Goal: Transaction & Acquisition: Purchase product/service

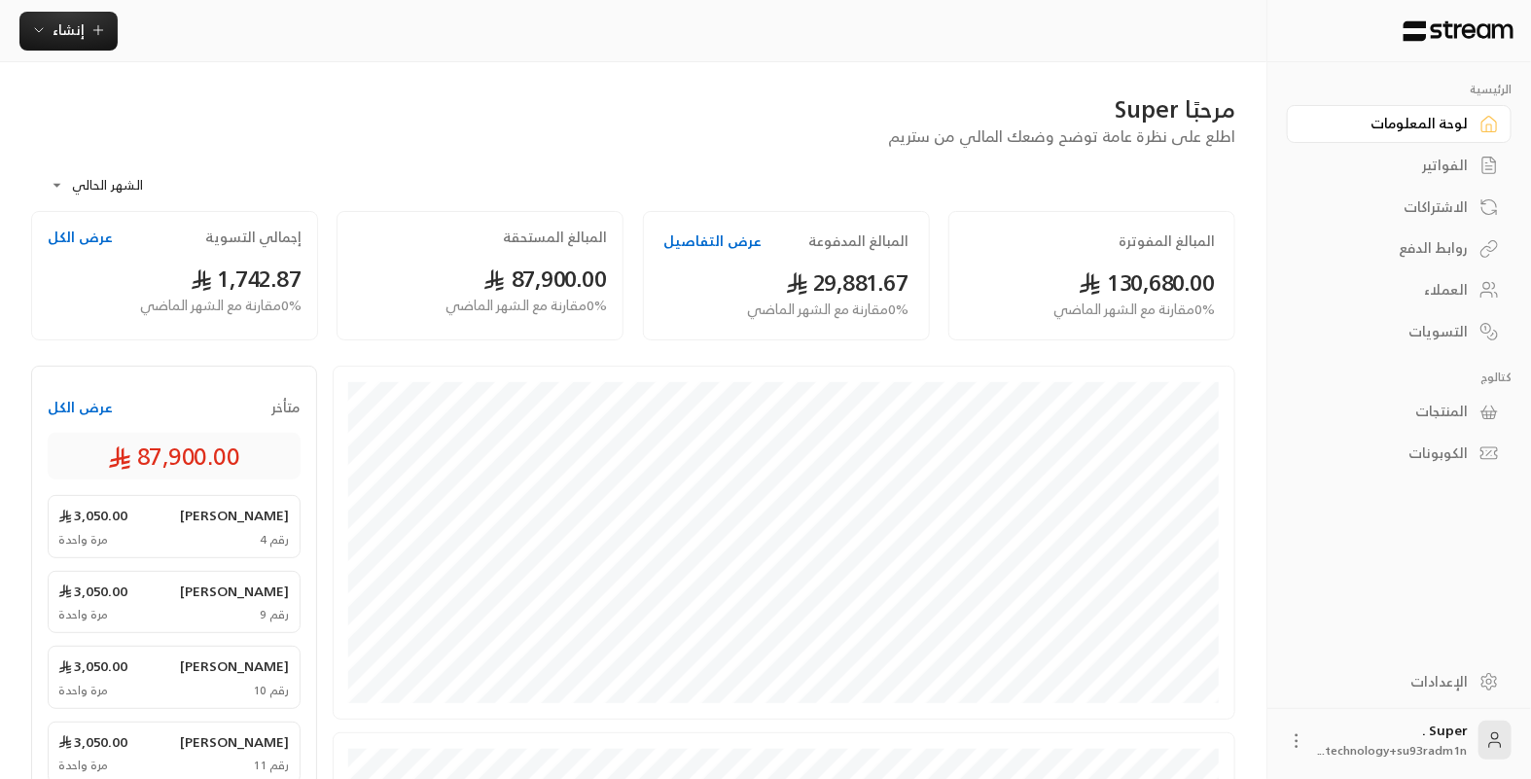
click at [1418, 284] on div "العملاء" at bounding box center [1390, 289] width 157 height 19
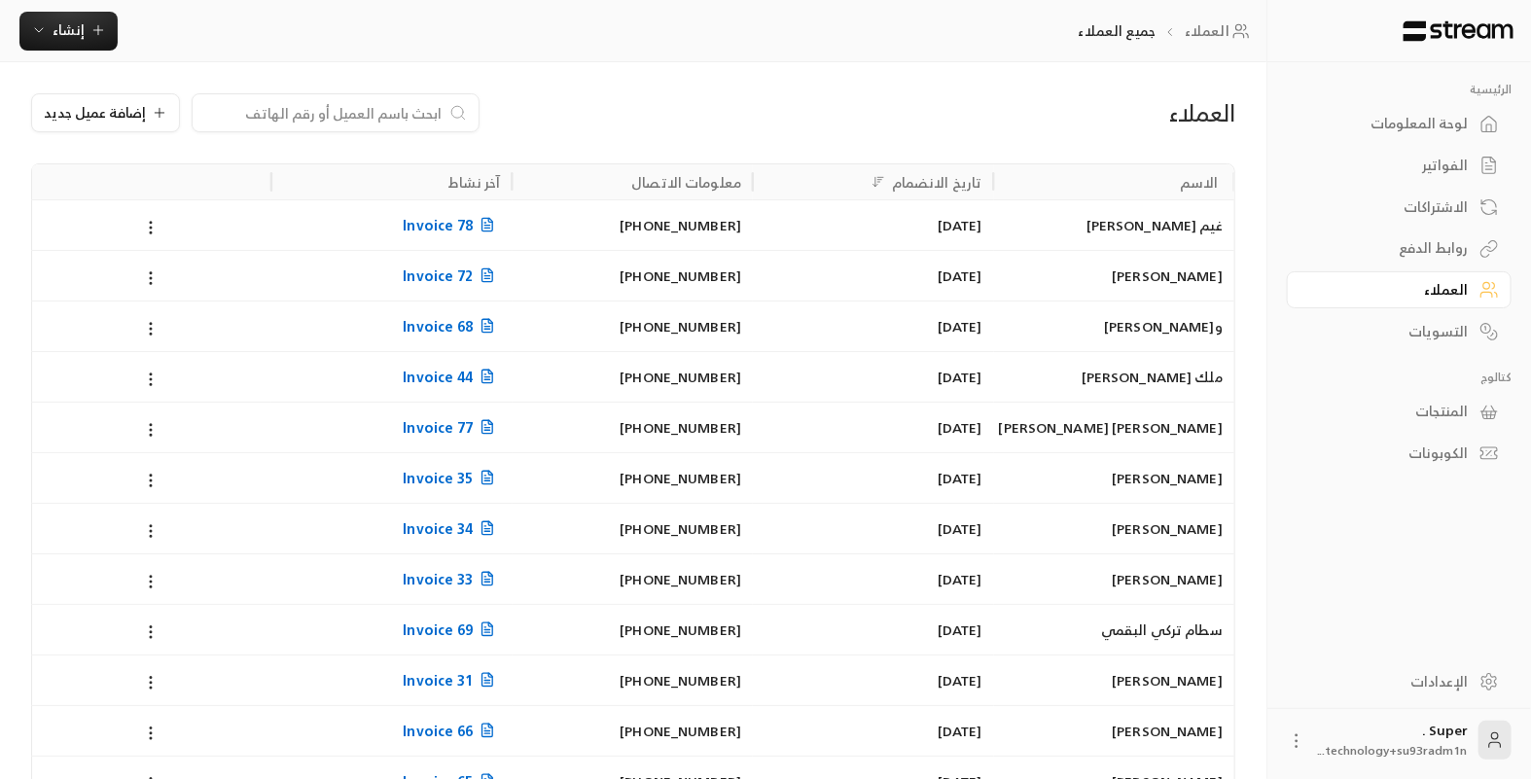
click at [378, 120] on input at bounding box center [322, 112] width 237 height 21
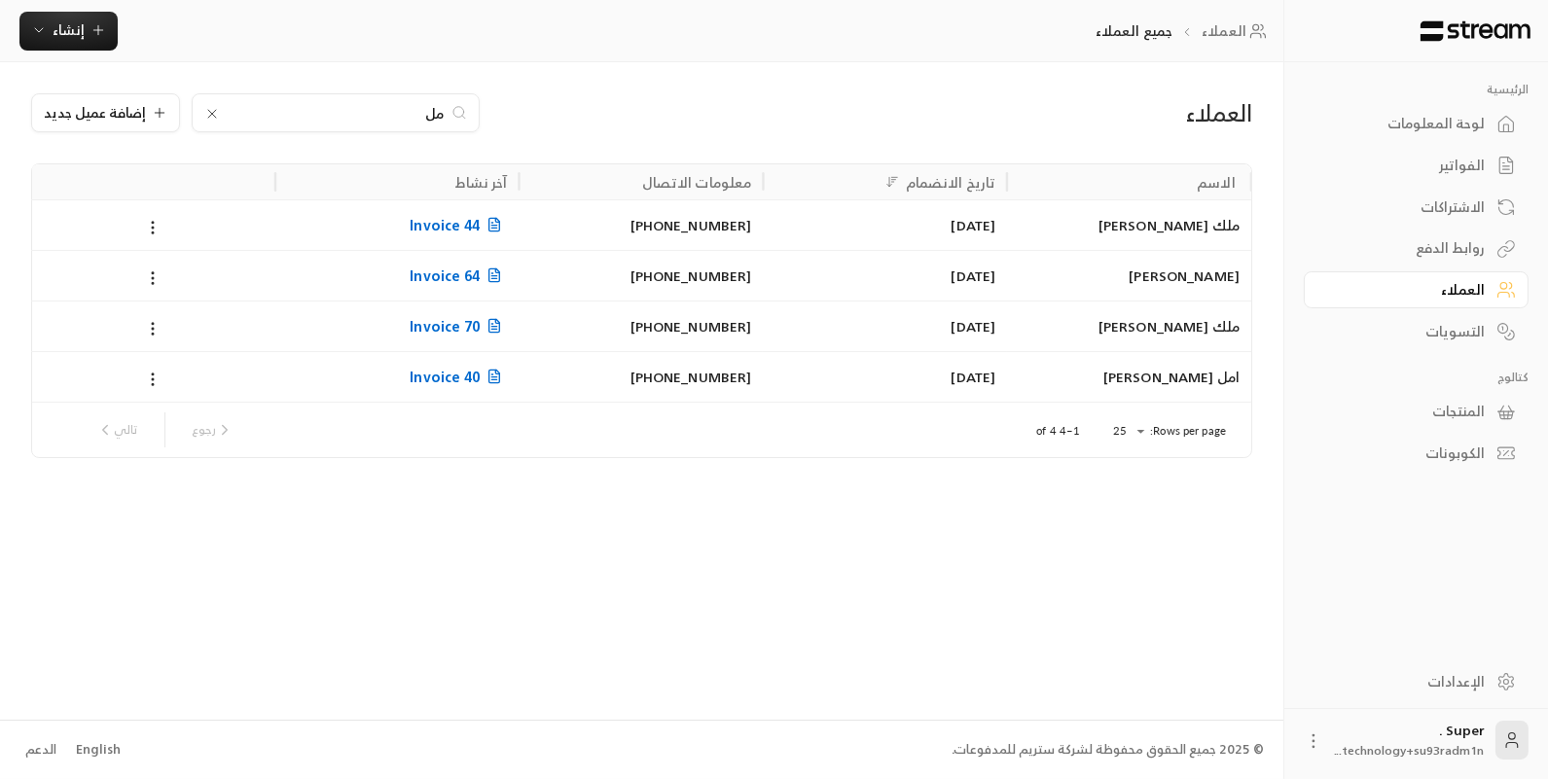
type input "مل"
click at [852, 334] on div "[DATE]" at bounding box center [884, 327] width 221 height 50
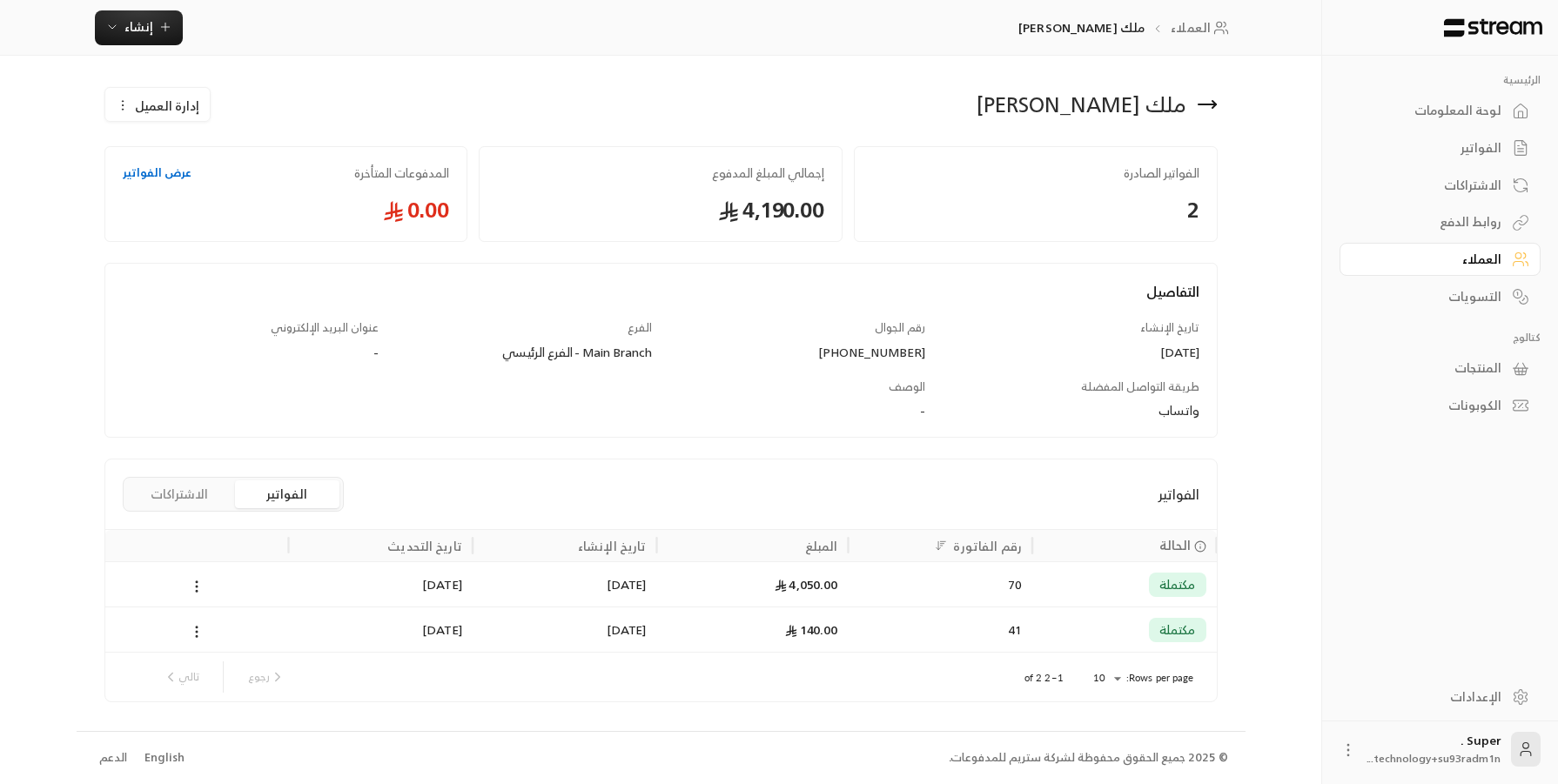
drag, startPoint x: 1199, startPoint y: 11, endPoint x: 1062, endPoint y: 306, distance: 325.3
click at [1062, 306] on div "التفاصيل" at bounding box center [660, 299] width 1094 height 38
click at [148, 38] on button "إنشاء" at bounding box center [139, 28] width 88 height 35
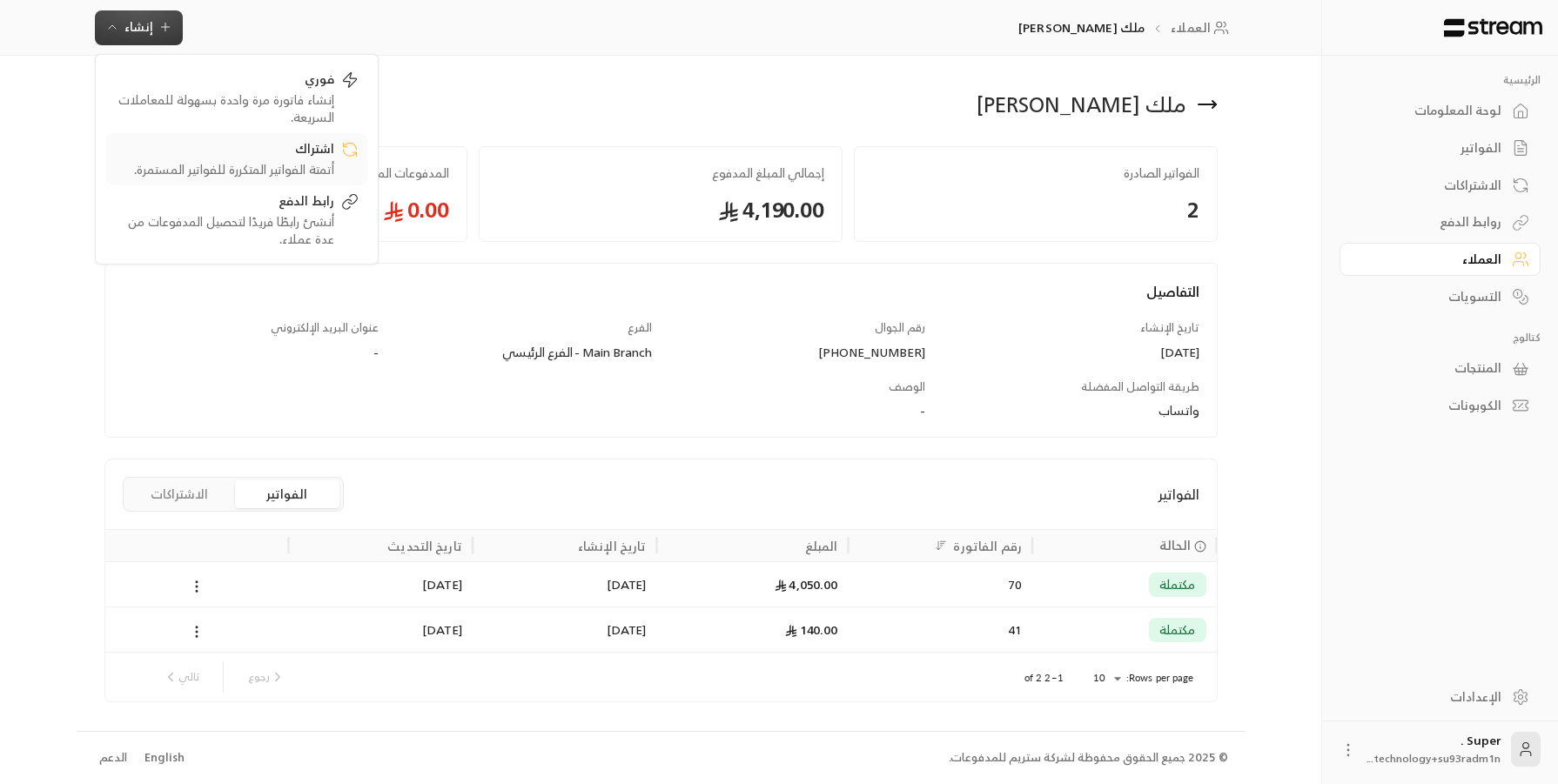
click at [239, 153] on div "اشتراك" at bounding box center [224, 149] width 219 height 21
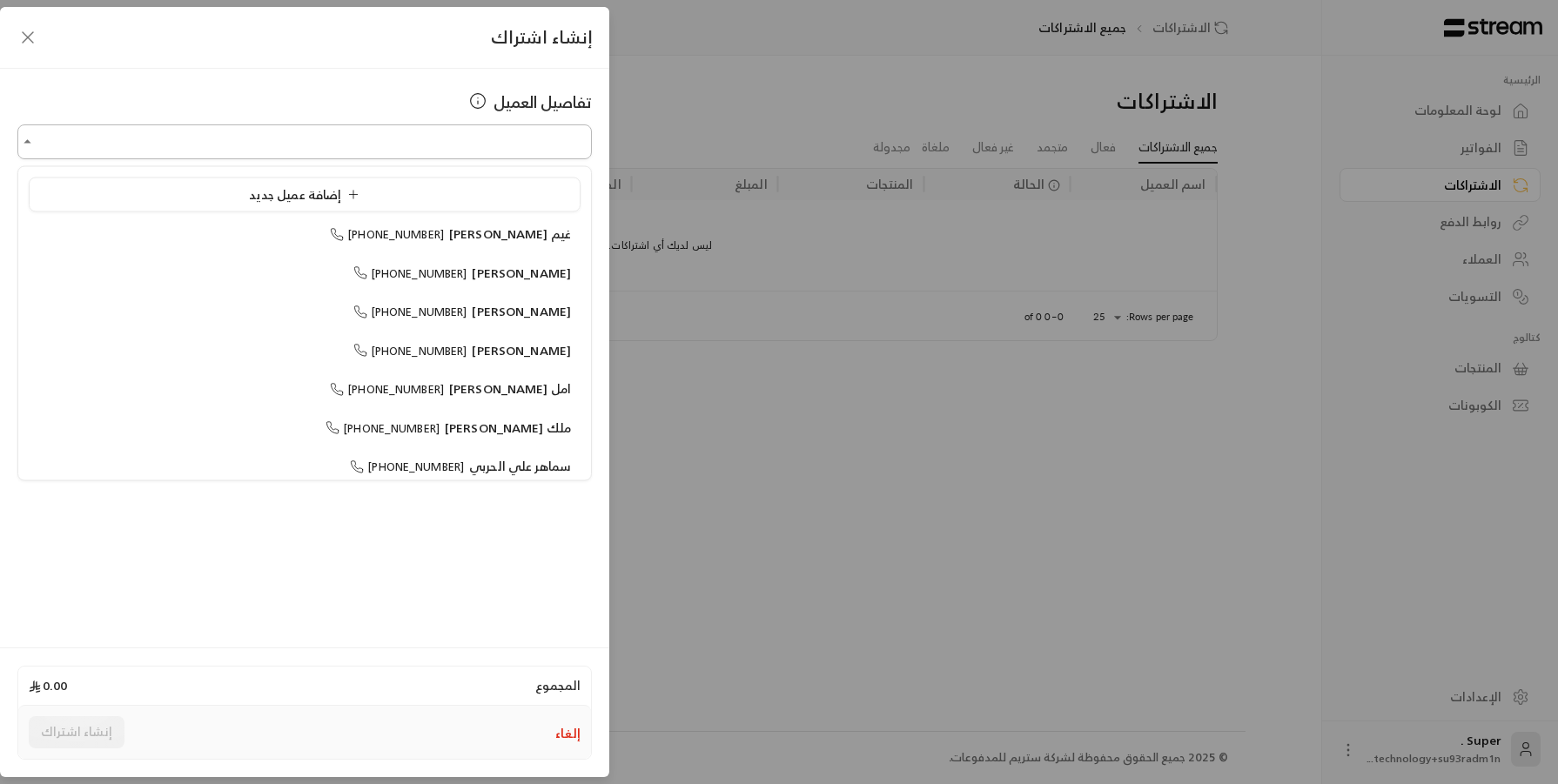
click at [307, 149] on input "اختر العميل" at bounding box center [304, 142] width 574 height 30
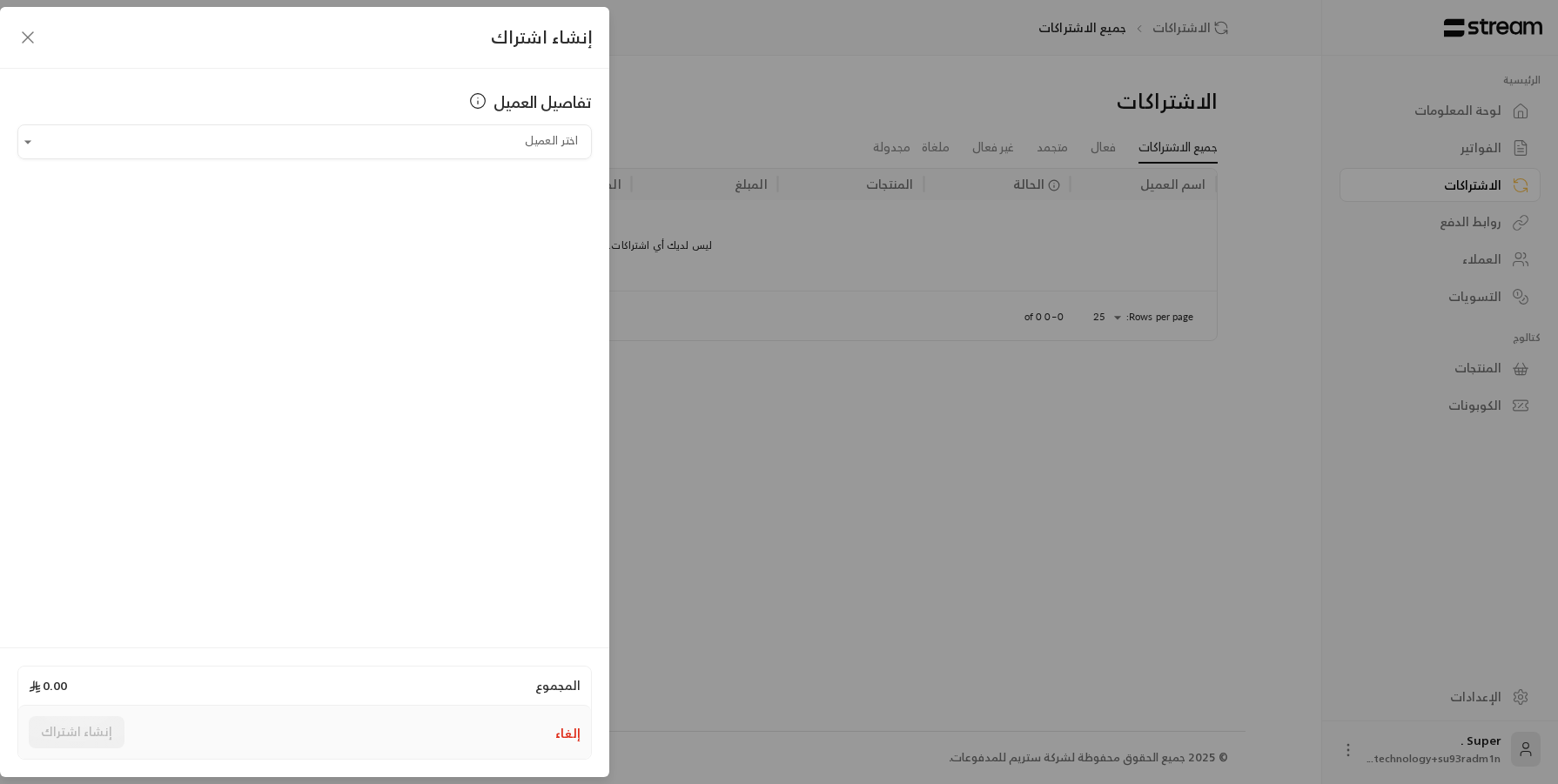
click at [22, 40] on icon "button" at bounding box center [27, 37] width 21 height 21
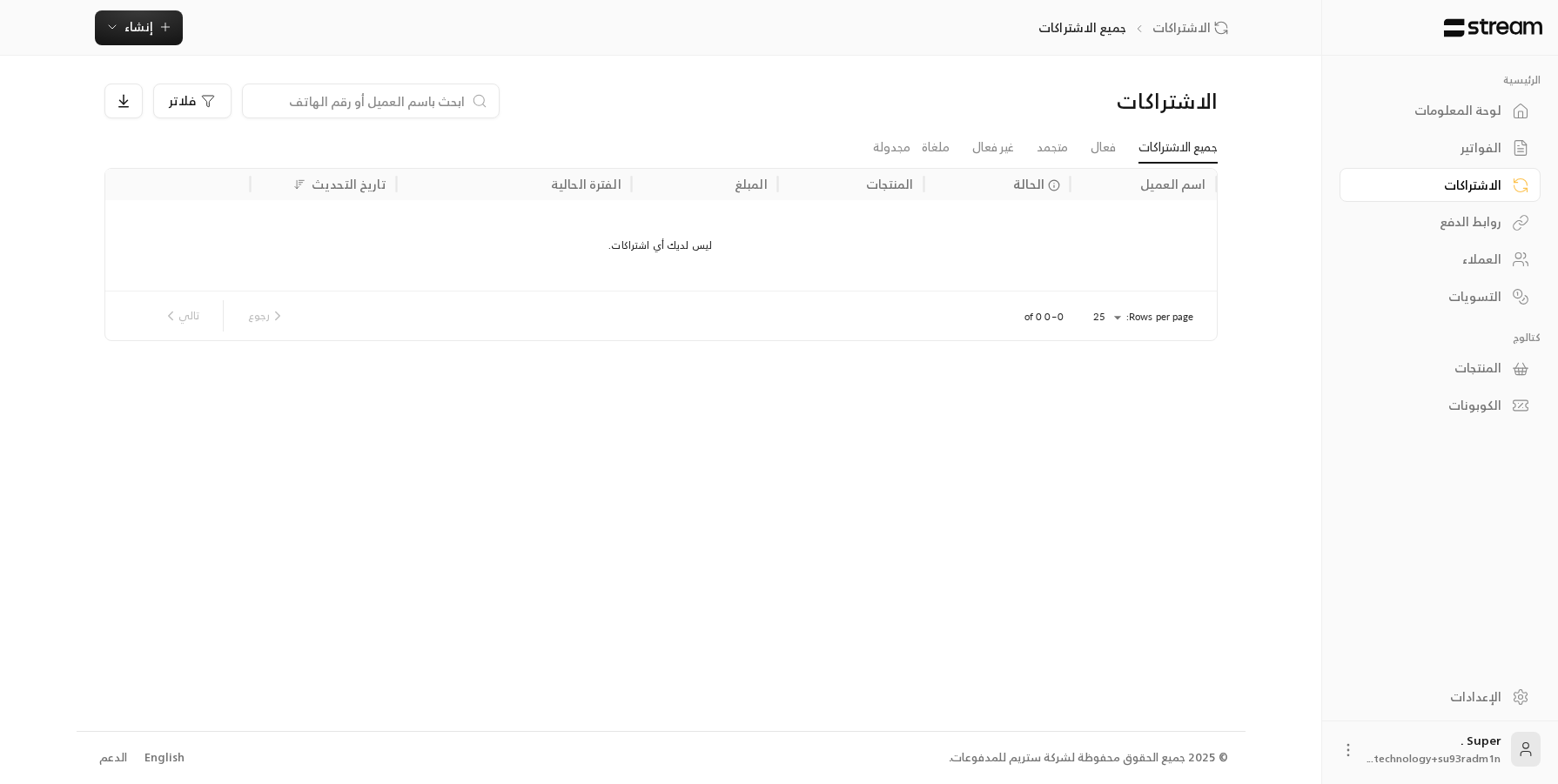
click at [1384, 252] on div "العملاء" at bounding box center [1431, 258] width 140 height 17
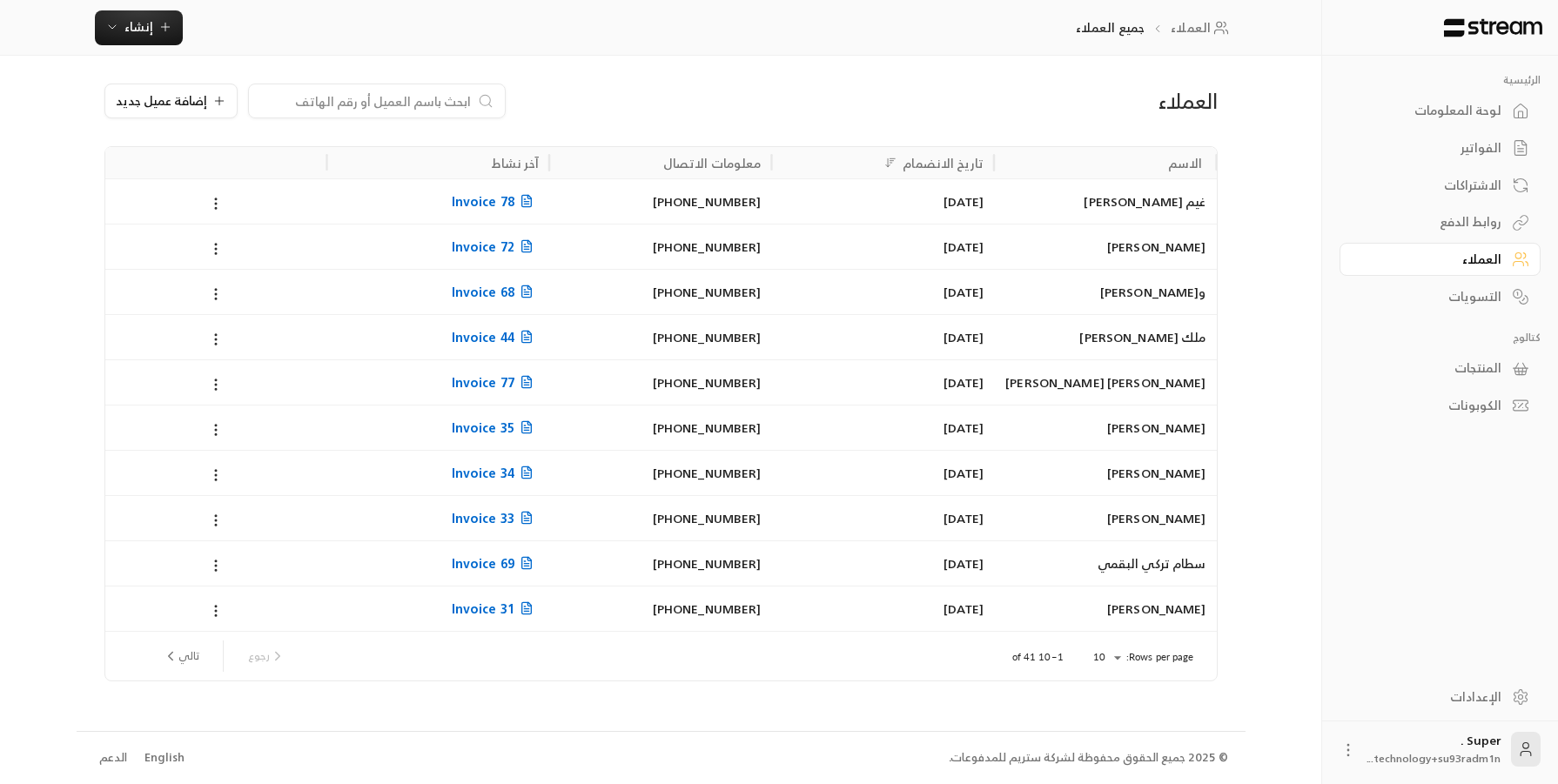
click at [416, 97] on input at bounding box center [365, 100] width 212 height 19
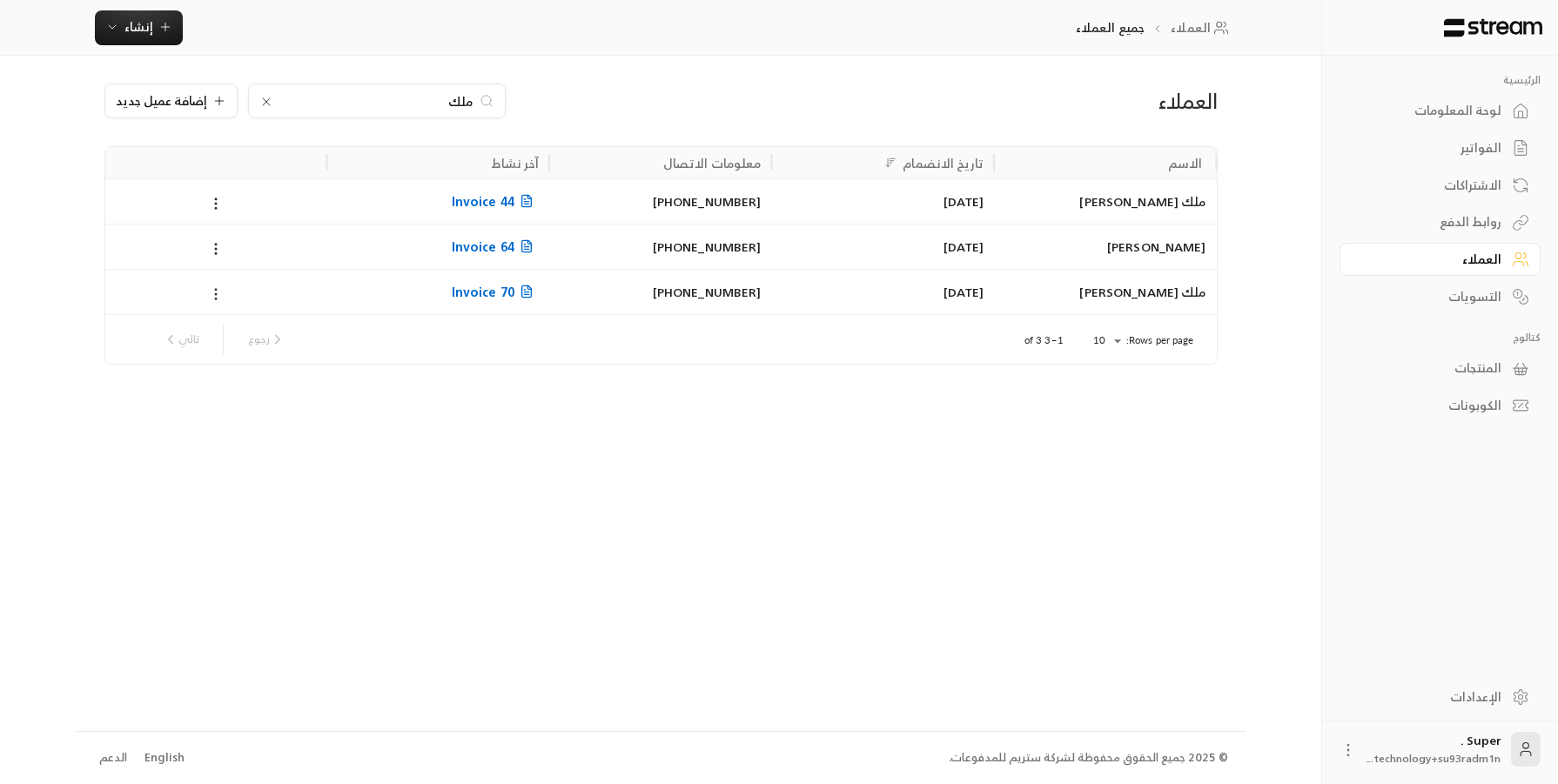
type input "ملك"
click at [222, 286] on icon at bounding box center [216, 294] width 16 height 16
click at [246, 344] on li "تعديل" at bounding box center [238, 337] width 50 height 31
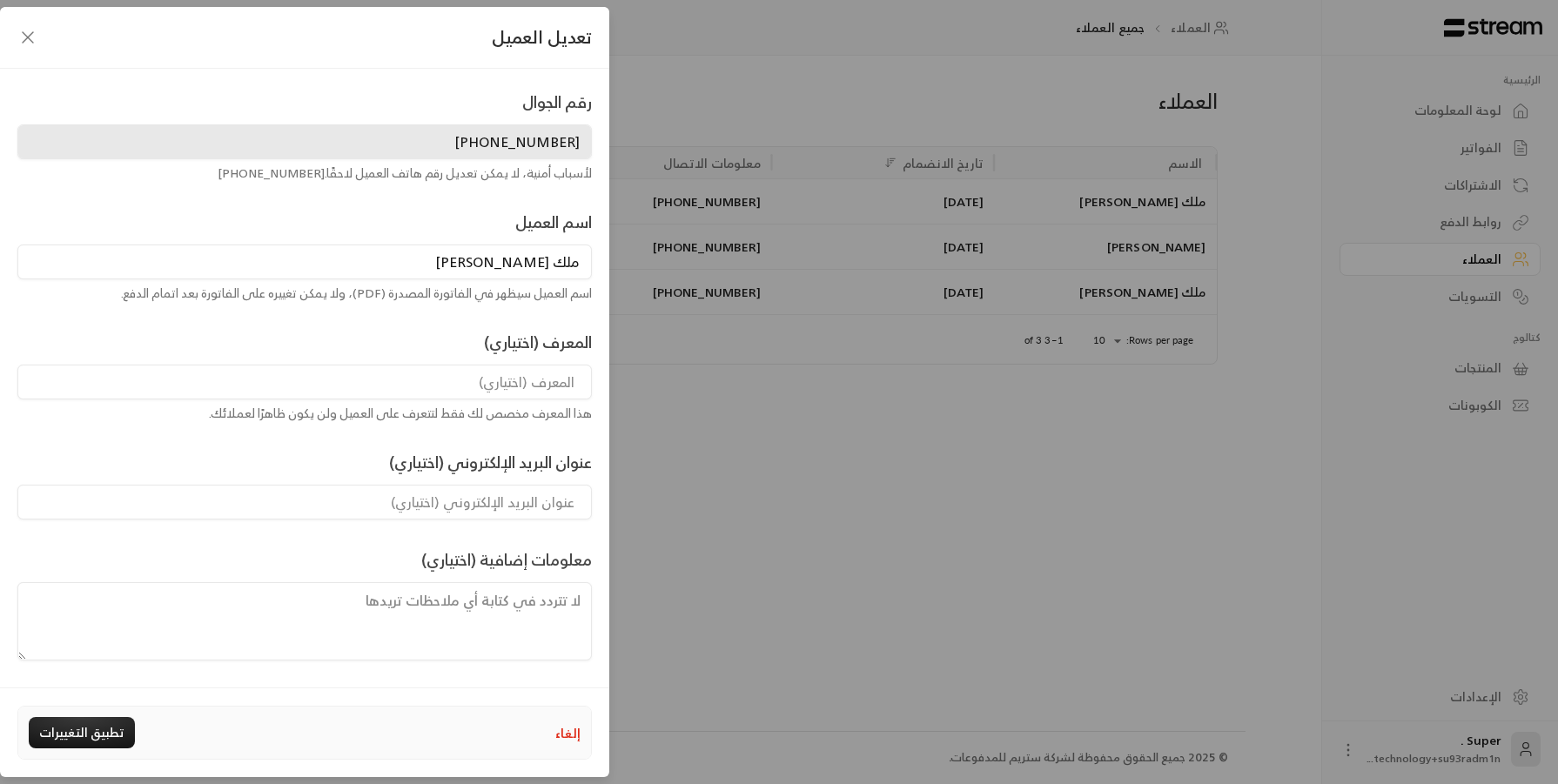
click at [550, 257] on input "ملك [PERSON_NAME]" at bounding box center [304, 261] width 574 height 35
click at [90, 695] on button "تطبيق التغييرات" at bounding box center [81, 732] width 106 height 31
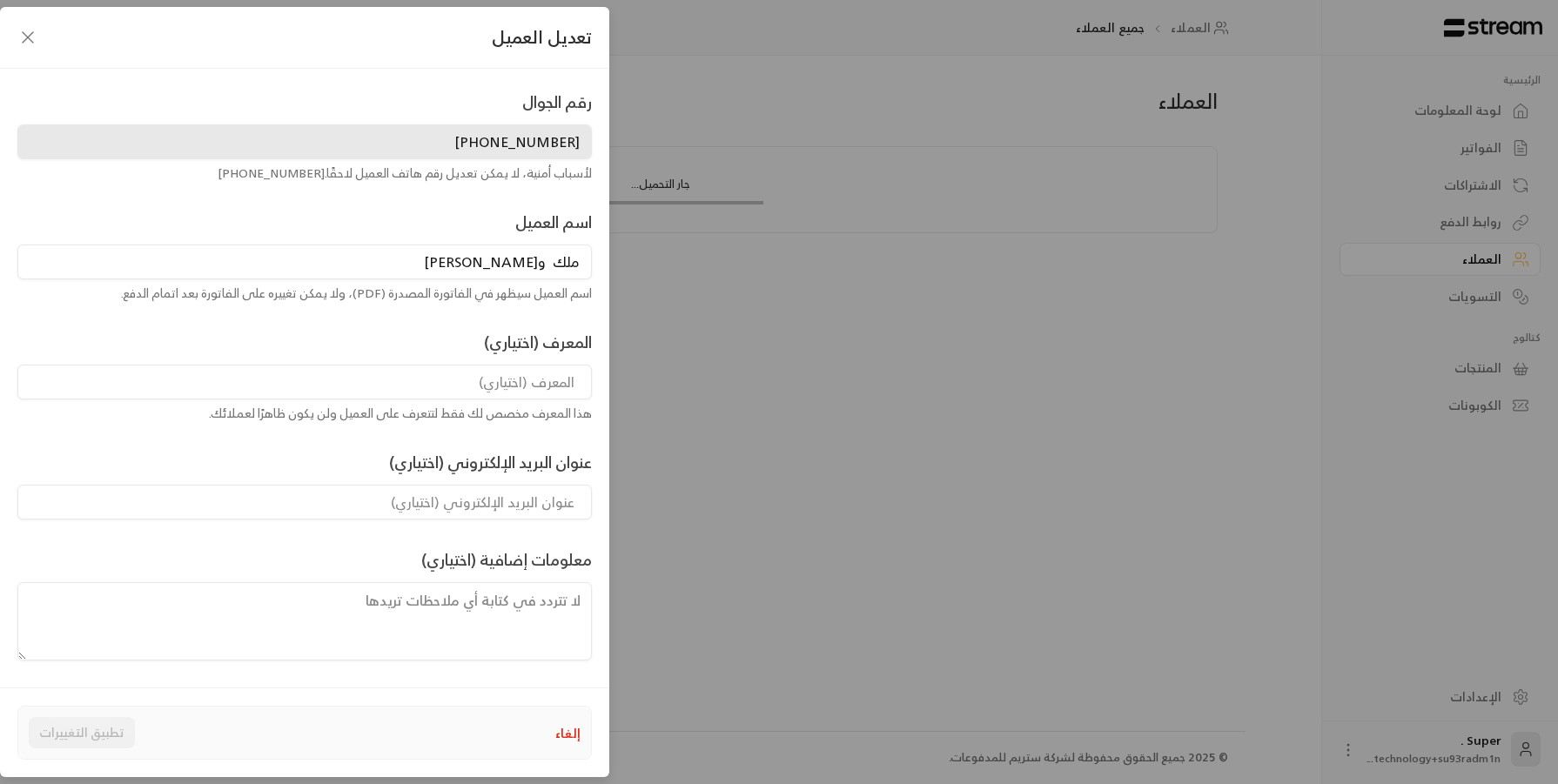
type input "ملك [PERSON_NAME]"
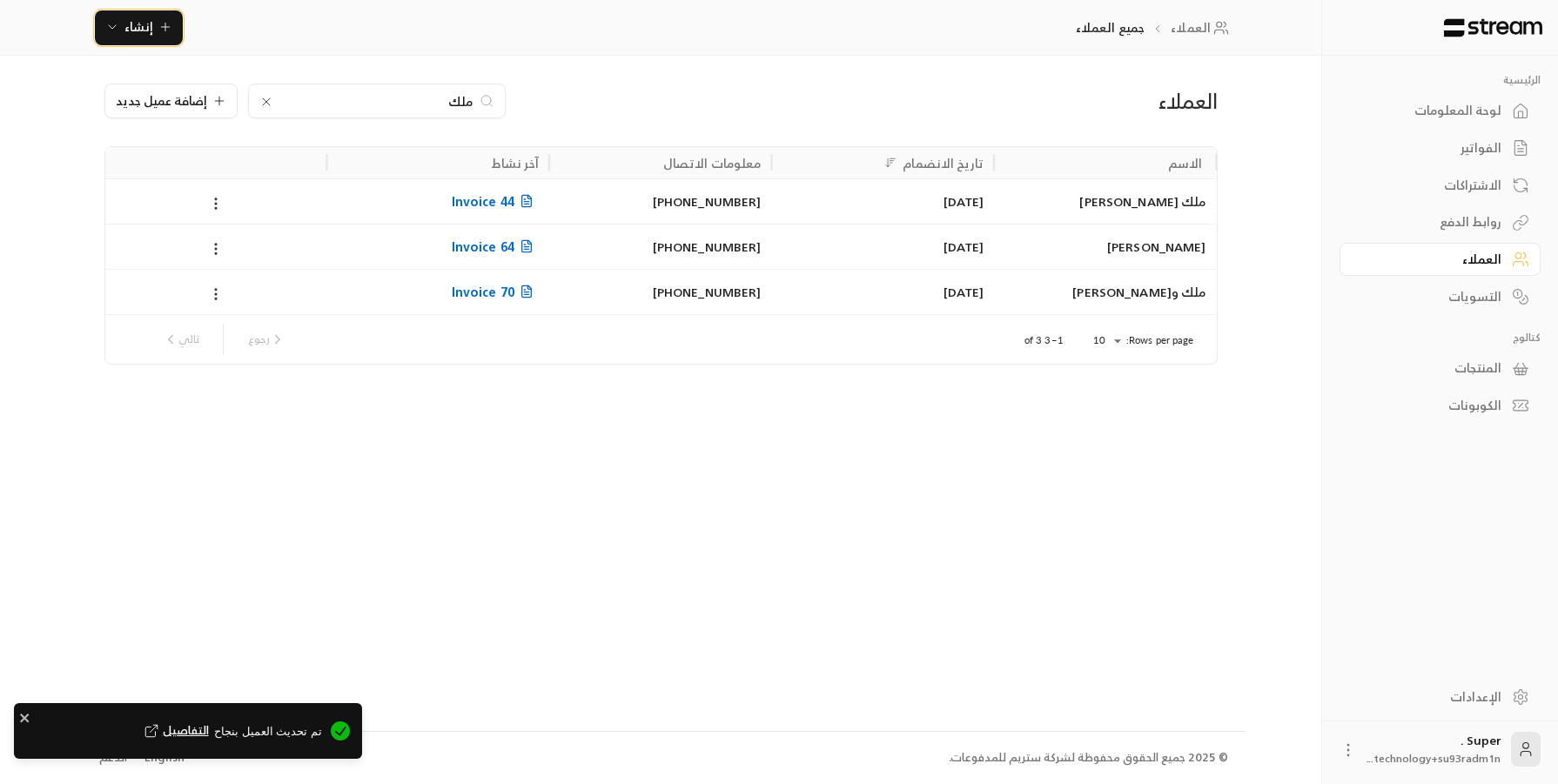
click at [134, 22] on span "إنشاء" at bounding box center [139, 27] width 29 height 21
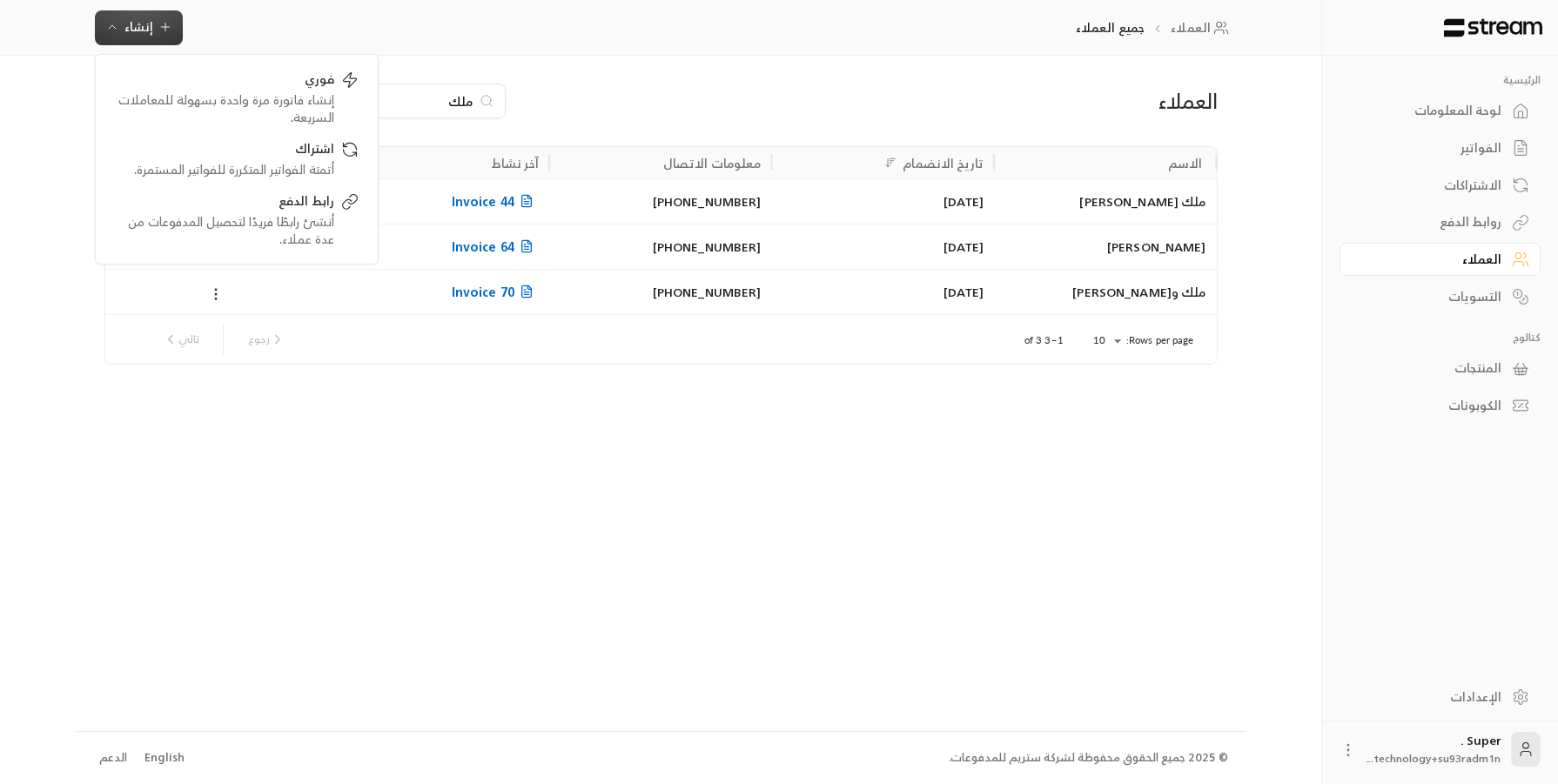
click at [217, 293] on icon at bounding box center [216, 294] width 16 height 16
click at [294, 152] on div at bounding box center [779, 392] width 1558 height 784
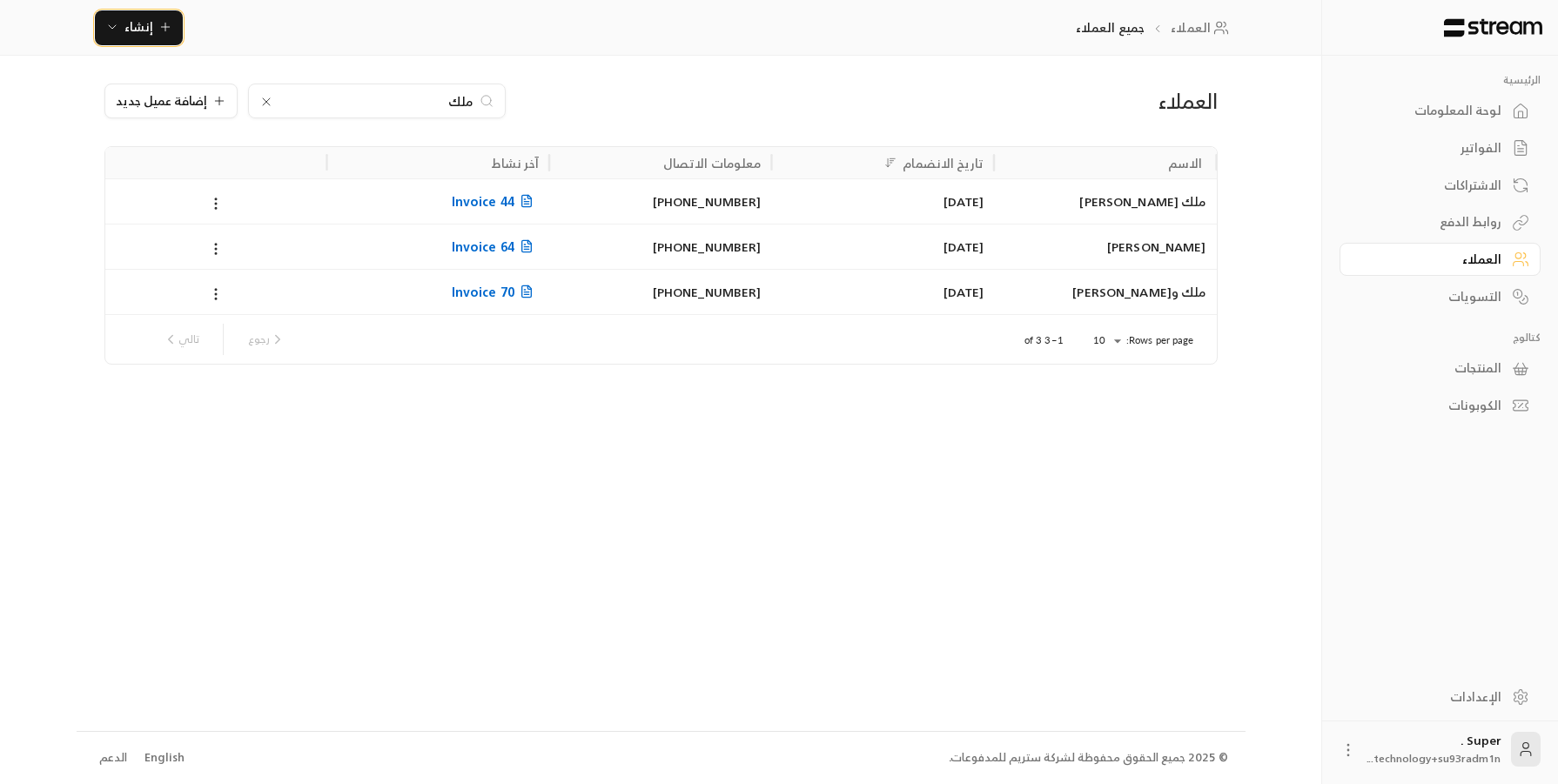
click at [135, 22] on span "إنشاء" at bounding box center [139, 27] width 29 height 21
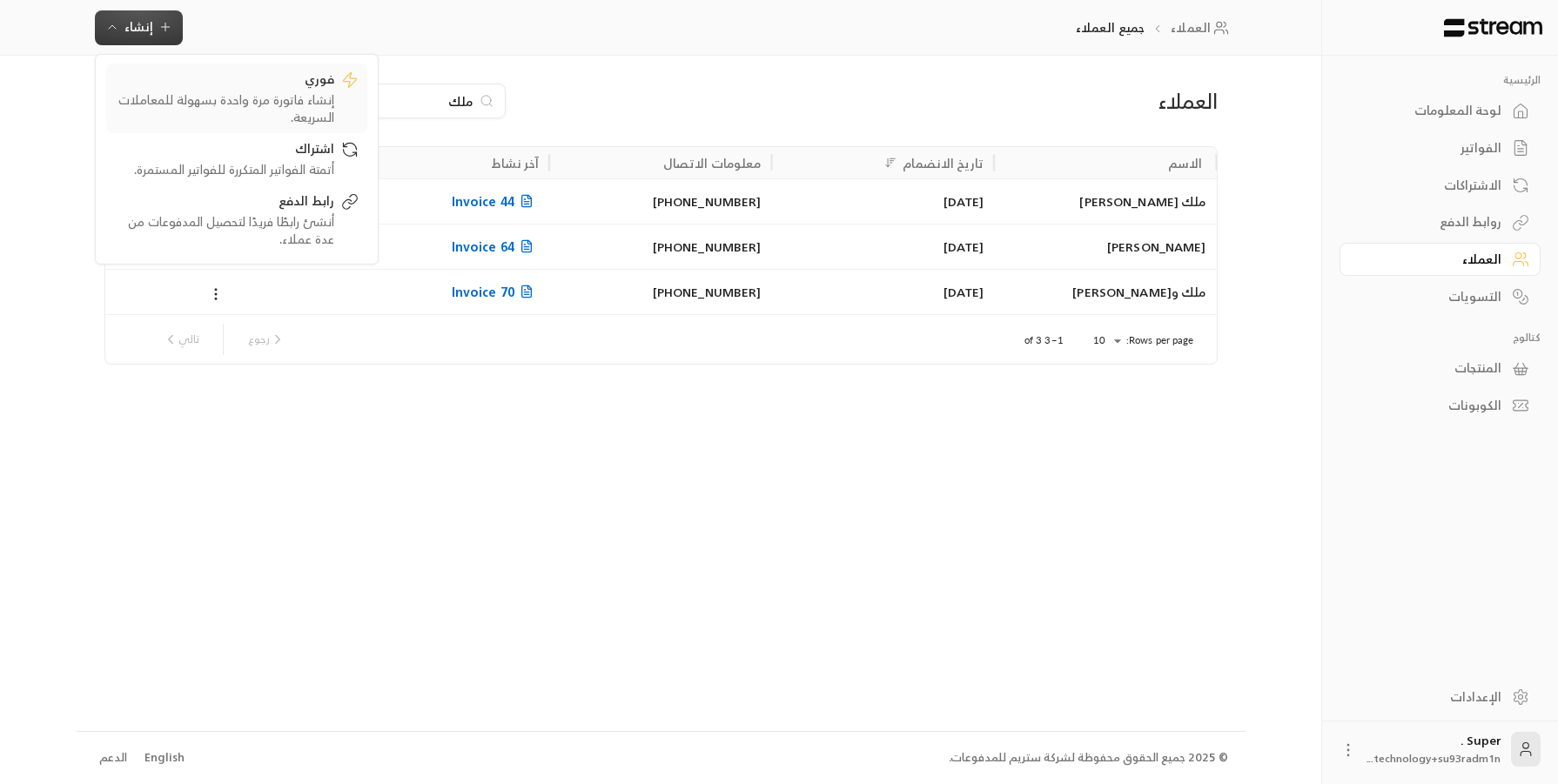
click at [209, 95] on div "إنشاء فاتورة مرة واحدة بسهولة للمعاملات السريعة." at bounding box center [224, 107] width 219 height 35
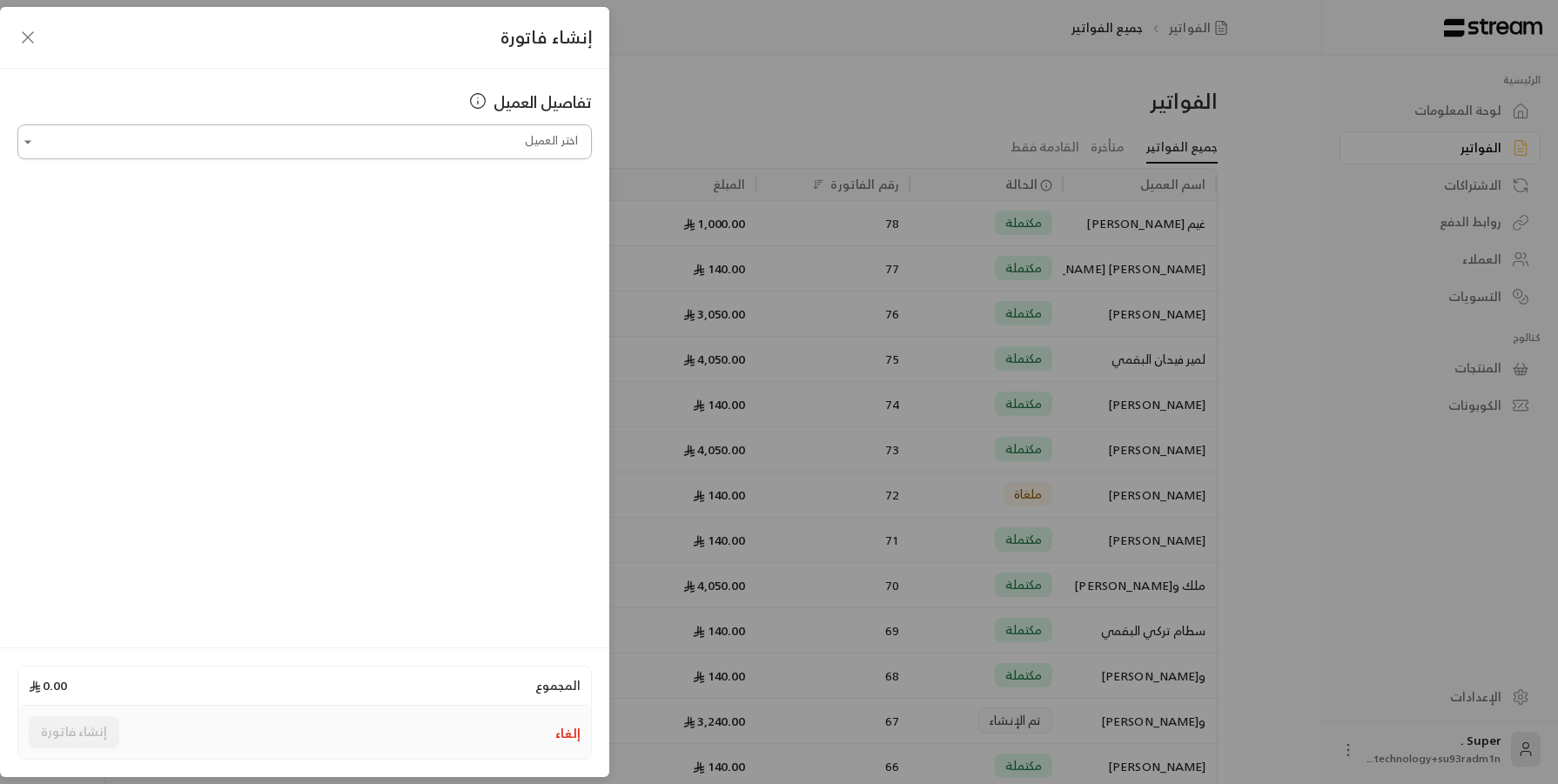
click at [262, 158] on div "اختر العميل" at bounding box center [304, 141] width 574 height 35
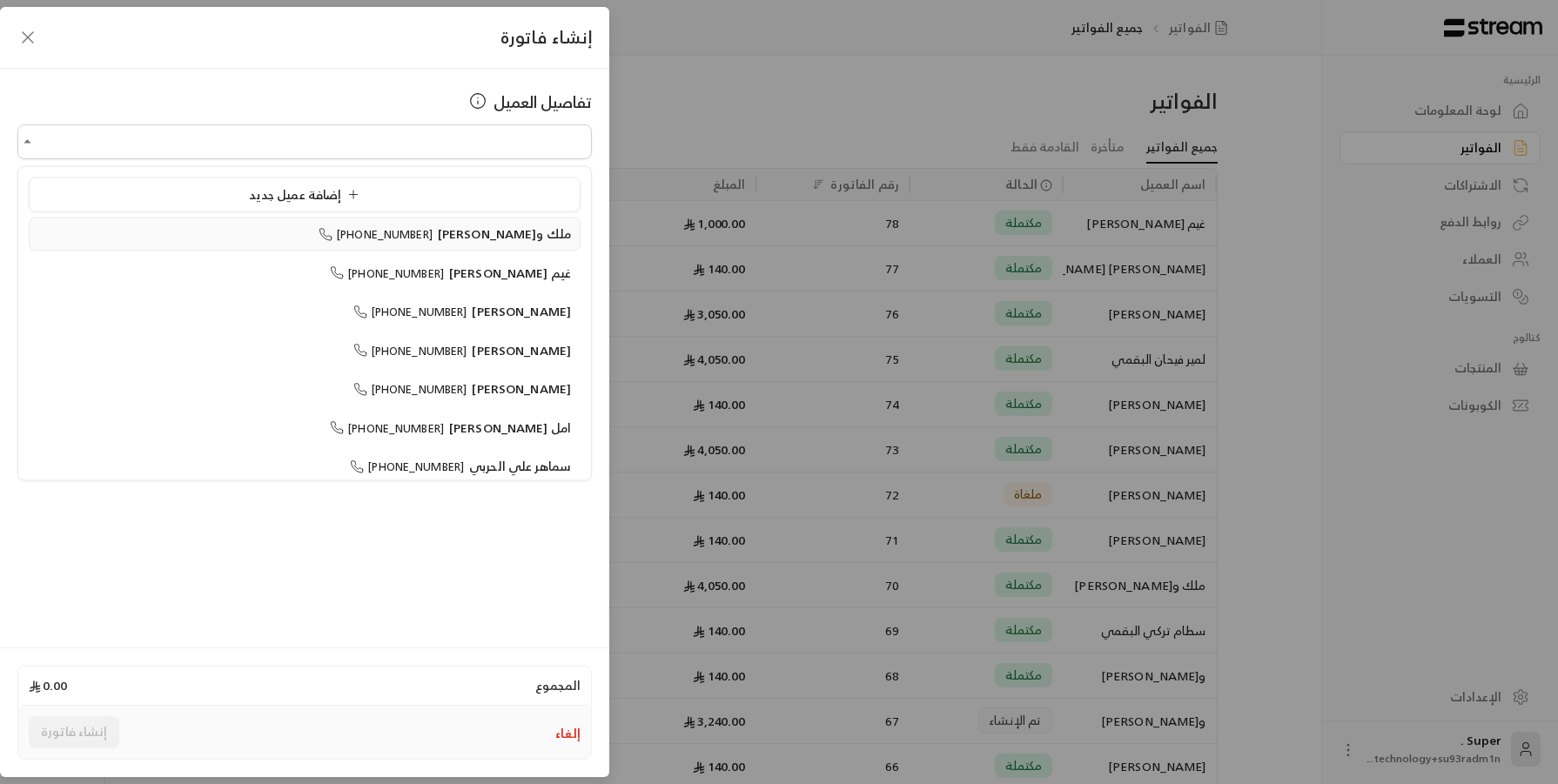
click at [334, 225] on span "[PHONE_NUMBER]" at bounding box center [375, 234] width 114 height 20
type input "**********"
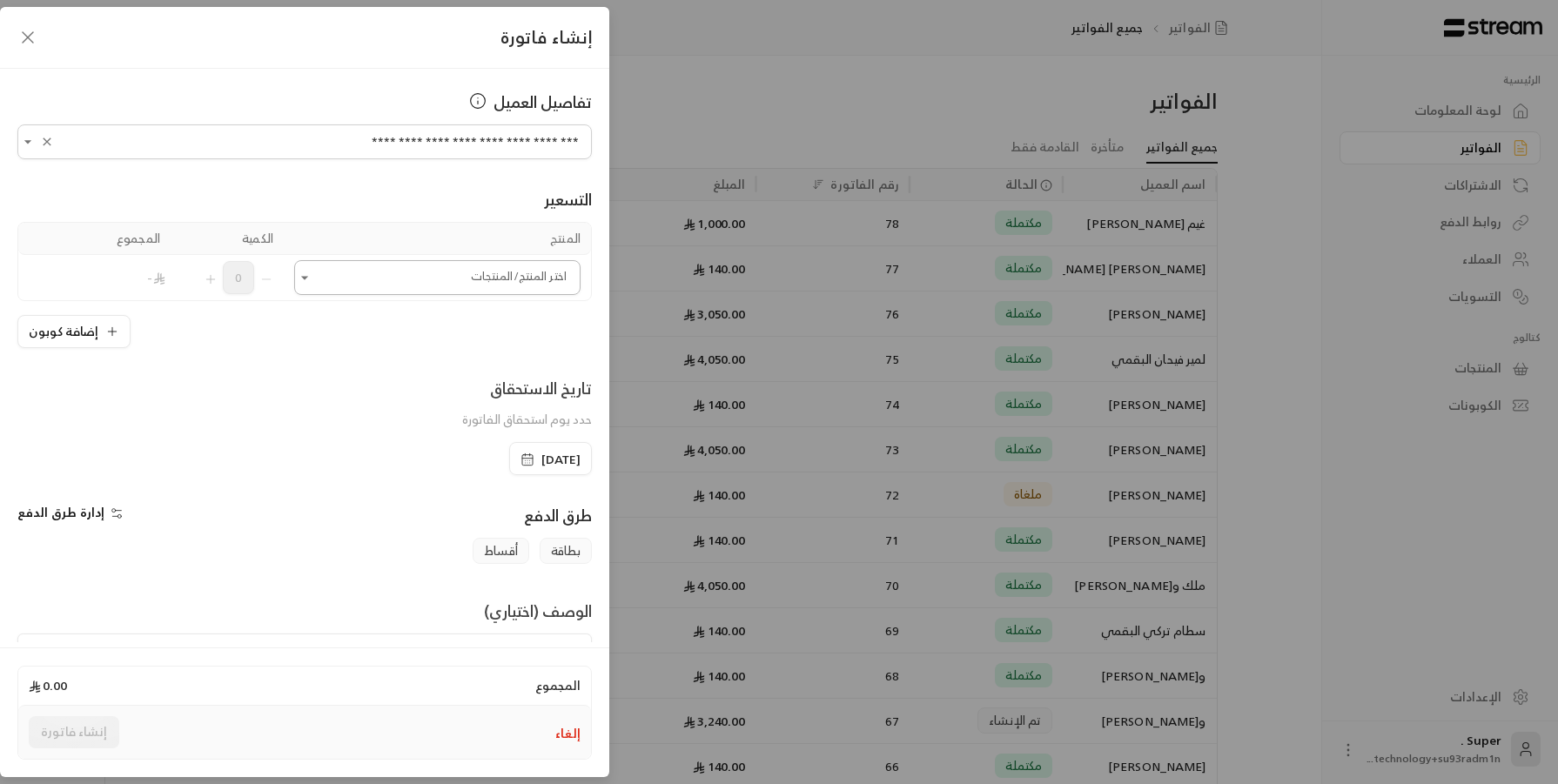
click at [355, 266] on input "اختر العميل" at bounding box center [437, 278] width 286 height 30
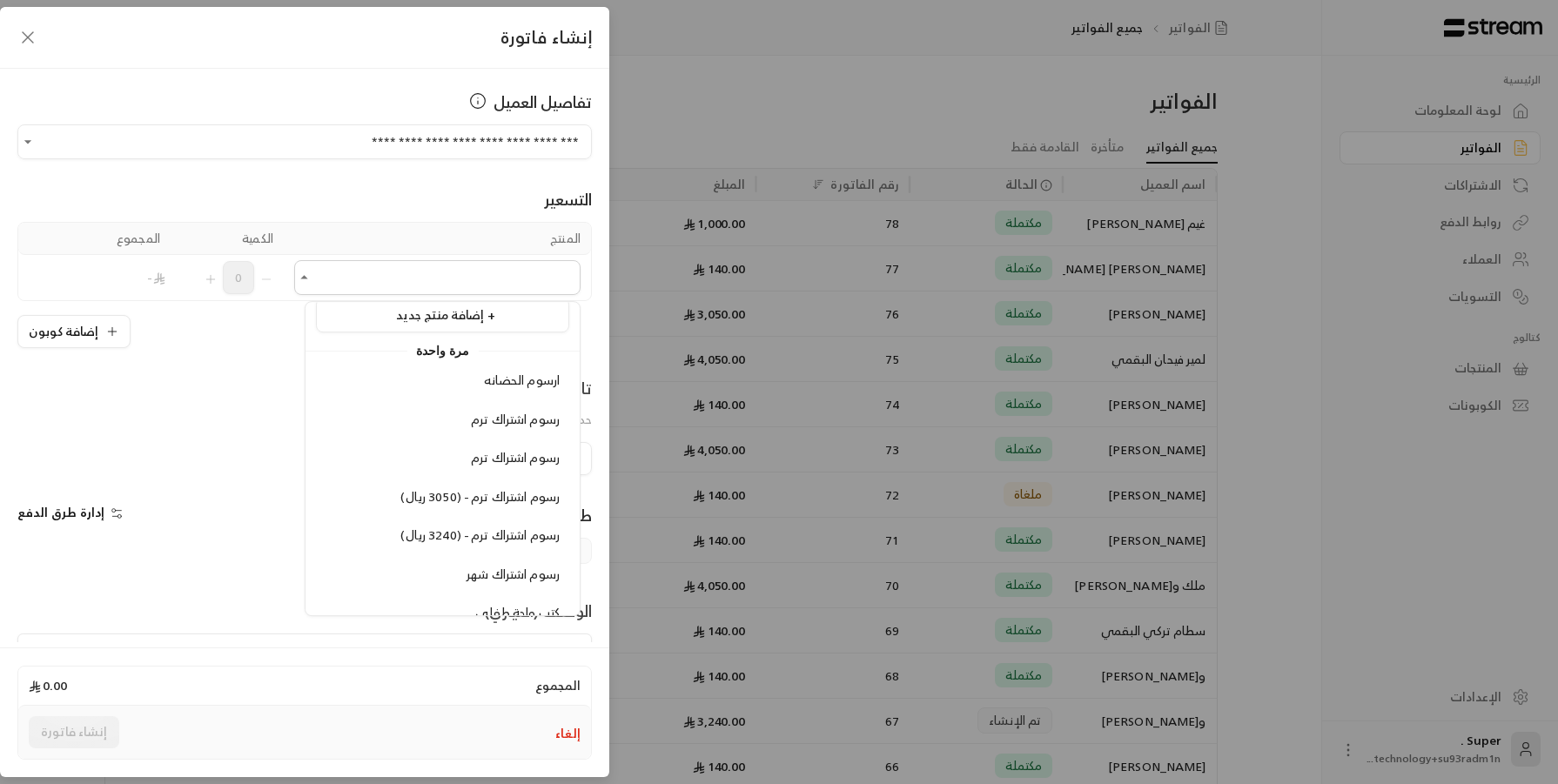
scroll to position [28, 0]
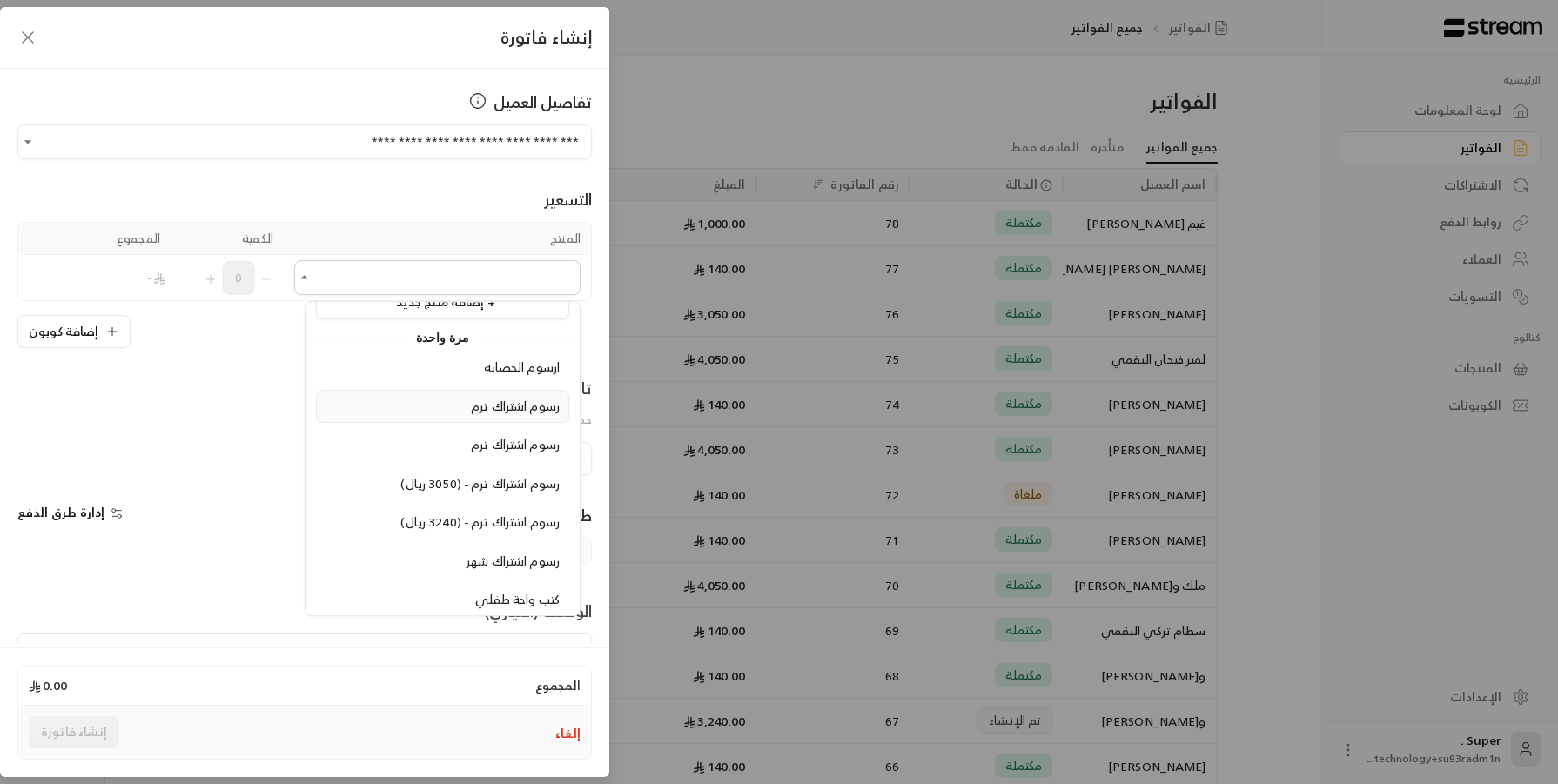
click at [460, 408] on div "رسوم اشتراك ترم" at bounding box center [443, 407] width 234 height 18
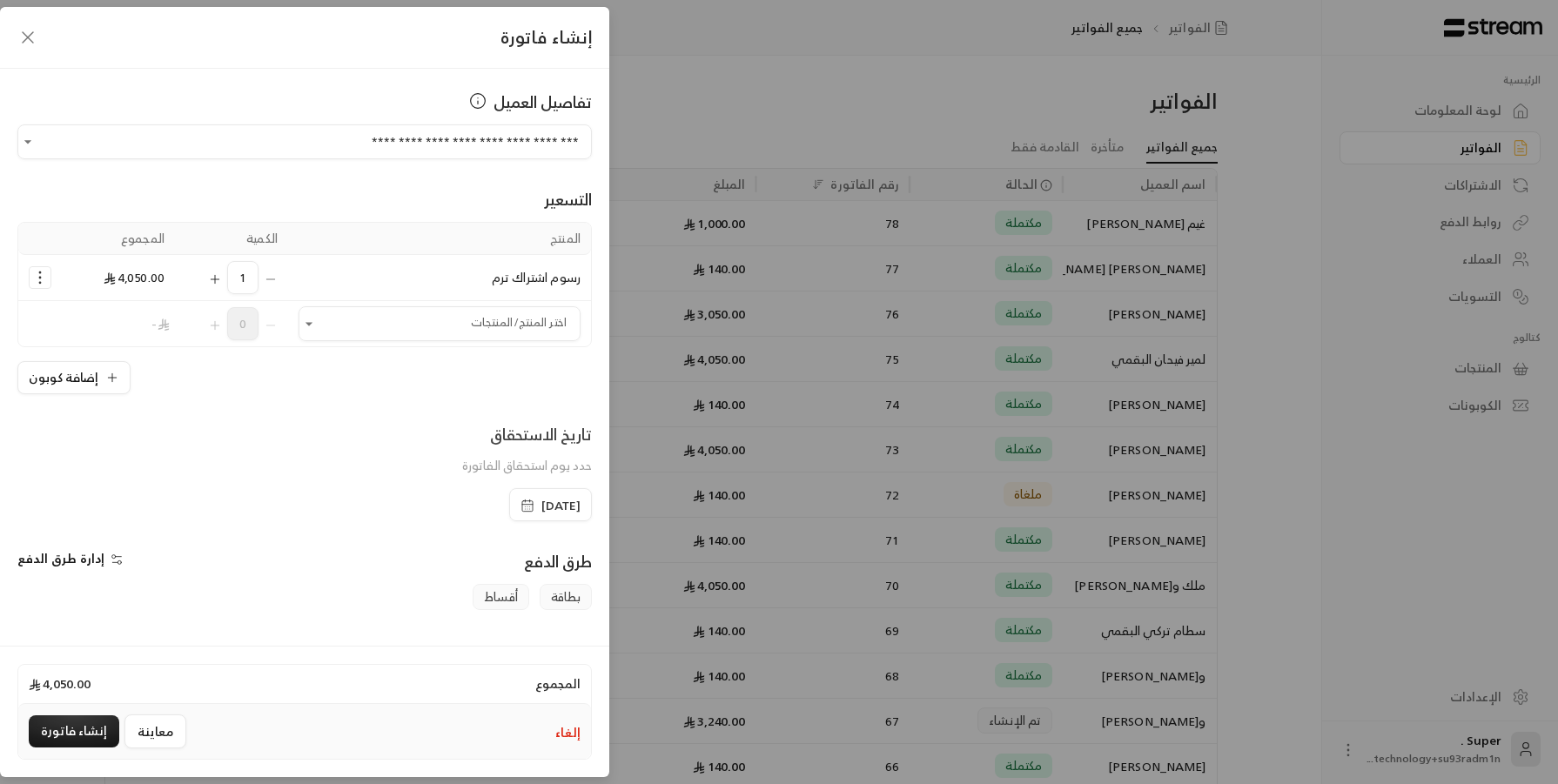
click at [541, 502] on span "[DATE]" at bounding box center [561, 505] width 39 height 17
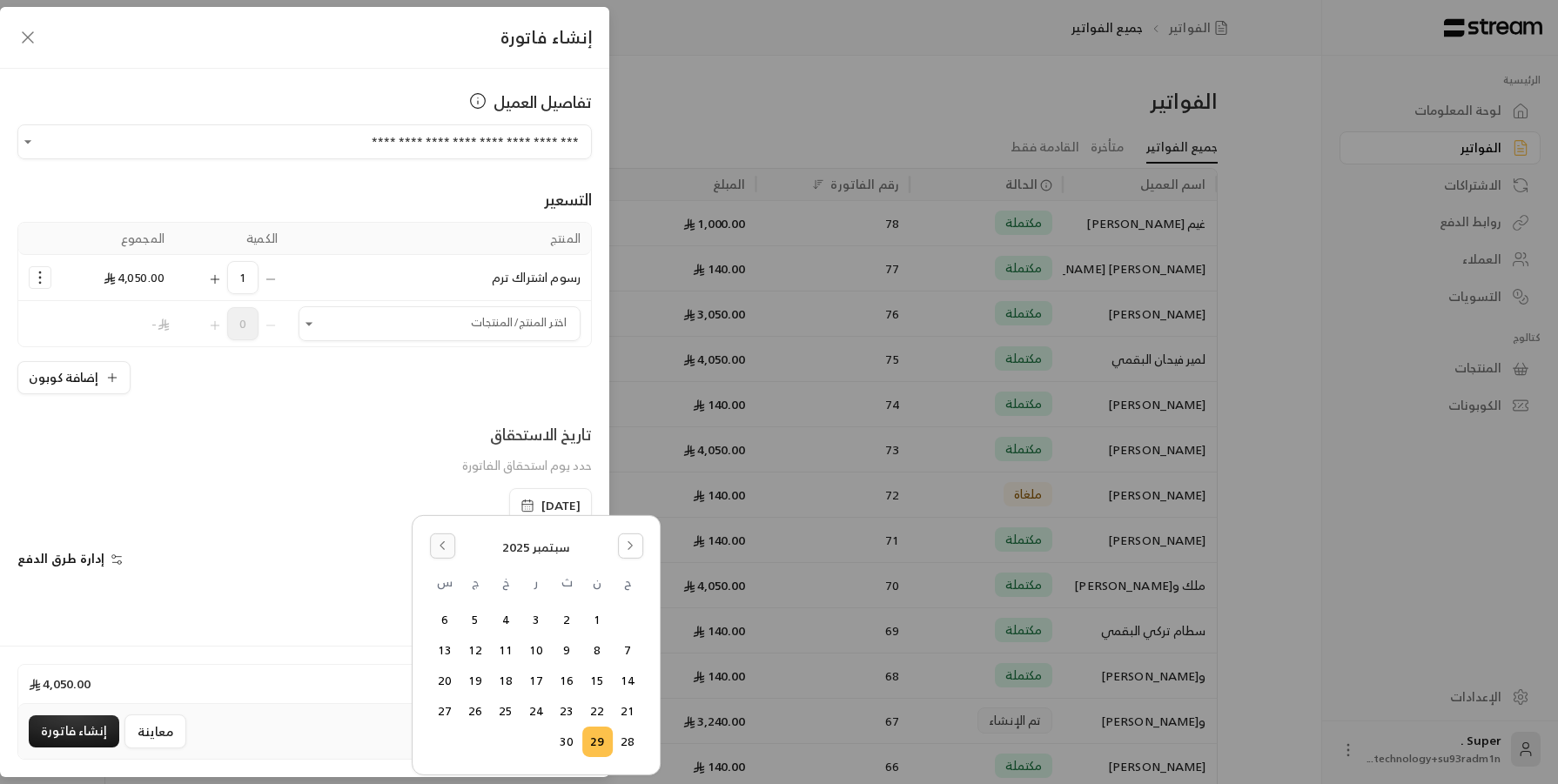
click at [442, 549] on icon "Go to the Previous Month" at bounding box center [442, 545] width 13 height 13
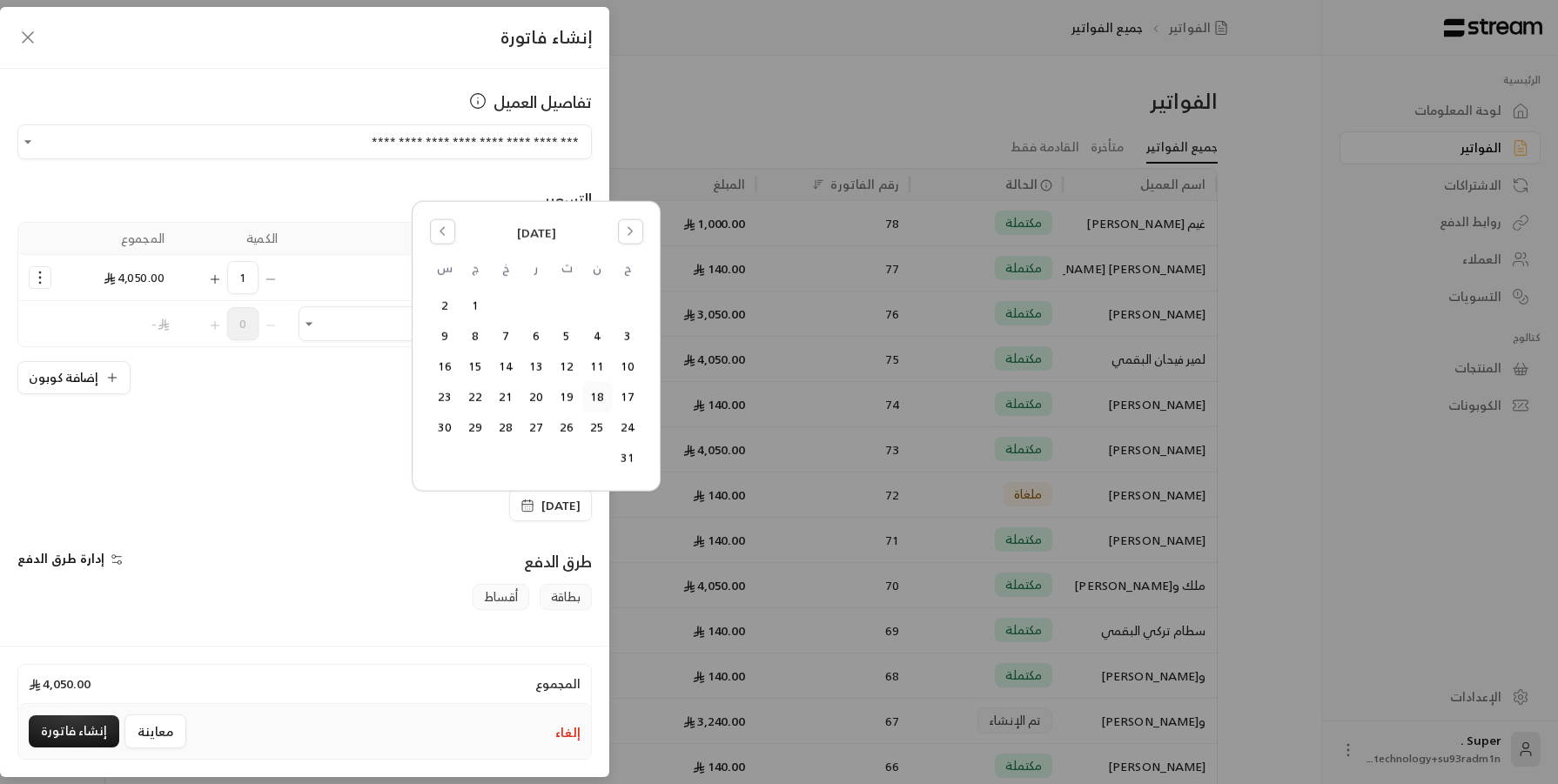
click at [596, 390] on button "18" at bounding box center [597, 397] width 29 height 29
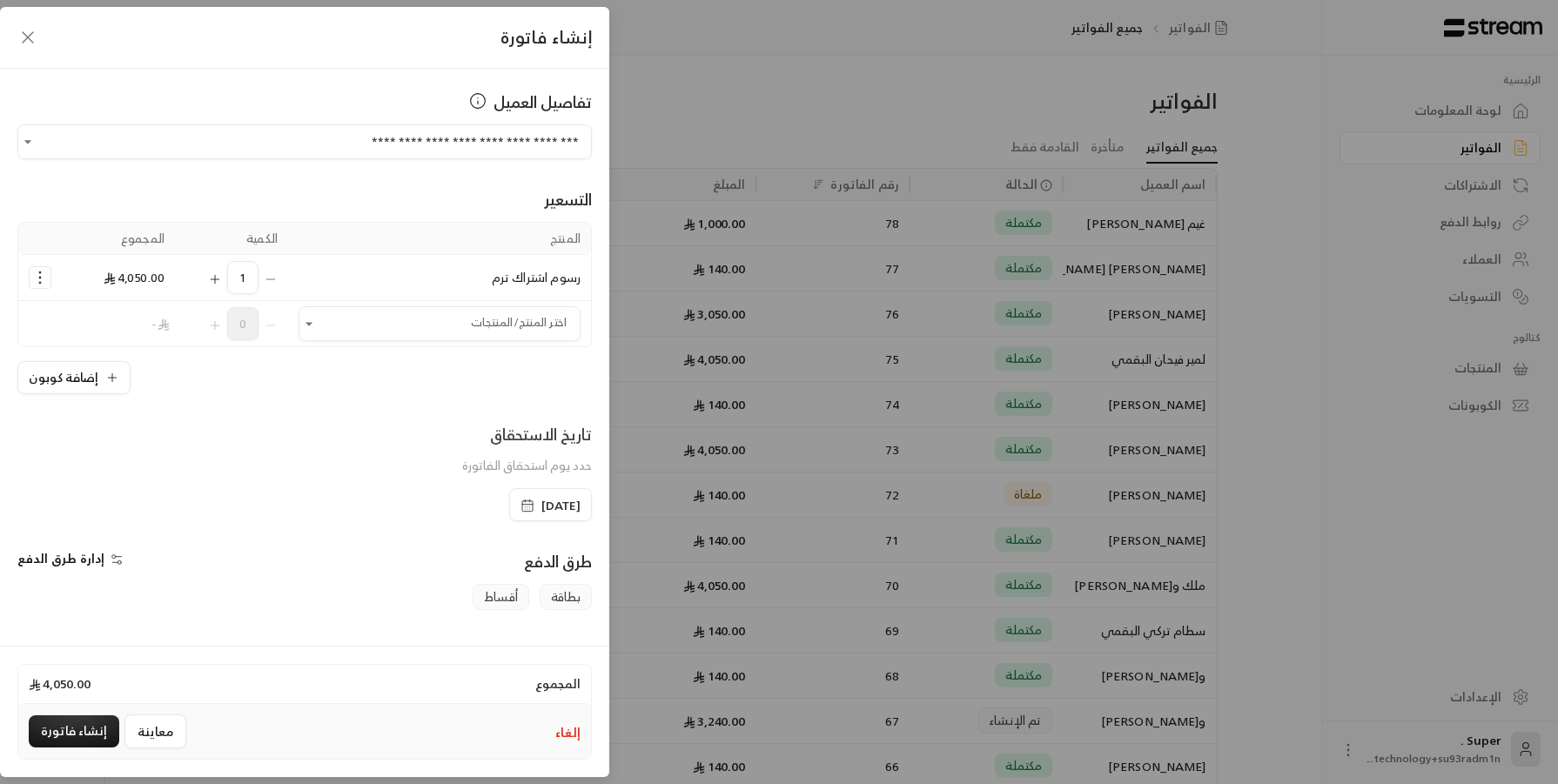
scroll to position [132, 0]
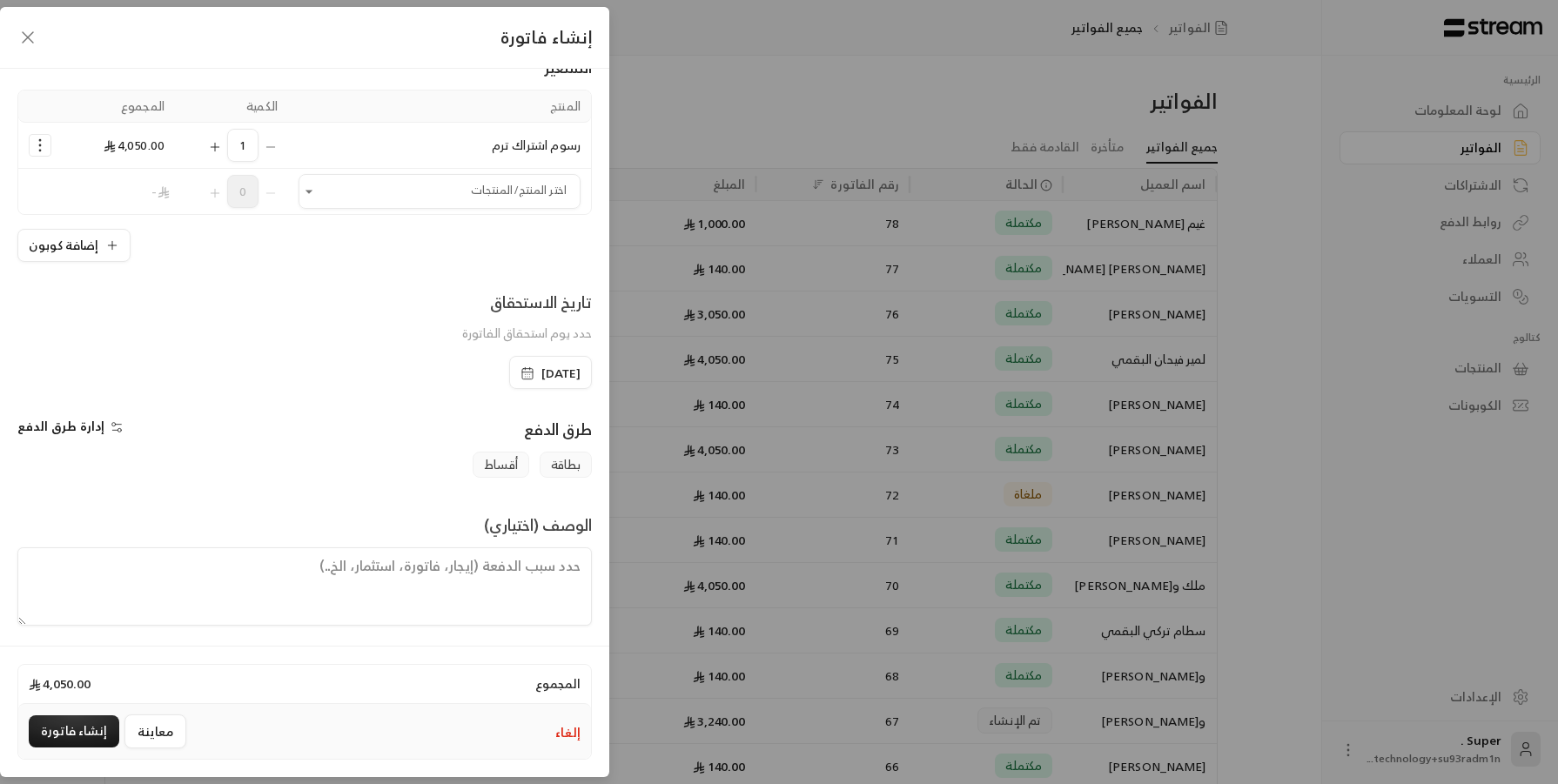
click at [528, 586] on textarea at bounding box center [304, 586] width 574 height 79
type textarea "هذه الفاتورة لاشتراك الطفلة حور مدة الاشتراك ترم كامل"
click at [73, 695] on button "إنشاء فاتورة" at bounding box center [73, 731] width 90 height 32
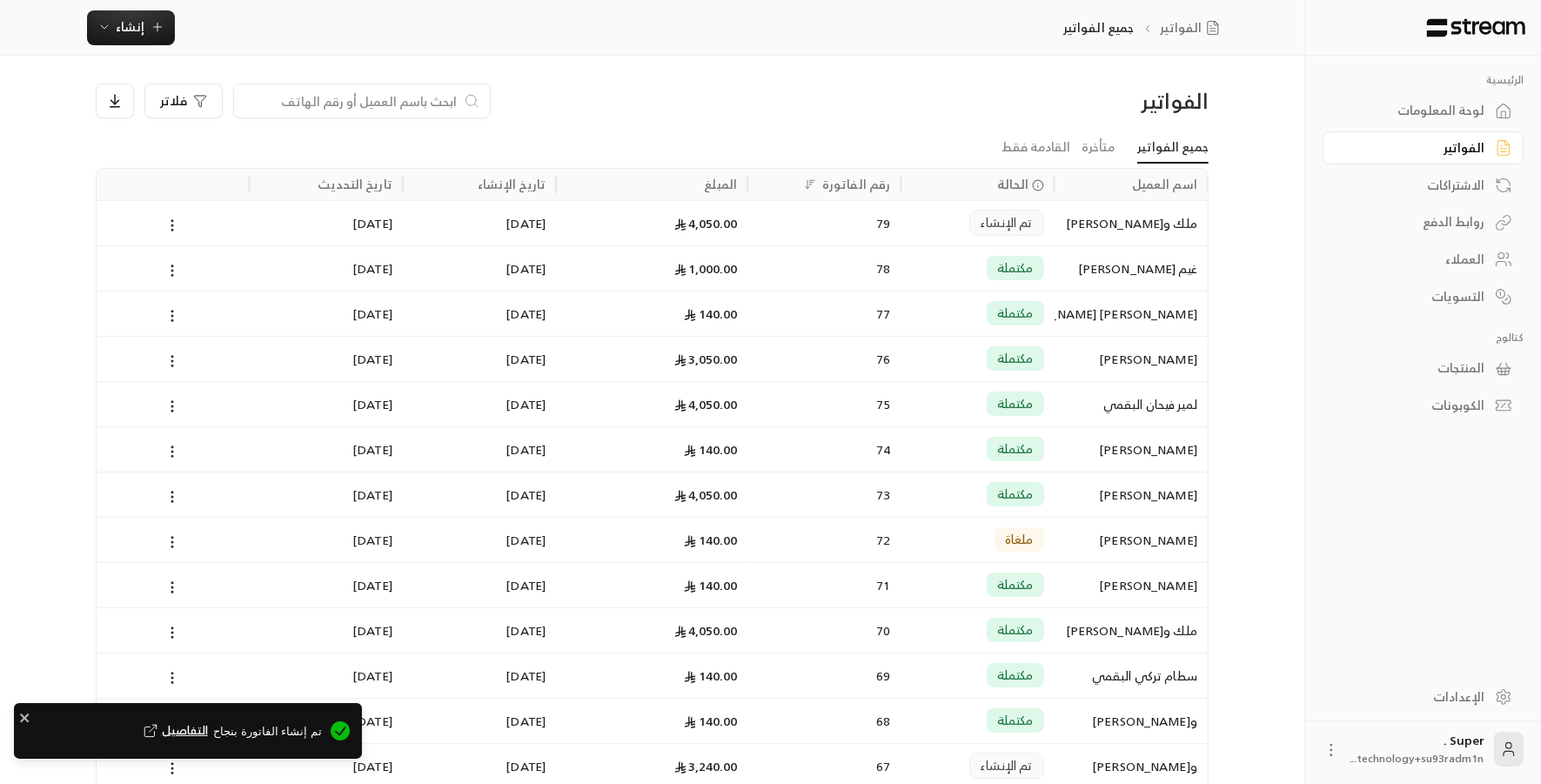
click at [205, 695] on span "التفاصيل" at bounding box center [174, 730] width 68 height 17
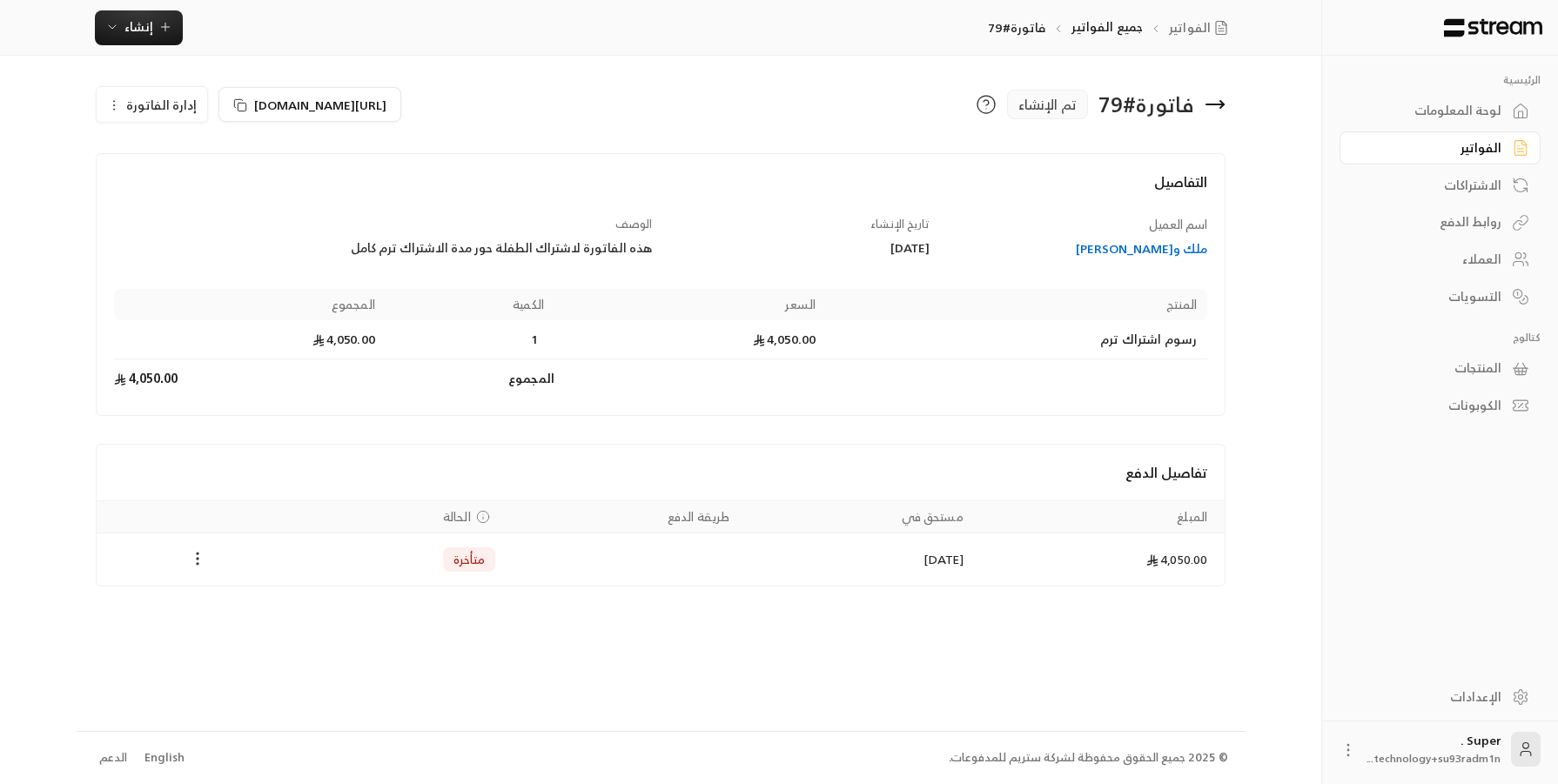
click at [196, 550] on icon "Payments" at bounding box center [197, 558] width 17 height 17
click at [236, 600] on li "تغيير الحالة الى مدفوعة" at bounding box center [263, 601] width 134 height 31
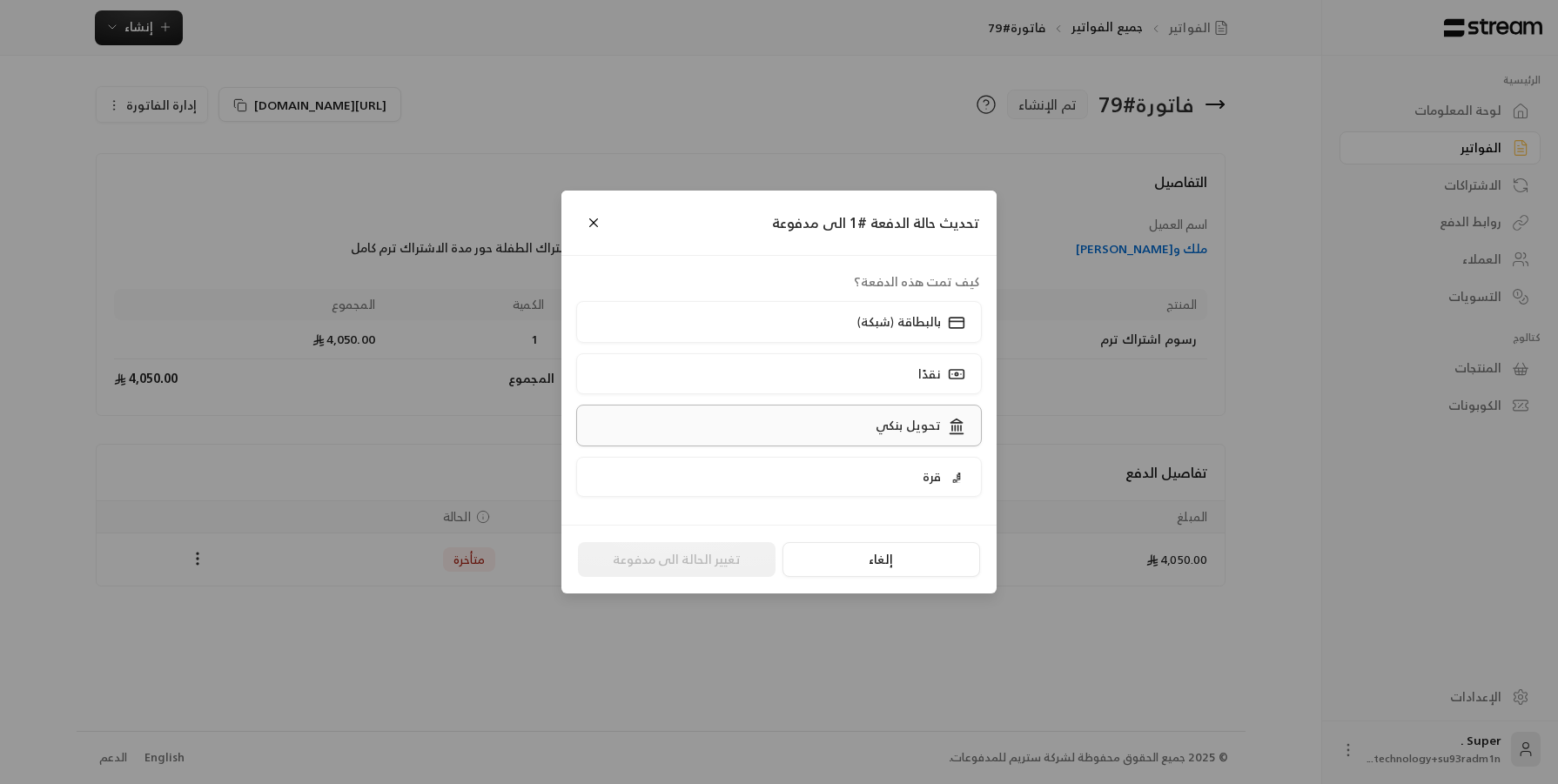
click at [836, 413] on label "تحويل بنكي" at bounding box center [779, 425] width 406 height 41
click at [659, 556] on button "تغيير الحالة الى مدفوعة" at bounding box center [676, 559] width 198 height 35
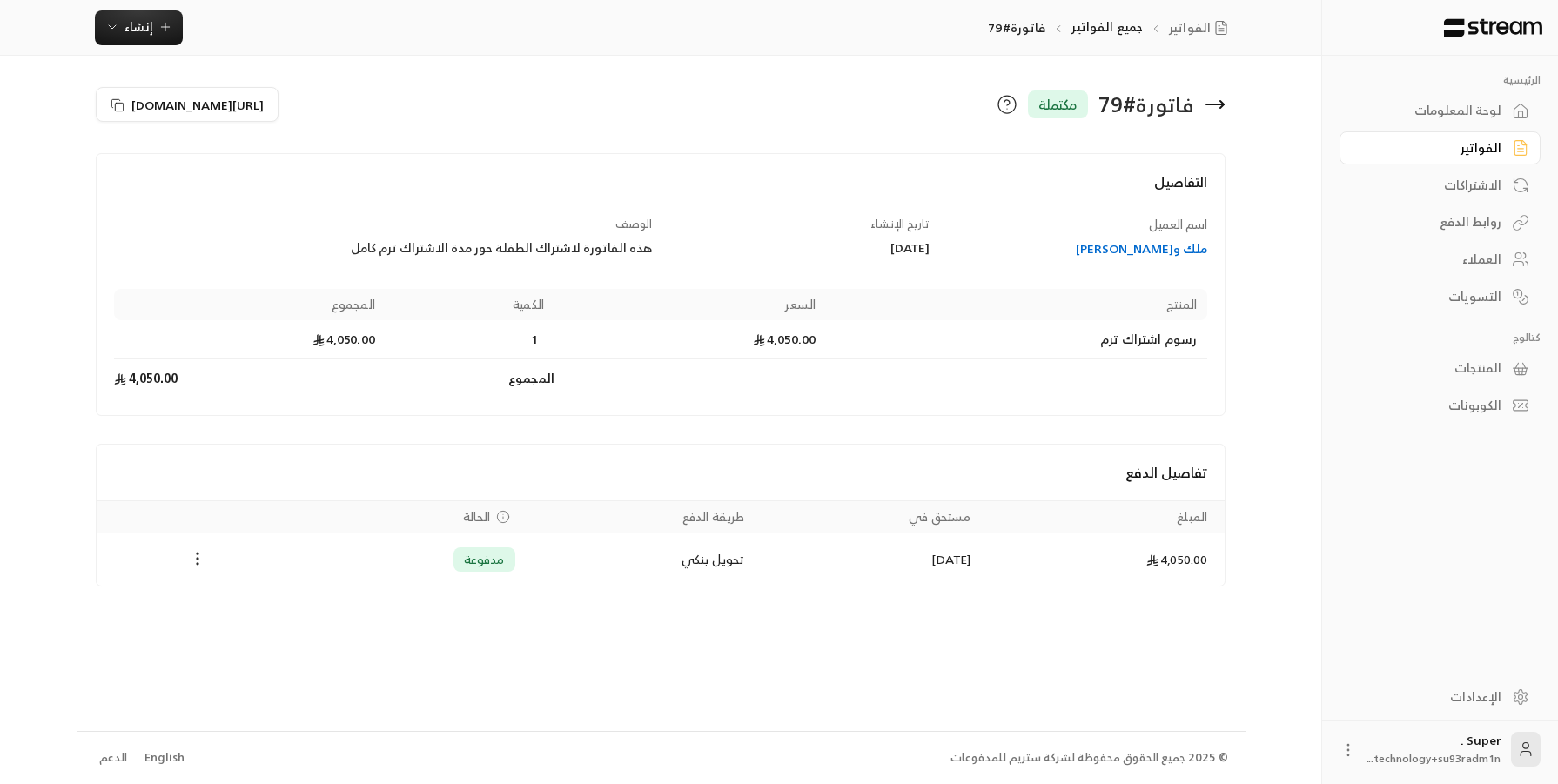
click at [1384, 359] on div "المنتجات" at bounding box center [1431, 367] width 140 height 17
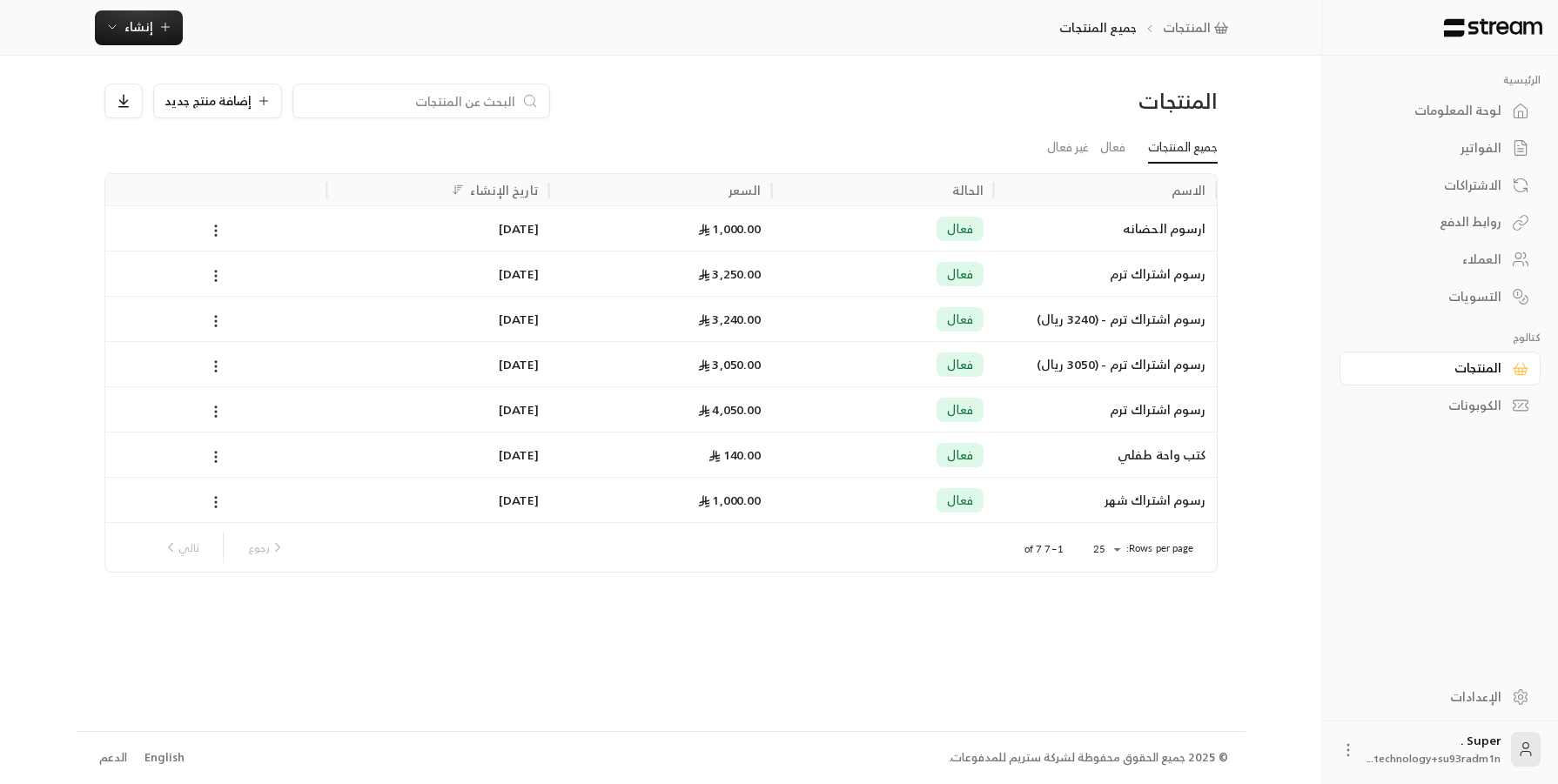
click at [771, 285] on div "3,250.00" at bounding box center [660, 273] width 223 height 46
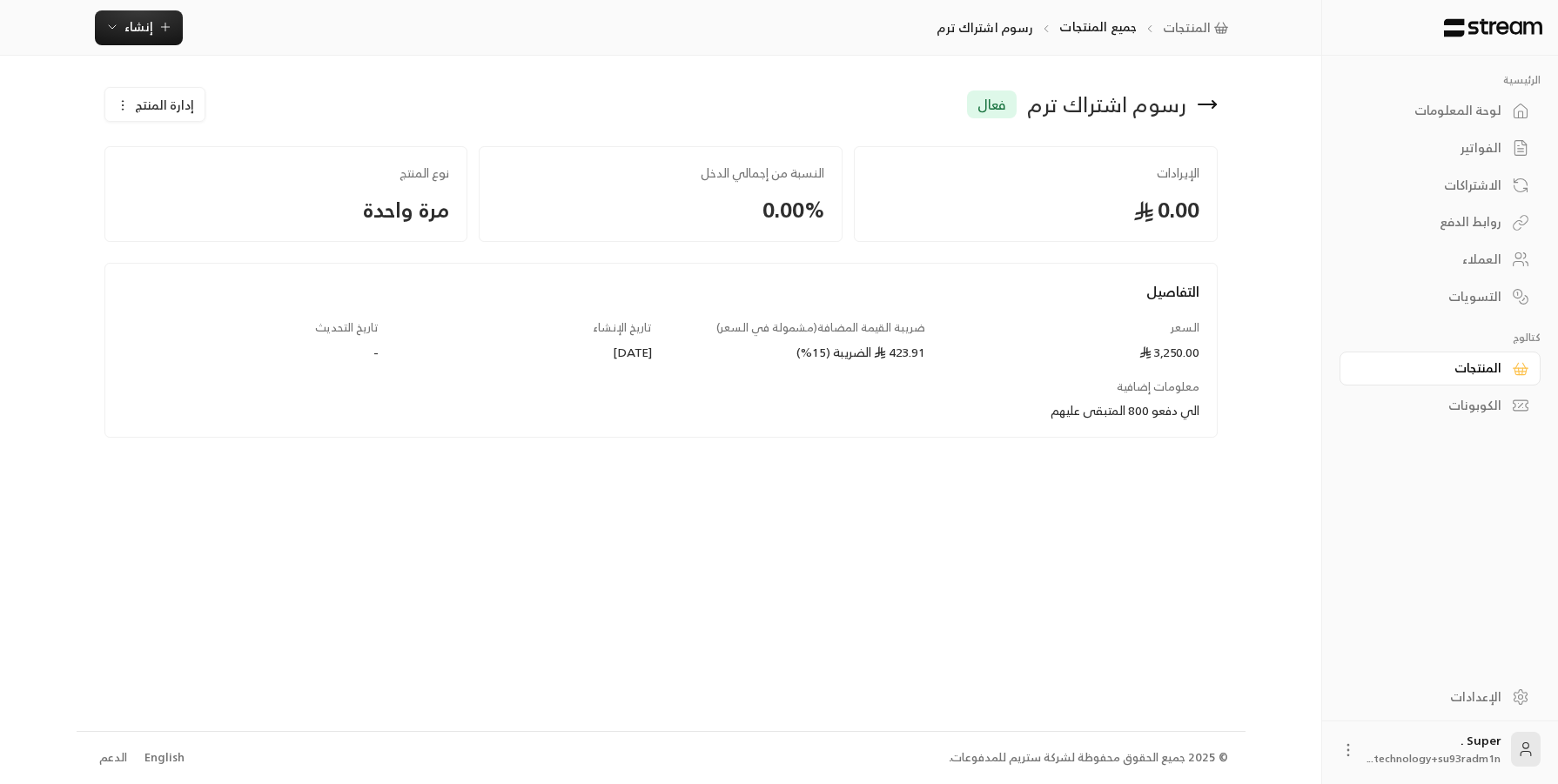
click at [1384, 156] on link "الفواتير" at bounding box center [1439, 148] width 201 height 34
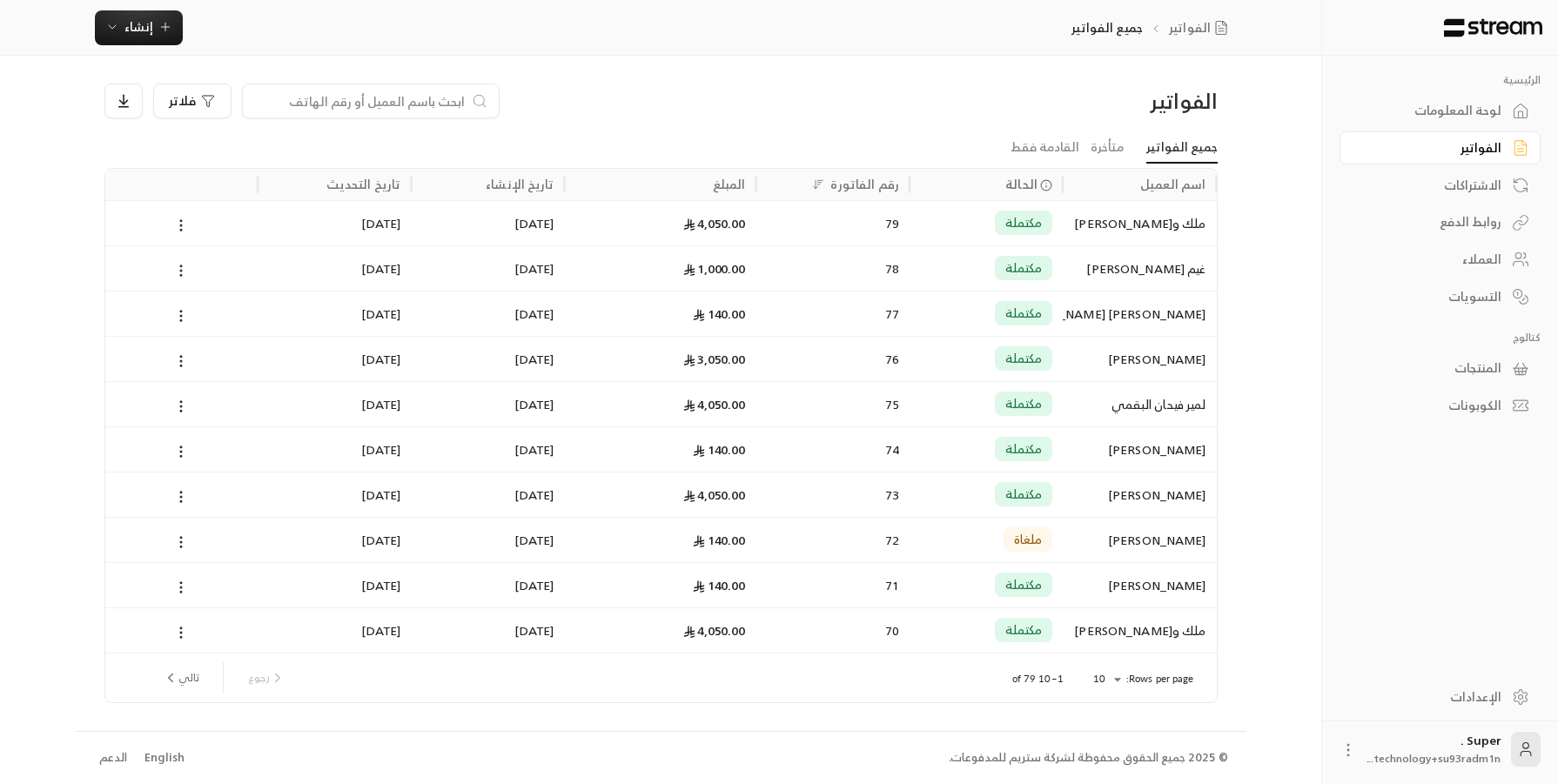
click at [373, 98] on input at bounding box center [359, 100] width 212 height 19
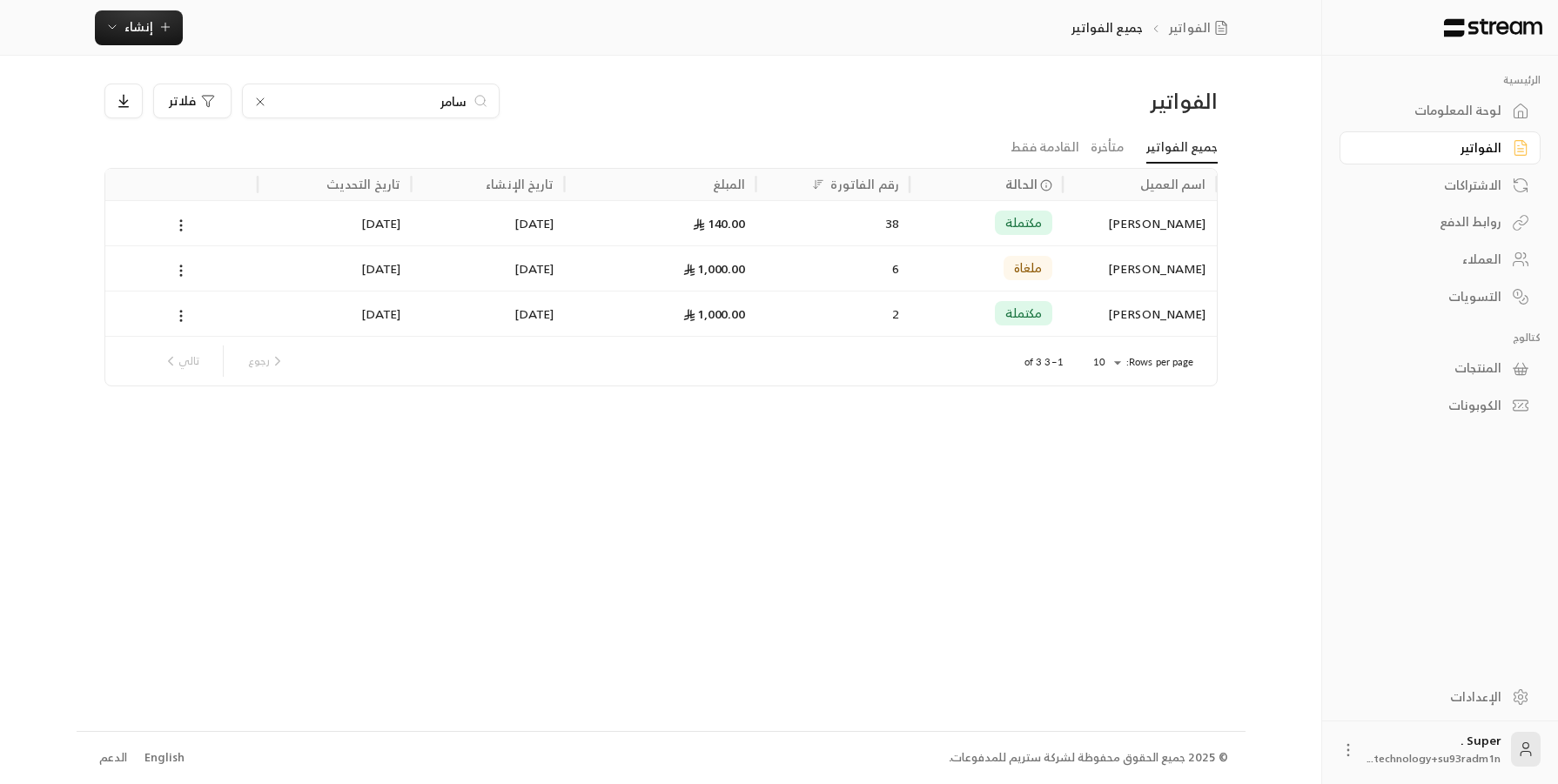
type input "سامر"
click at [1115, 233] on div "[PERSON_NAME]" at bounding box center [1139, 223] width 132 height 45
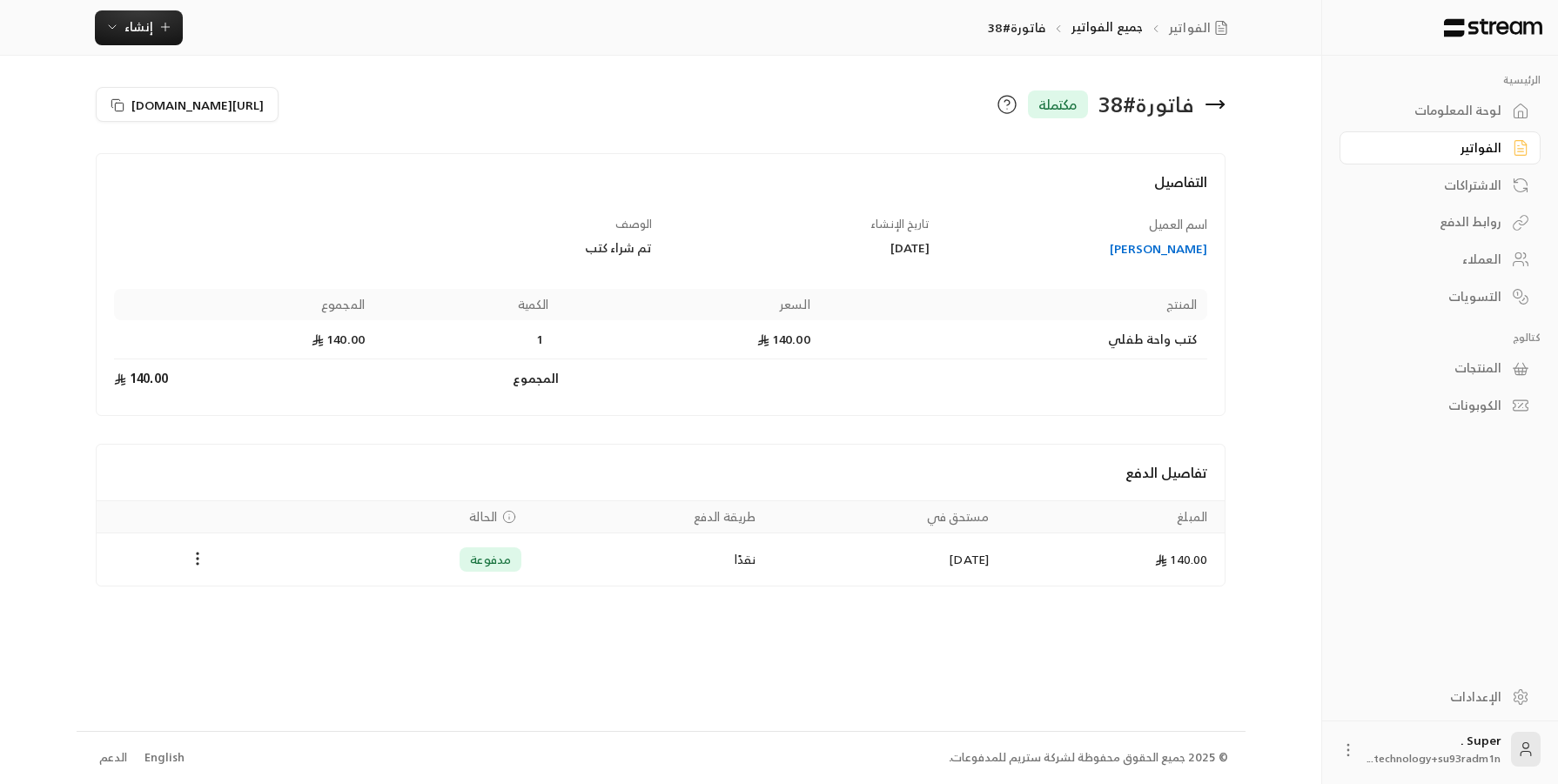
click at [1142, 241] on div "[PERSON_NAME]" at bounding box center [1078, 249] width 261 height 17
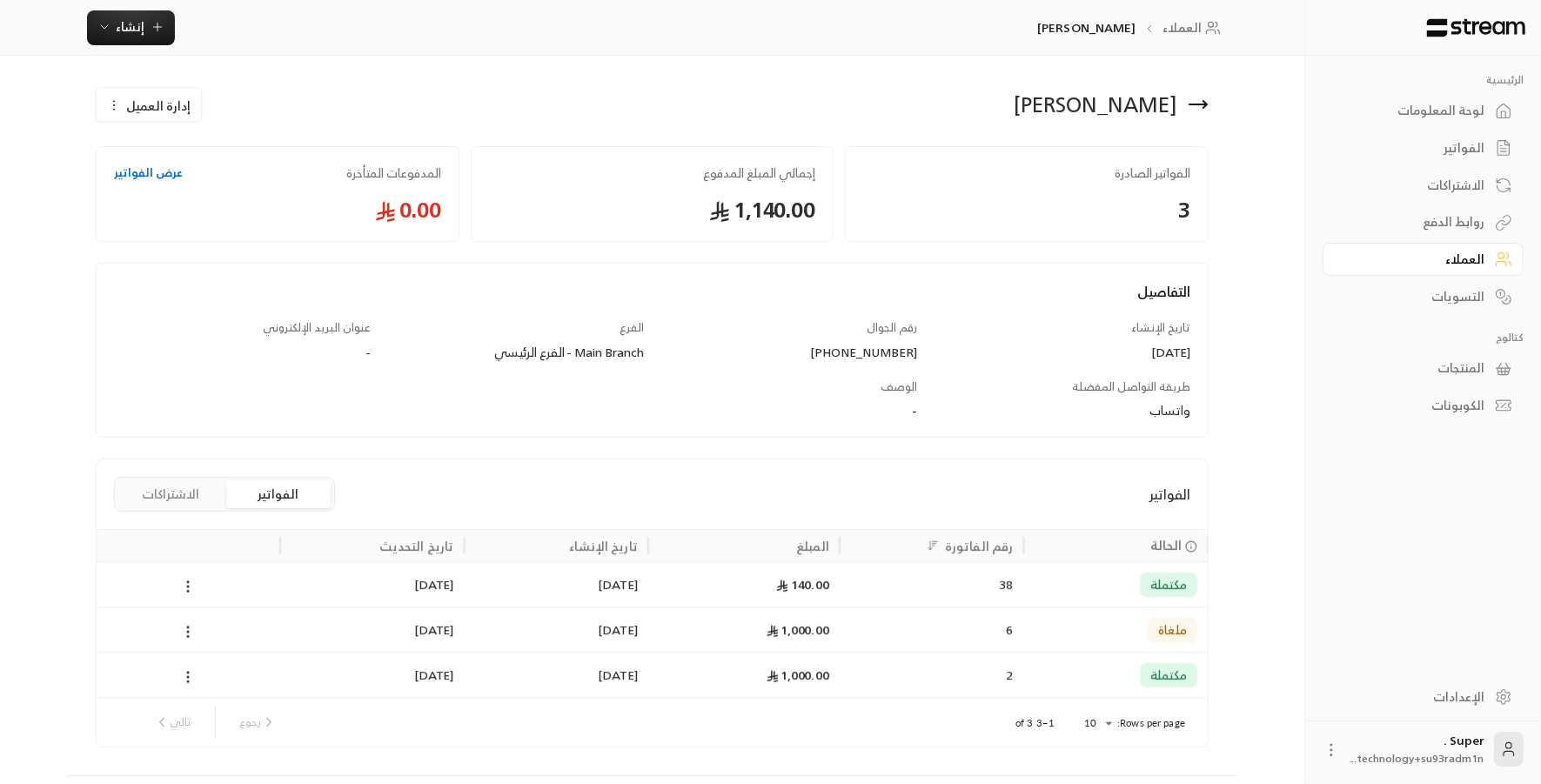
click at [733, 668] on div "1,000.00" at bounding box center [744, 675] width 171 height 45
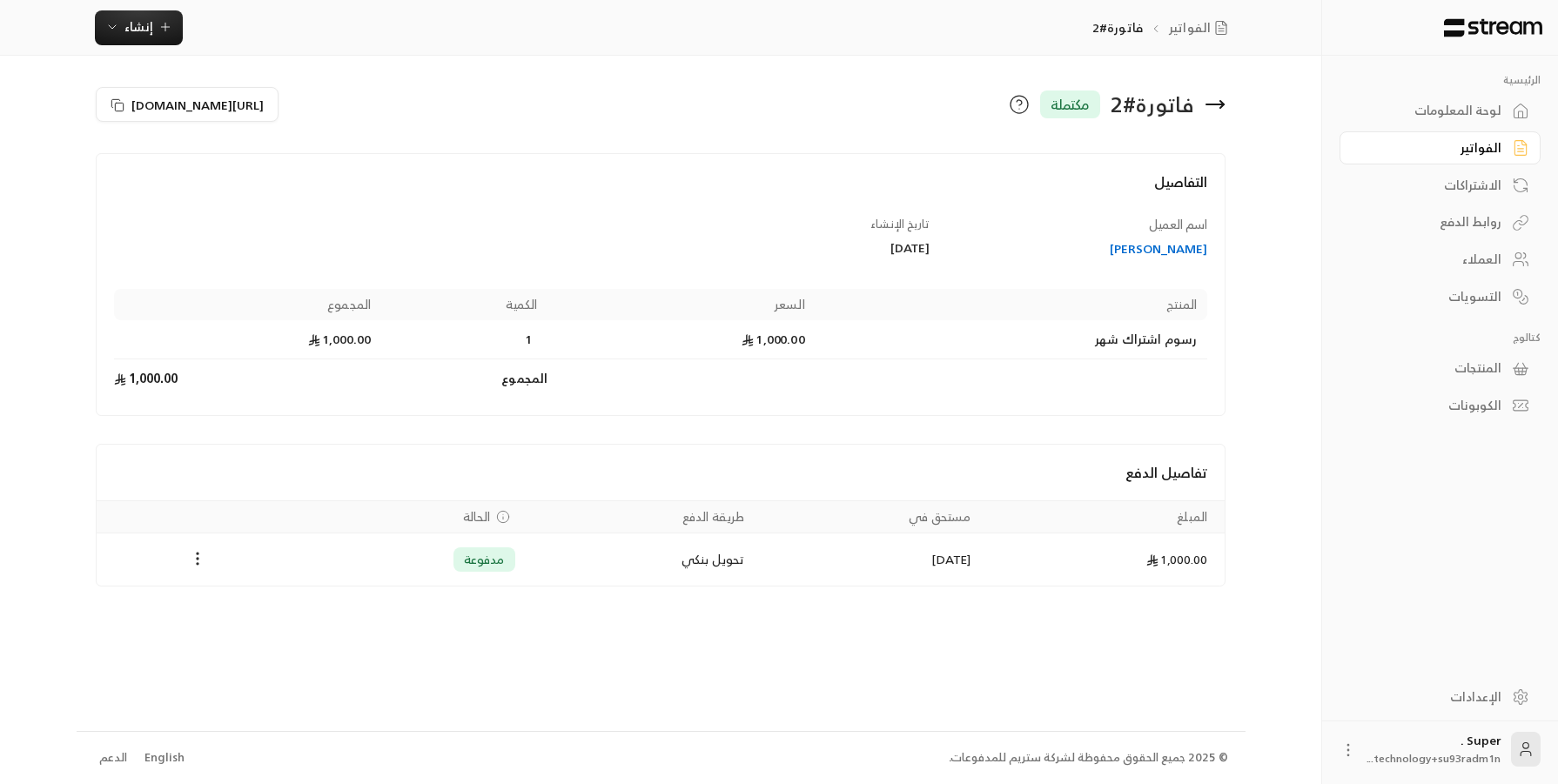
click at [1384, 291] on div "التسويات" at bounding box center [1431, 296] width 140 height 17
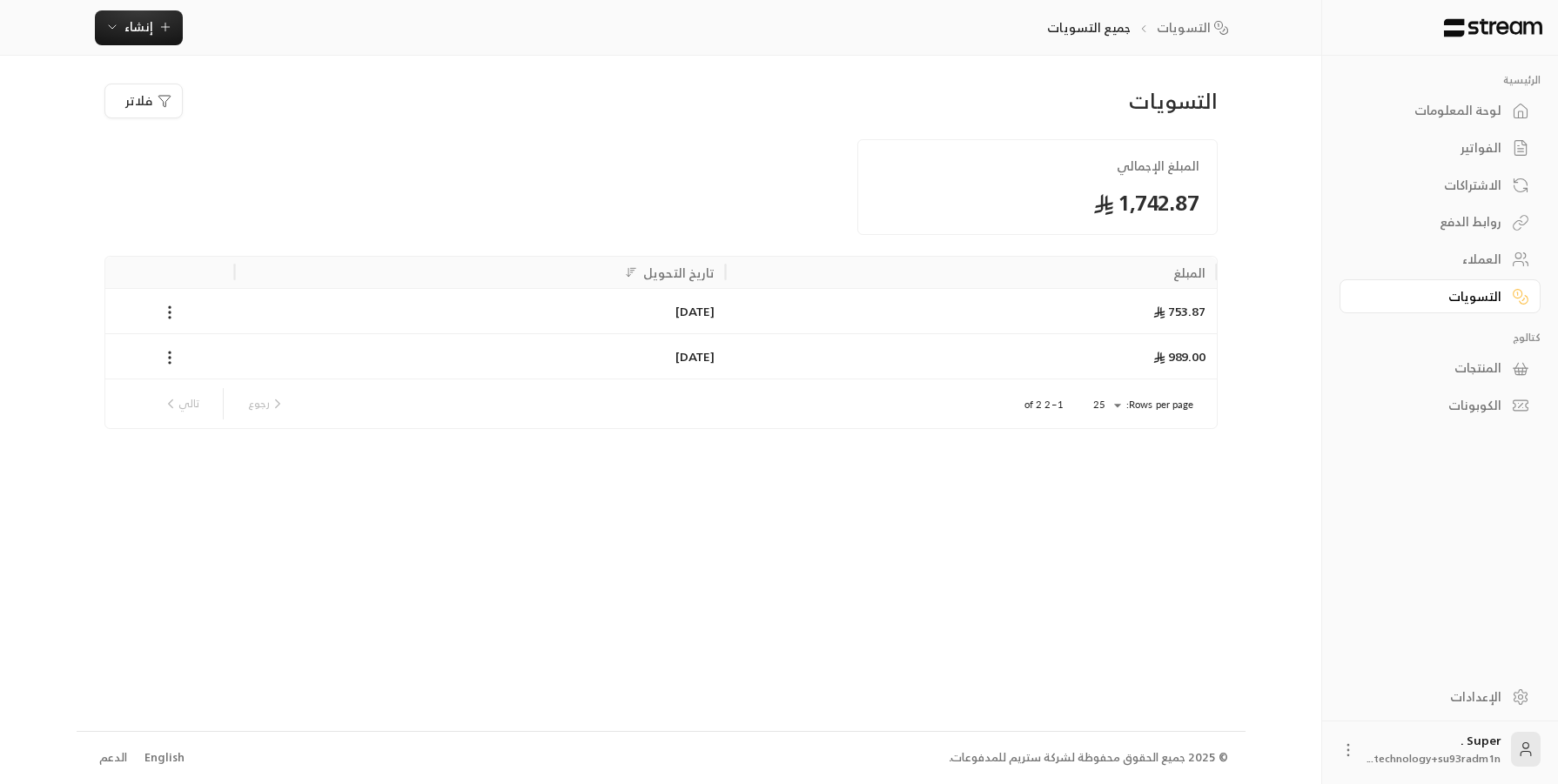
click at [1134, 318] on div "753.87" at bounding box center [970, 310] width 491 height 46
click at [1384, 290] on div "التسويات" at bounding box center [1431, 296] width 140 height 17
click at [1384, 146] on div "الفواتير" at bounding box center [1431, 148] width 140 height 17
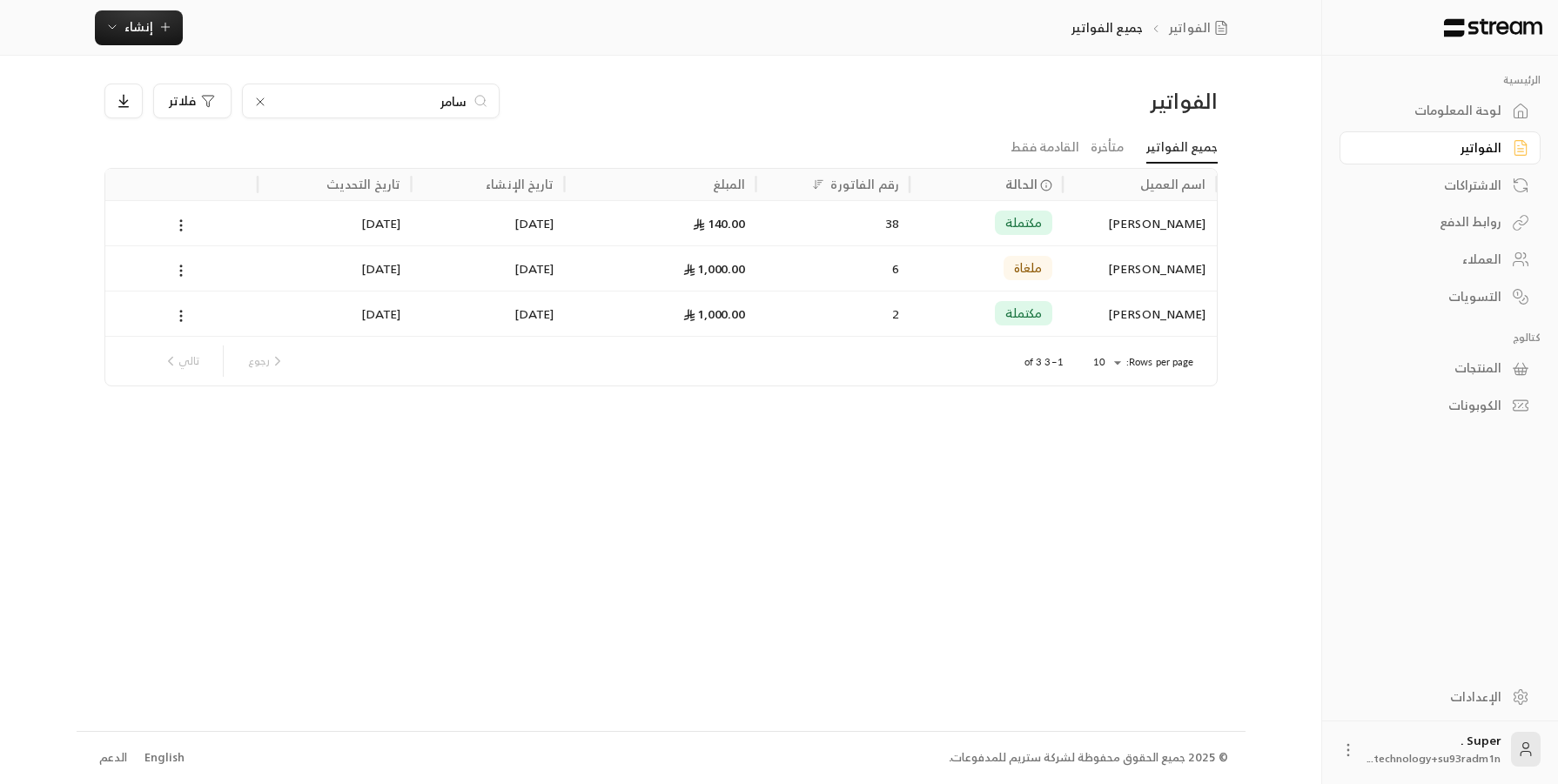
click at [393, 103] on input "سامر" at bounding box center [370, 100] width 193 height 19
type input "س"
type input "[PERSON_NAME]"
click at [925, 274] on div "تم القبول" at bounding box center [986, 268] width 132 height 45
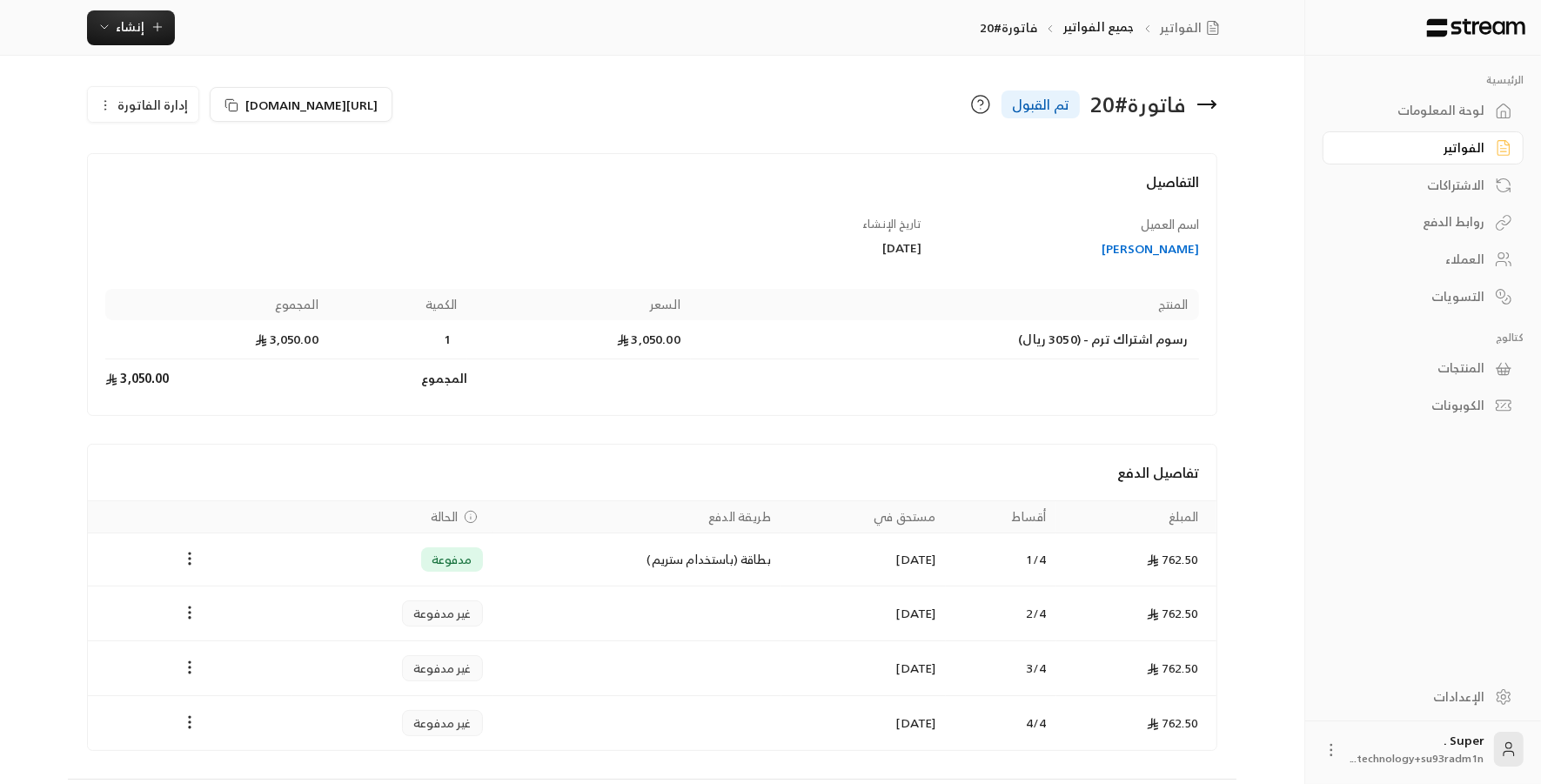
click at [1384, 397] on div "الكوبونات" at bounding box center [1414, 405] width 140 height 17
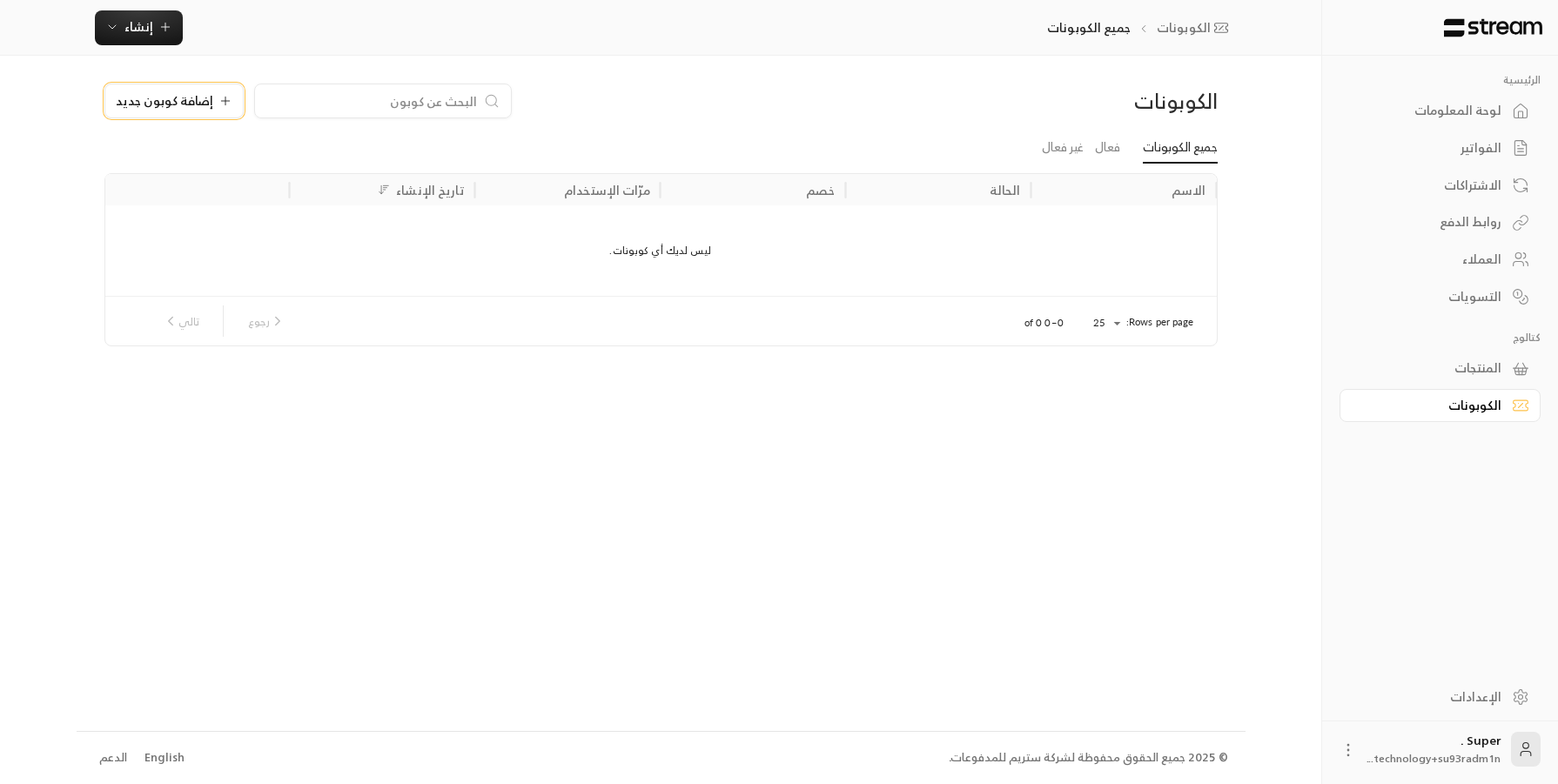
click at [173, 102] on span "إضافة كوبون جديد" at bounding box center [164, 101] width 97 height 13
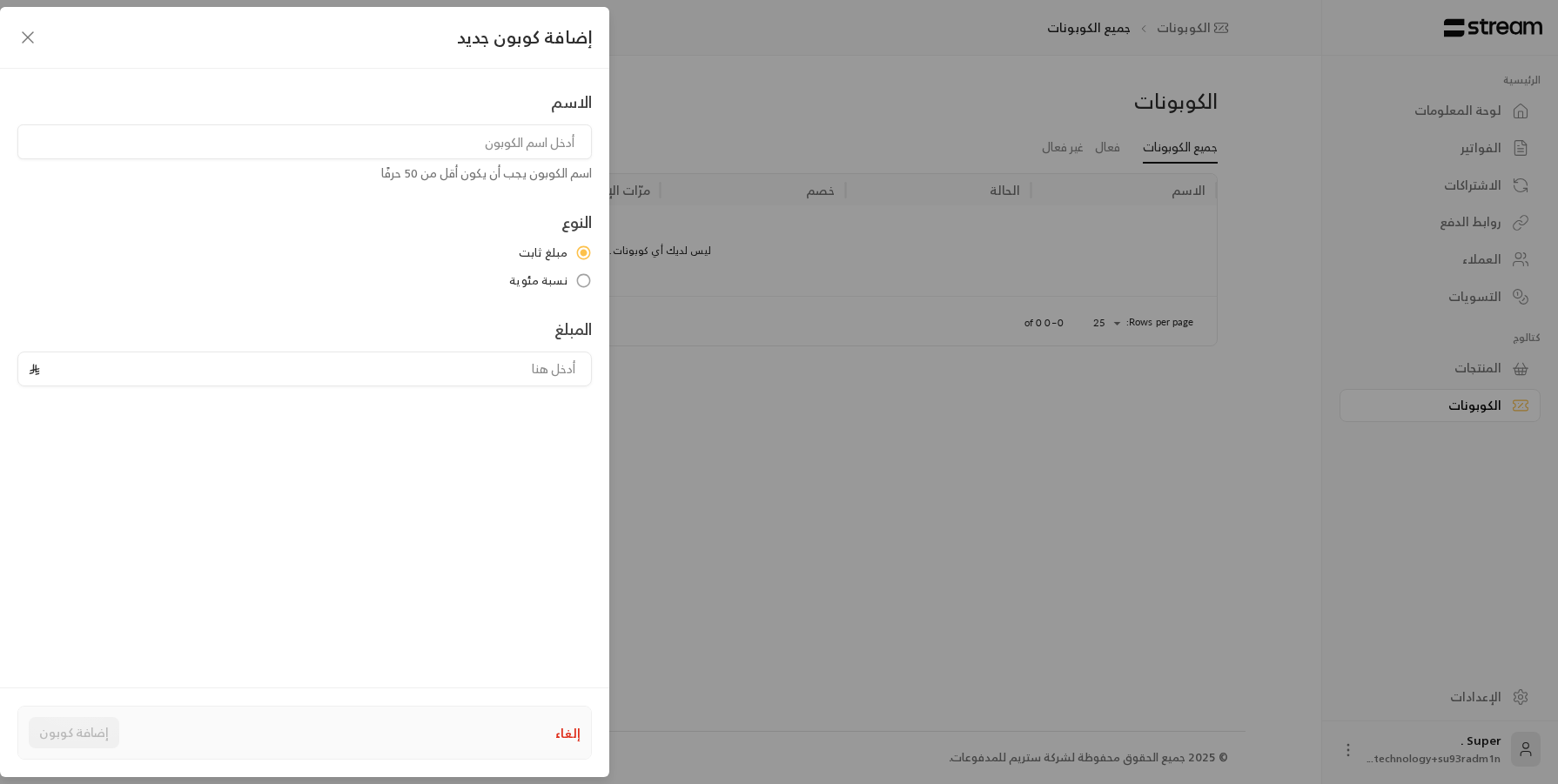
click at [484, 141] on input at bounding box center [304, 141] width 574 height 35
click at [28, 36] on icon "button" at bounding box center [27, 37] width 21 height 21
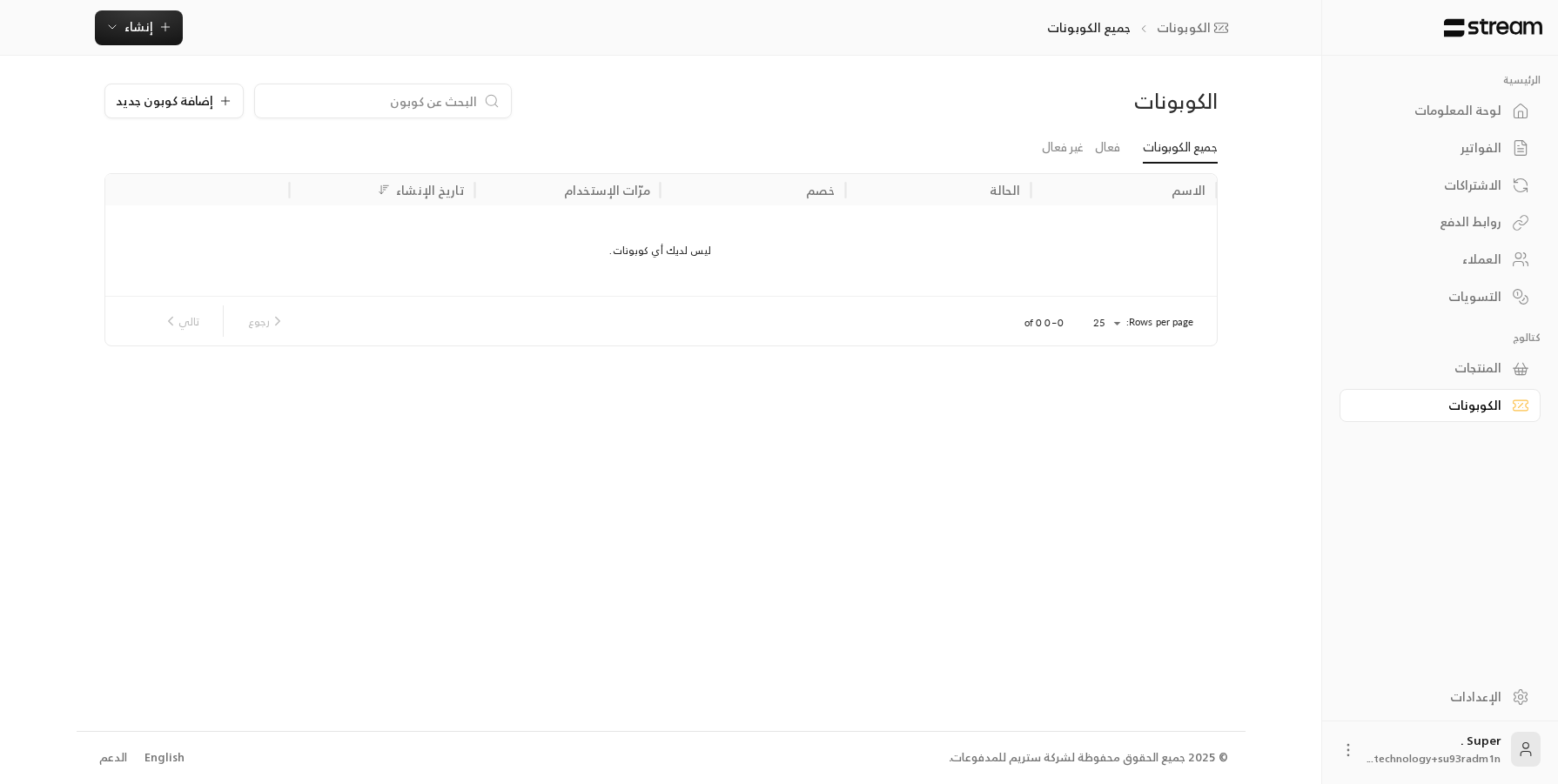
click at [1384, 103] on div "لوحة المعلومات" at bounding box center [1431, 110] width 140 height 17
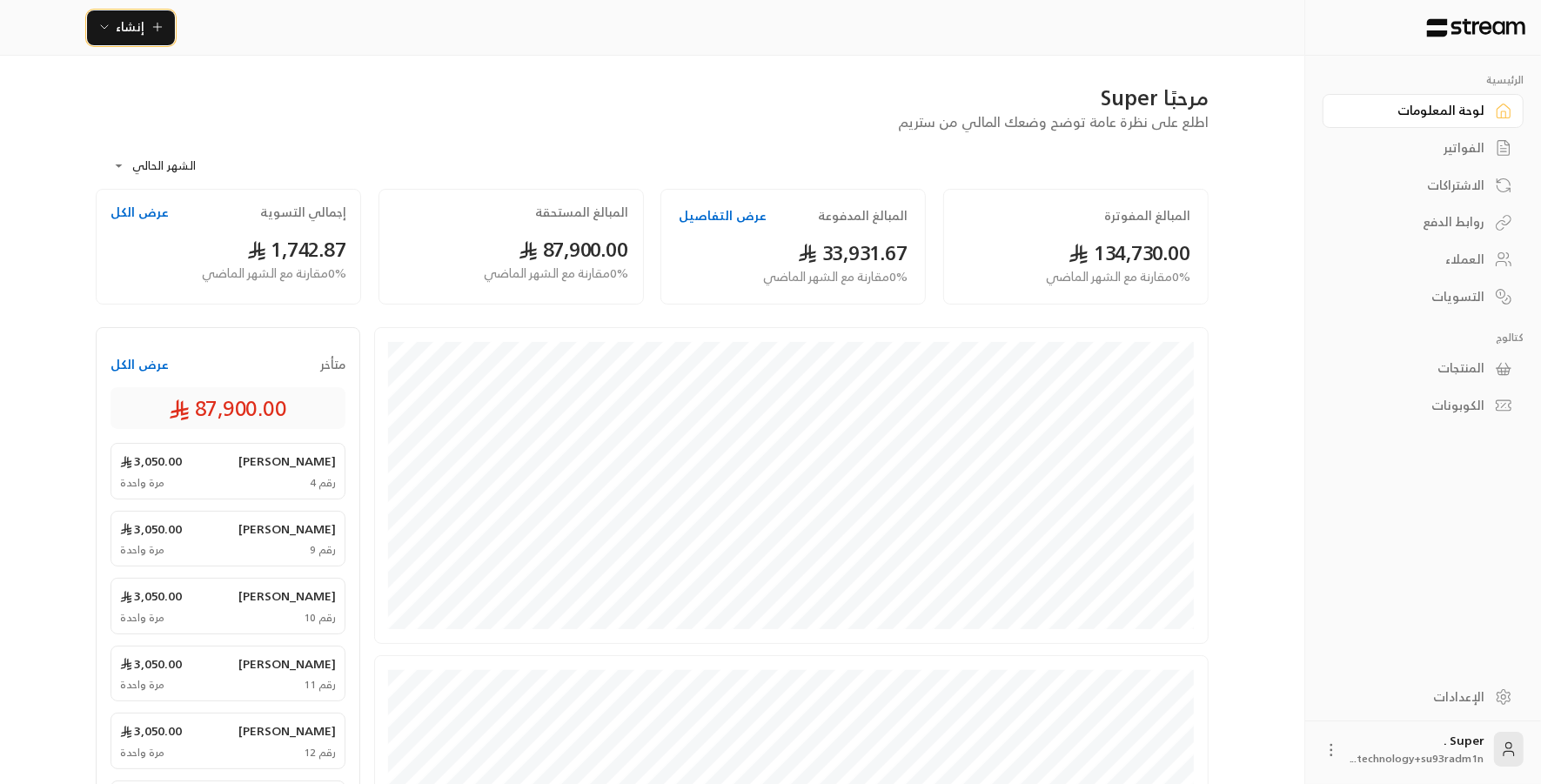
click at [146, 34] on span "إنشاء" at bounding box center [131, 27] width 67 height 21
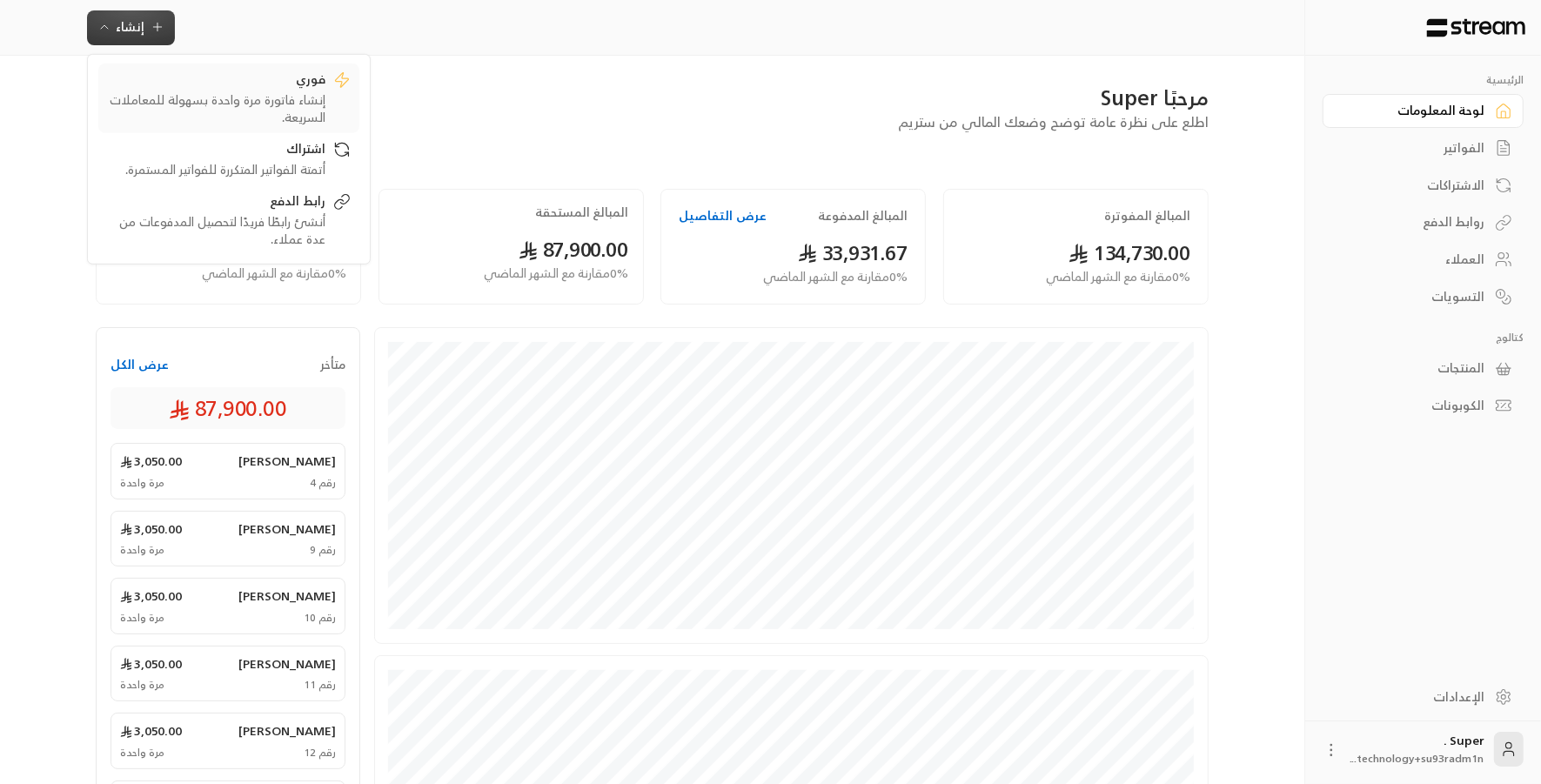
click at [266, 95] on div "إنشاء فاتورة مرة واحدة بسهولة للمعاملات السريعة." at bounding box center [216, 107] width 219 height 35
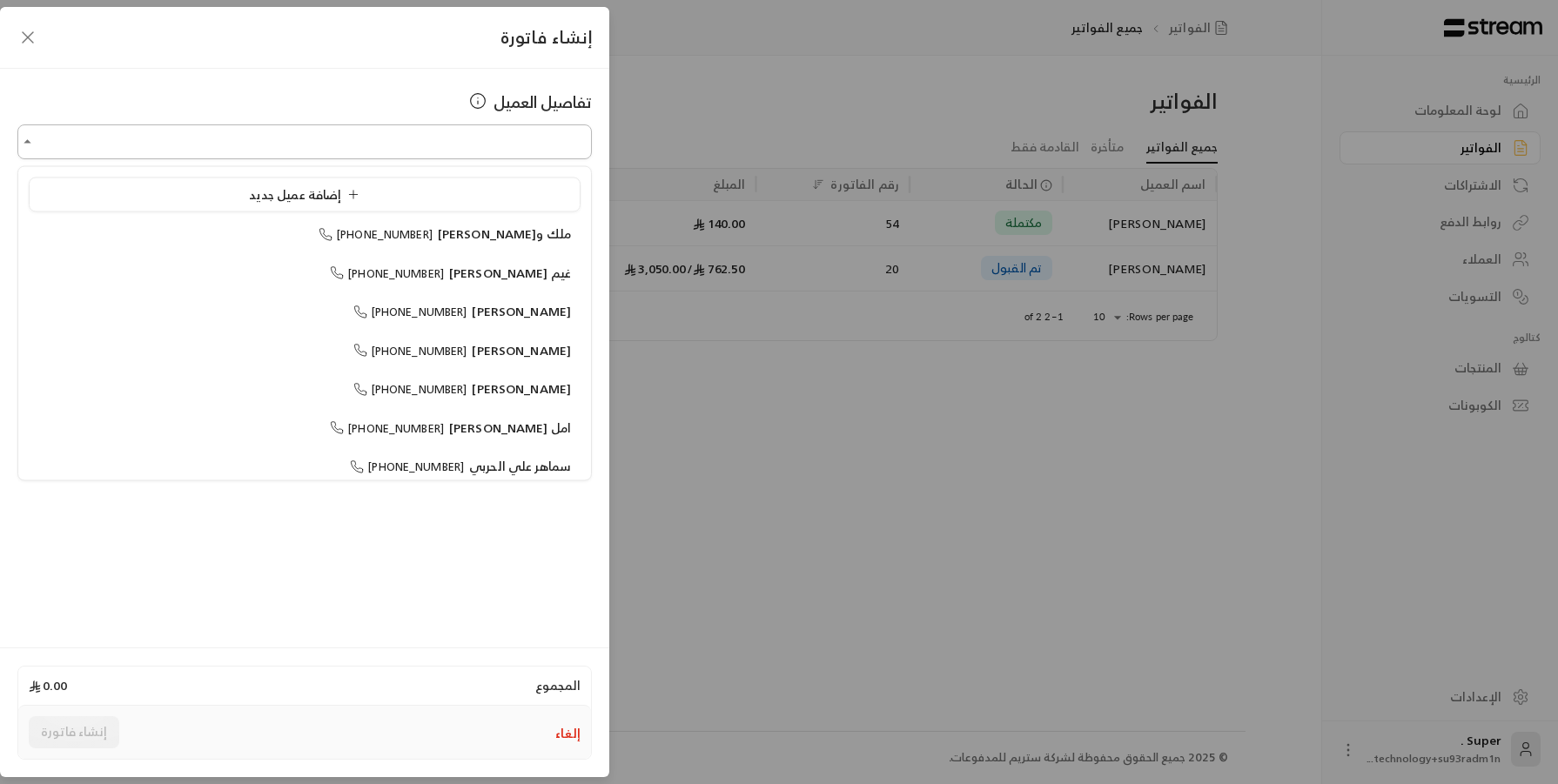
click at [433, 141] on input "اختر العميل" at bounding box center [304, 142] width 574 height 30
type input "*"
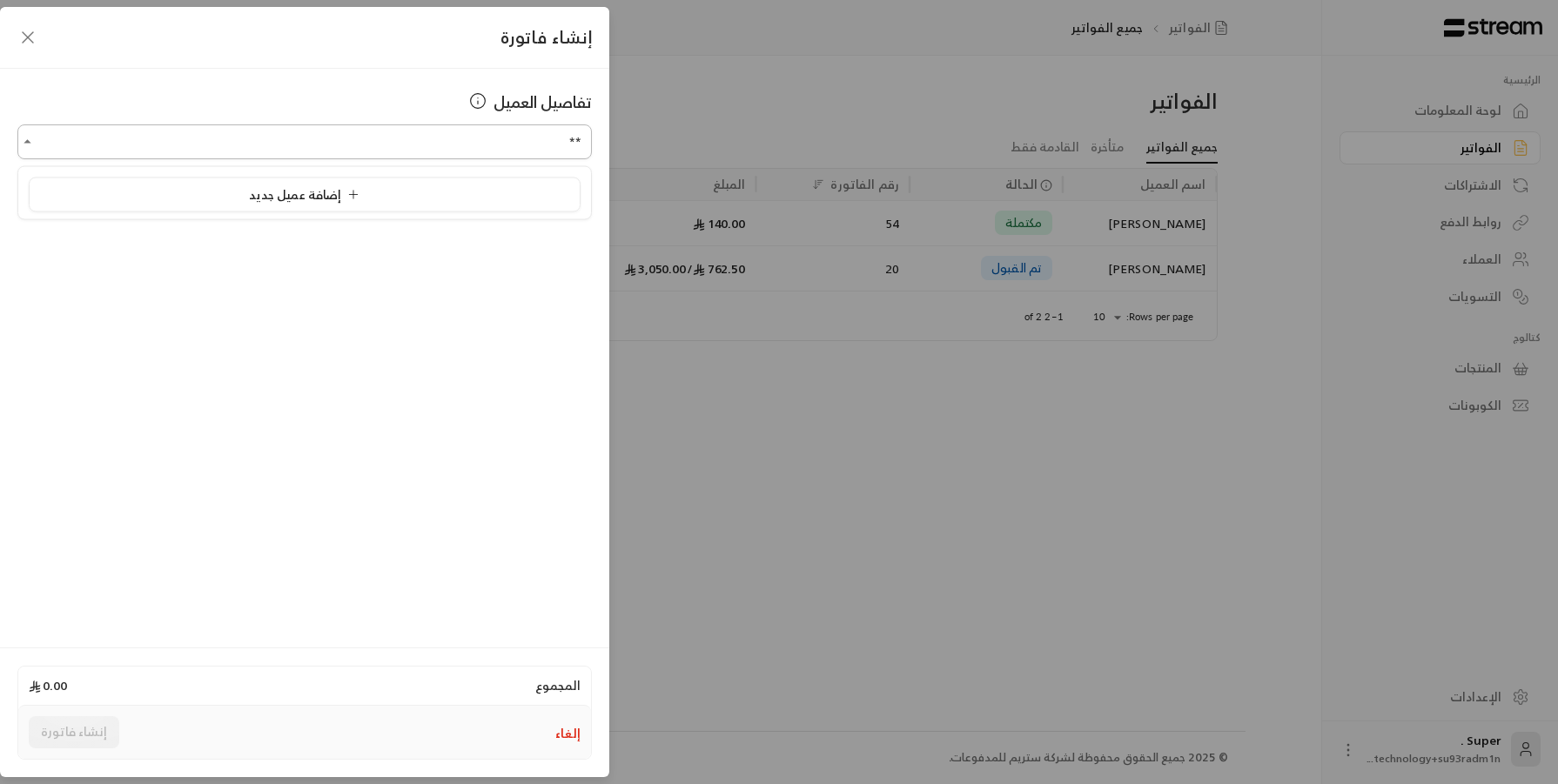
type input "*"
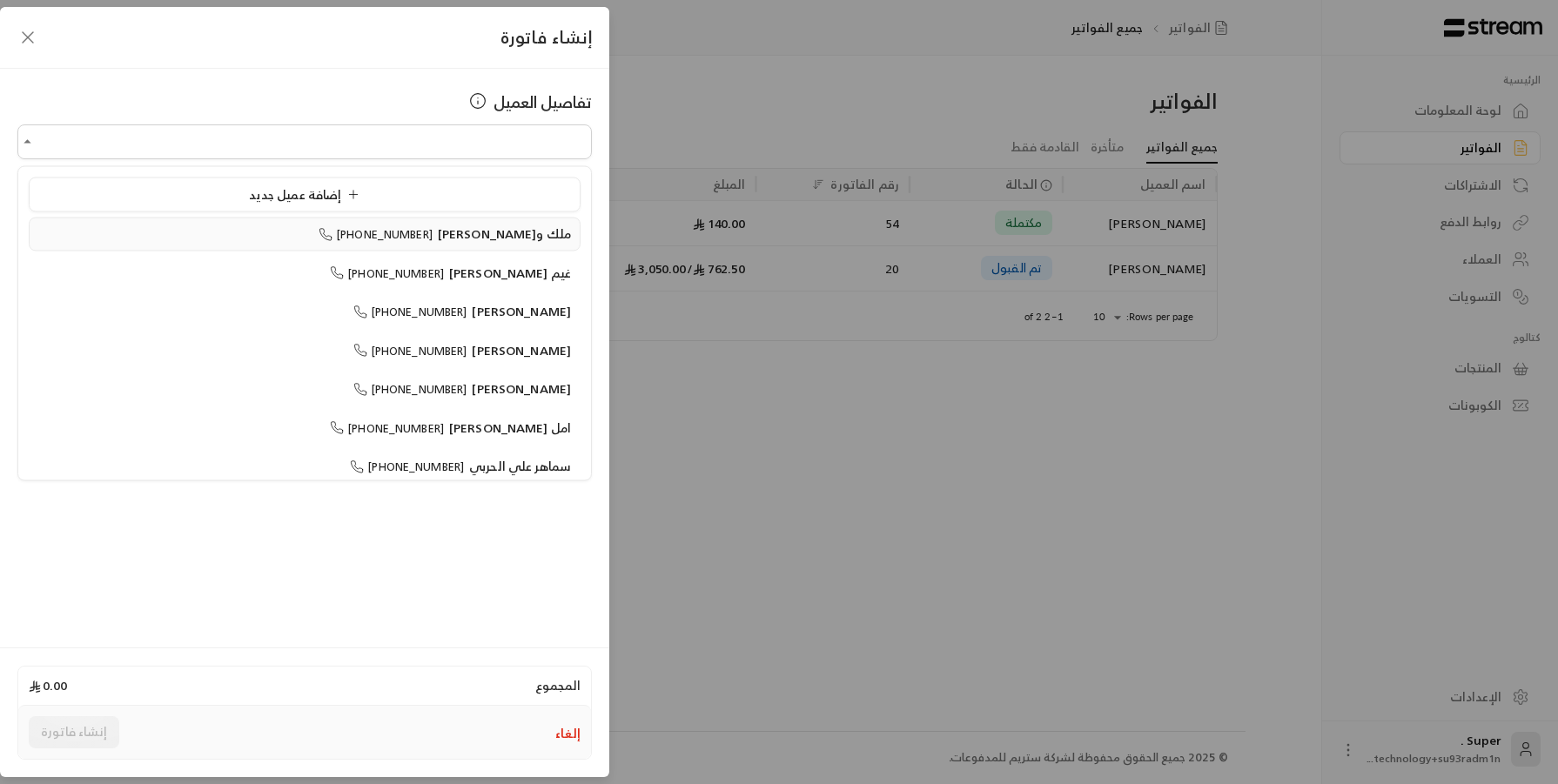
click at [565, 229] on span "ملك و[PERSON_NAME]" at bounding box center [504, 233] width 133 height 21
type input "**********"
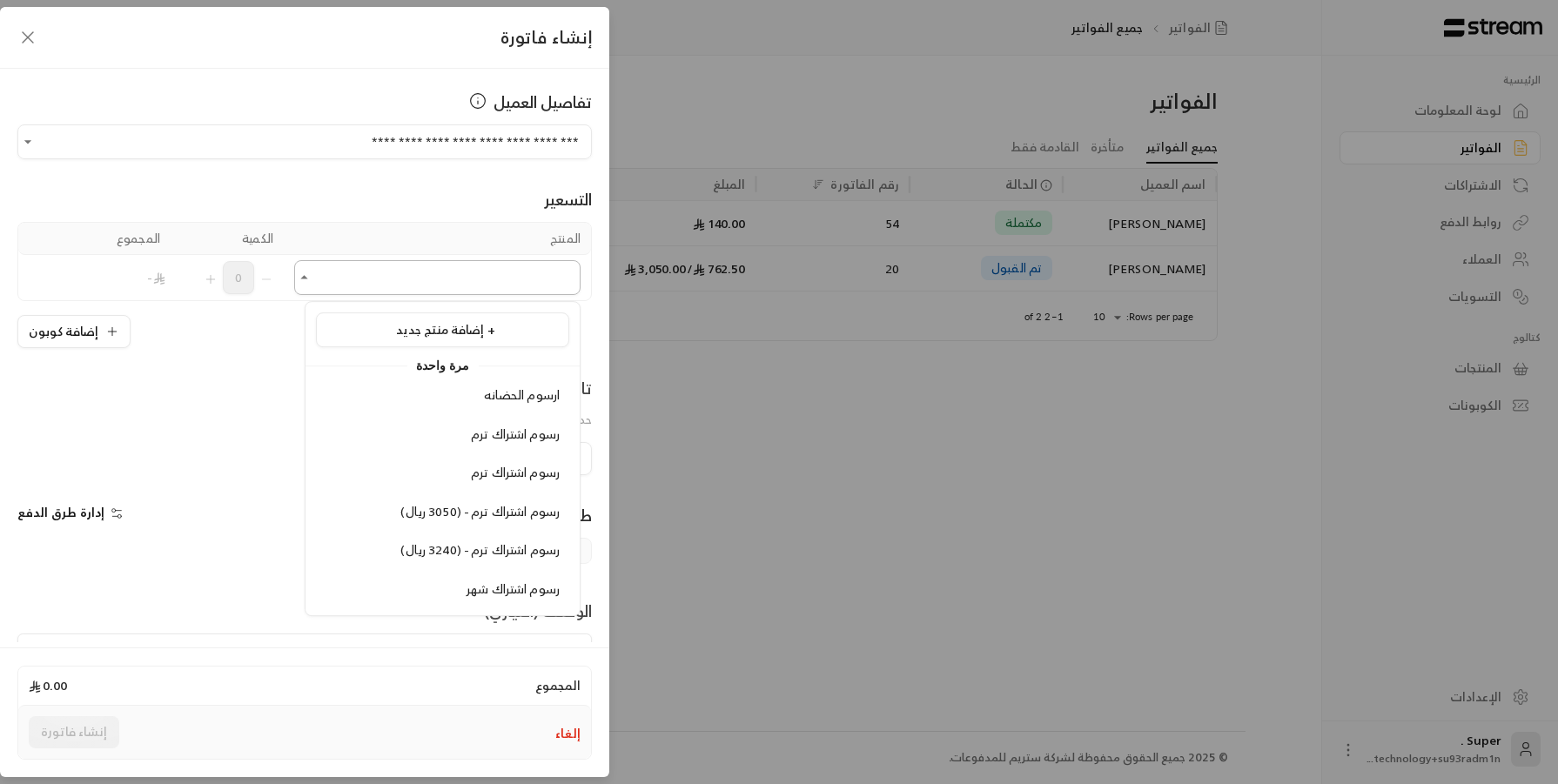
click at [317, 264] on input "اختر العميل" at bounding box center [437, 278] width 286 height 30
click at [460, 464] on div "رسوم اشتراك ترم" at bounding box center [443, 473] width 234 height 18
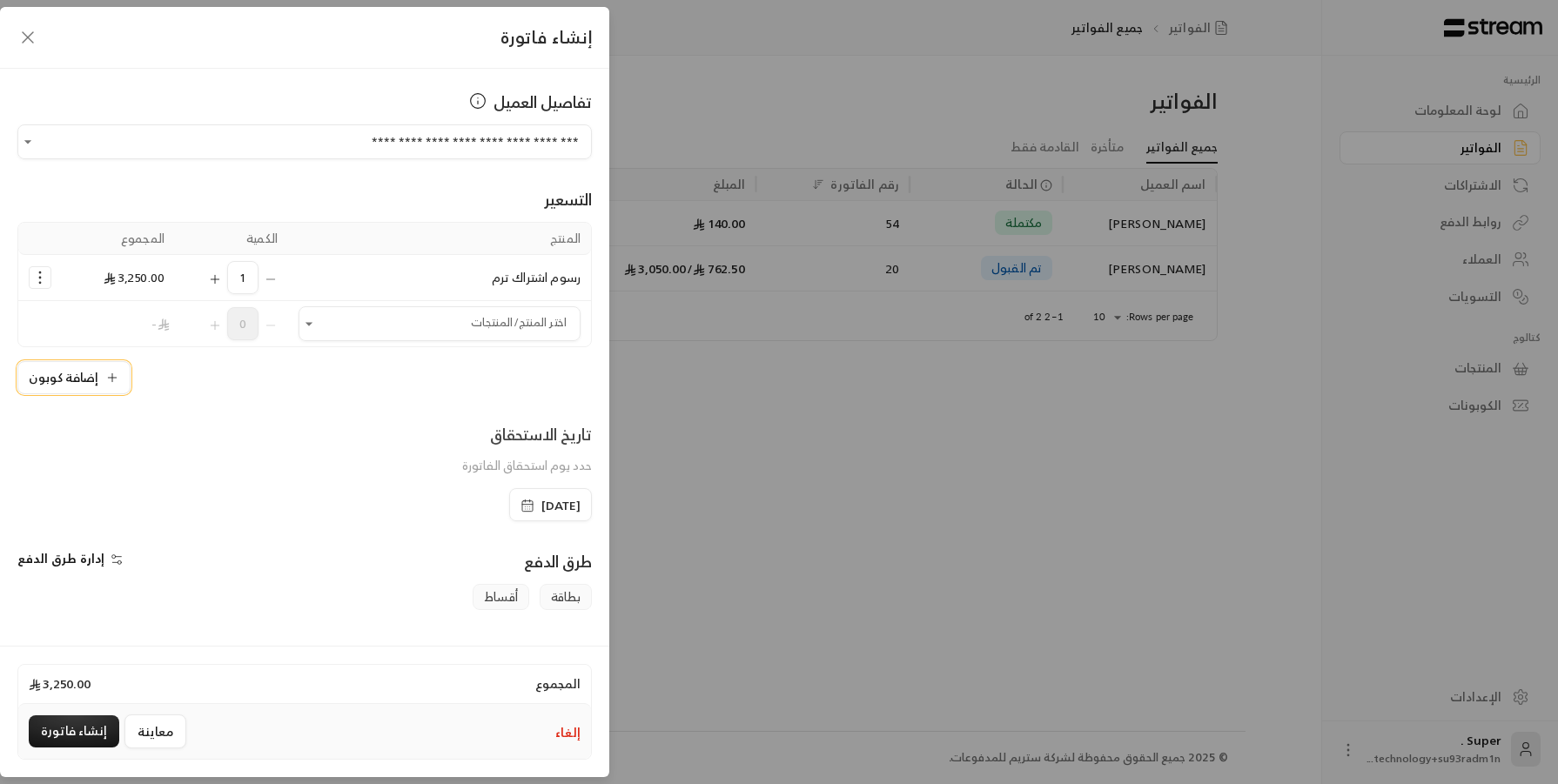
click at [97, 376] on button "إضافة كوبون" at bounding box center [73, 377] width 113 height 33
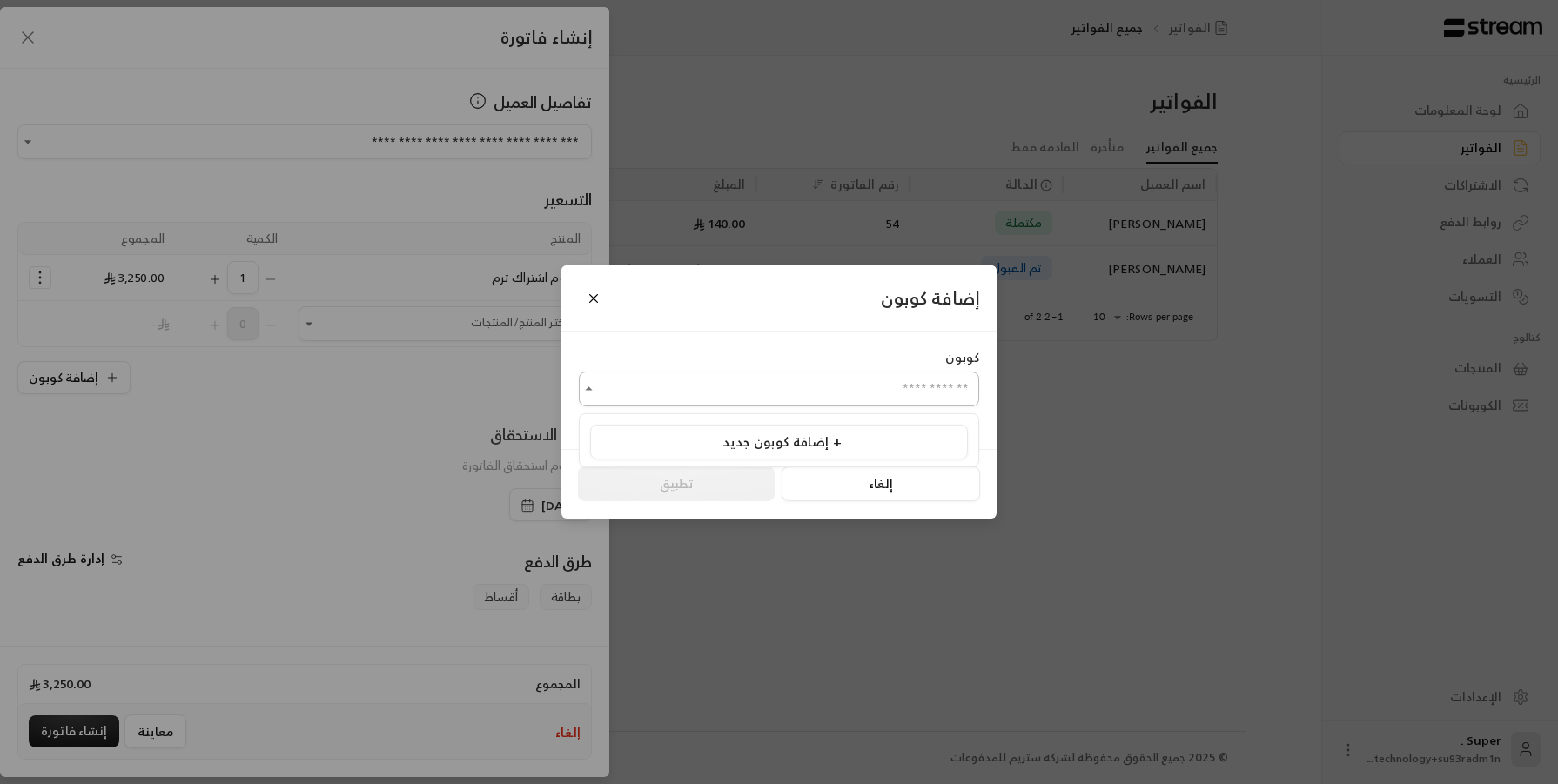
click at [892, 380] on input "اختر العميل" at bounding box center [779, 389] width 401 height 30
click at [897, 431] on li "إضافة كوبون جديد +" at bounding box center [779, 442] width 377 height 35
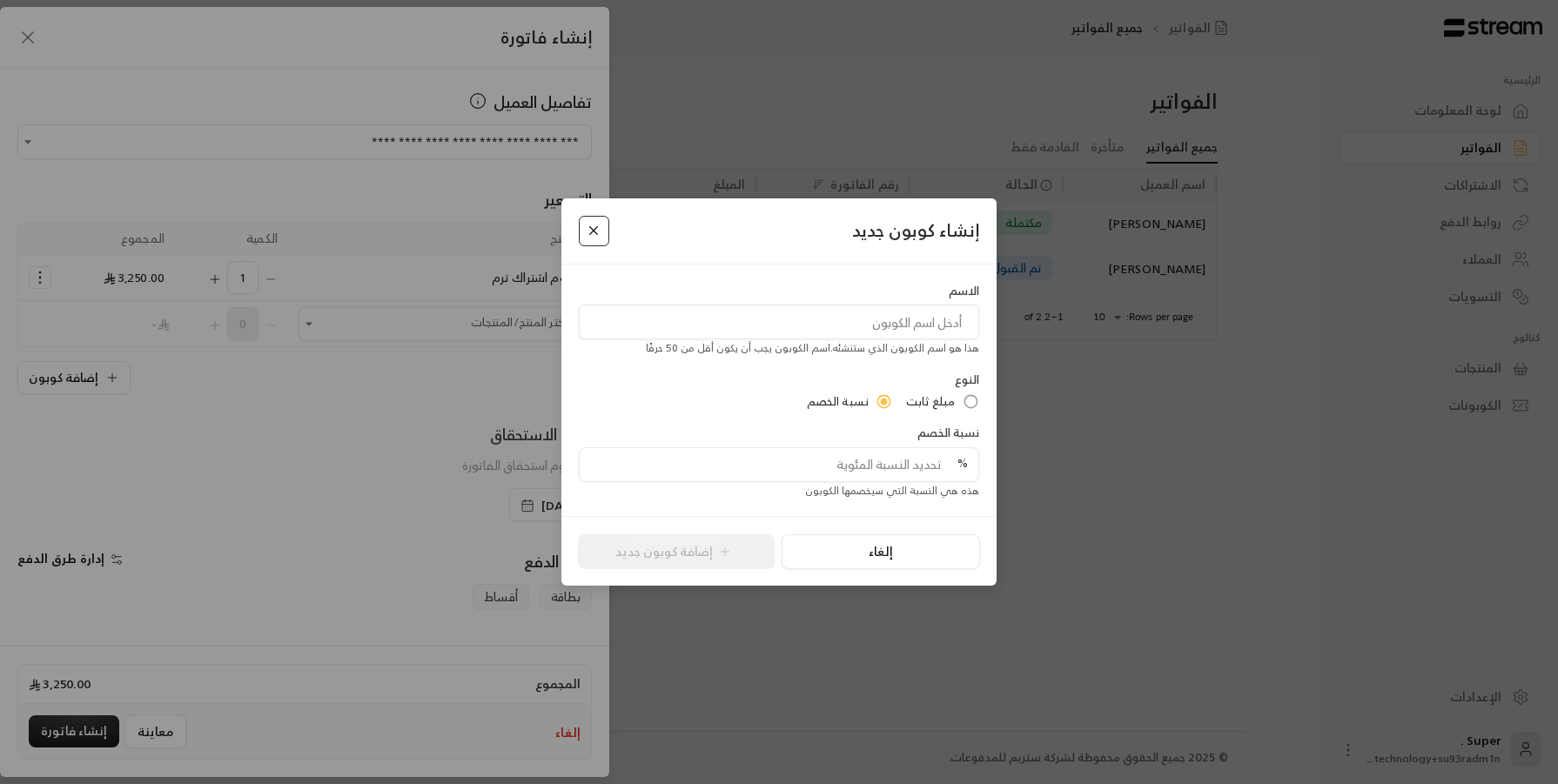
click at [592, 227] on button "Close" at bounding box center [594, 231] width 30 height 30
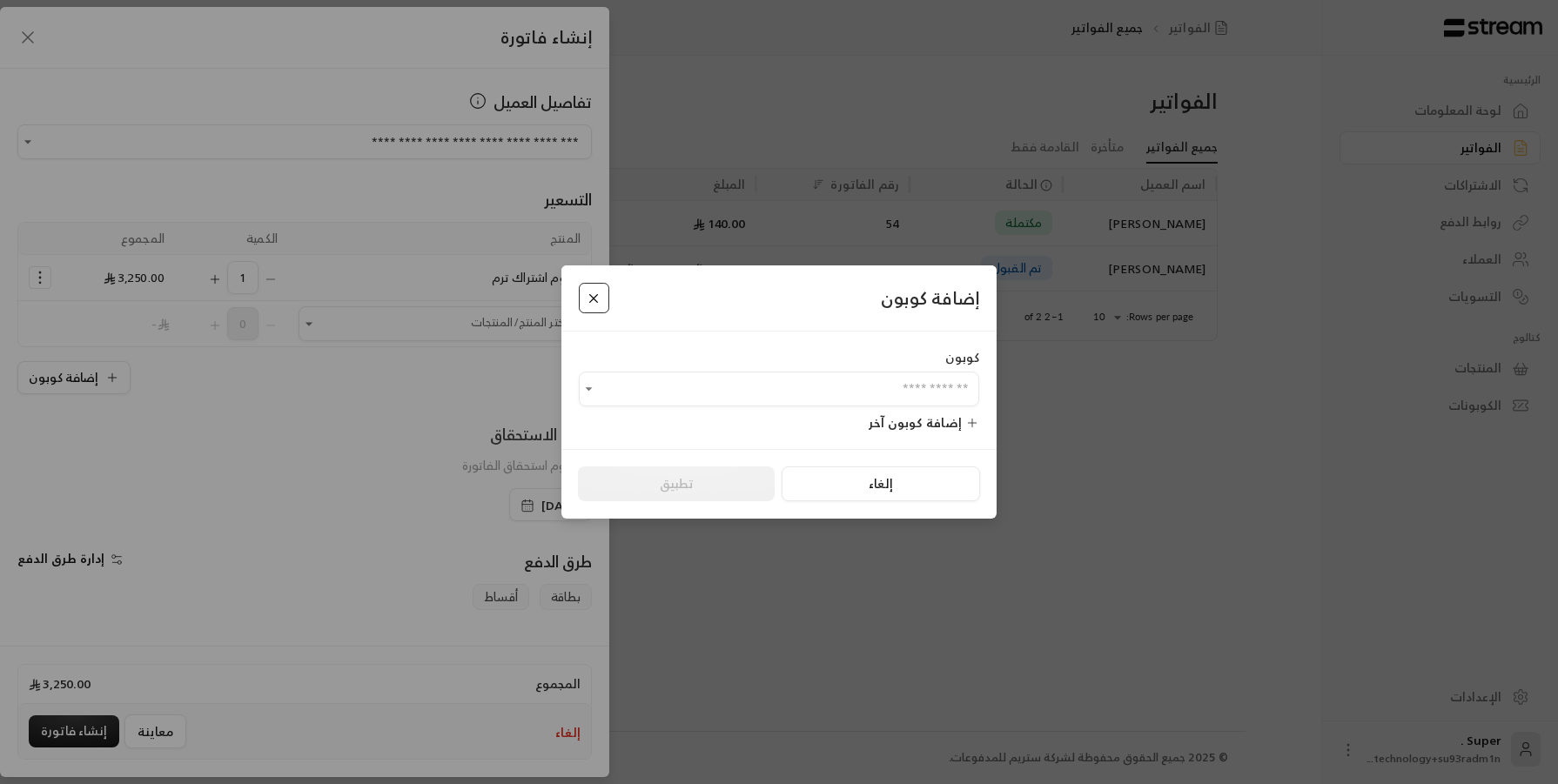
click at [602, 288] on button "Close" at bounding box center [594, 298] width 30 height 30
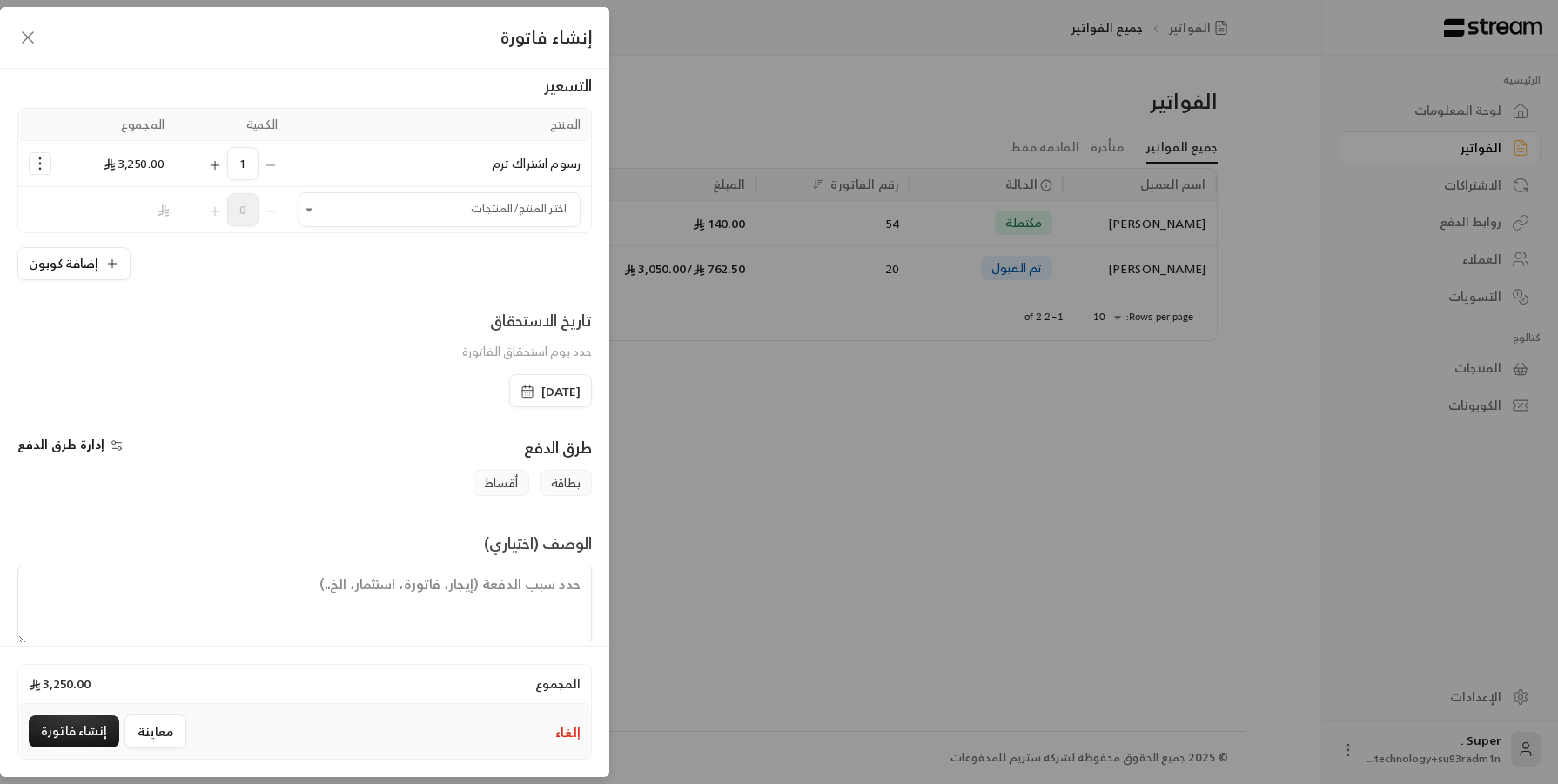
scroll to position [132, 0]
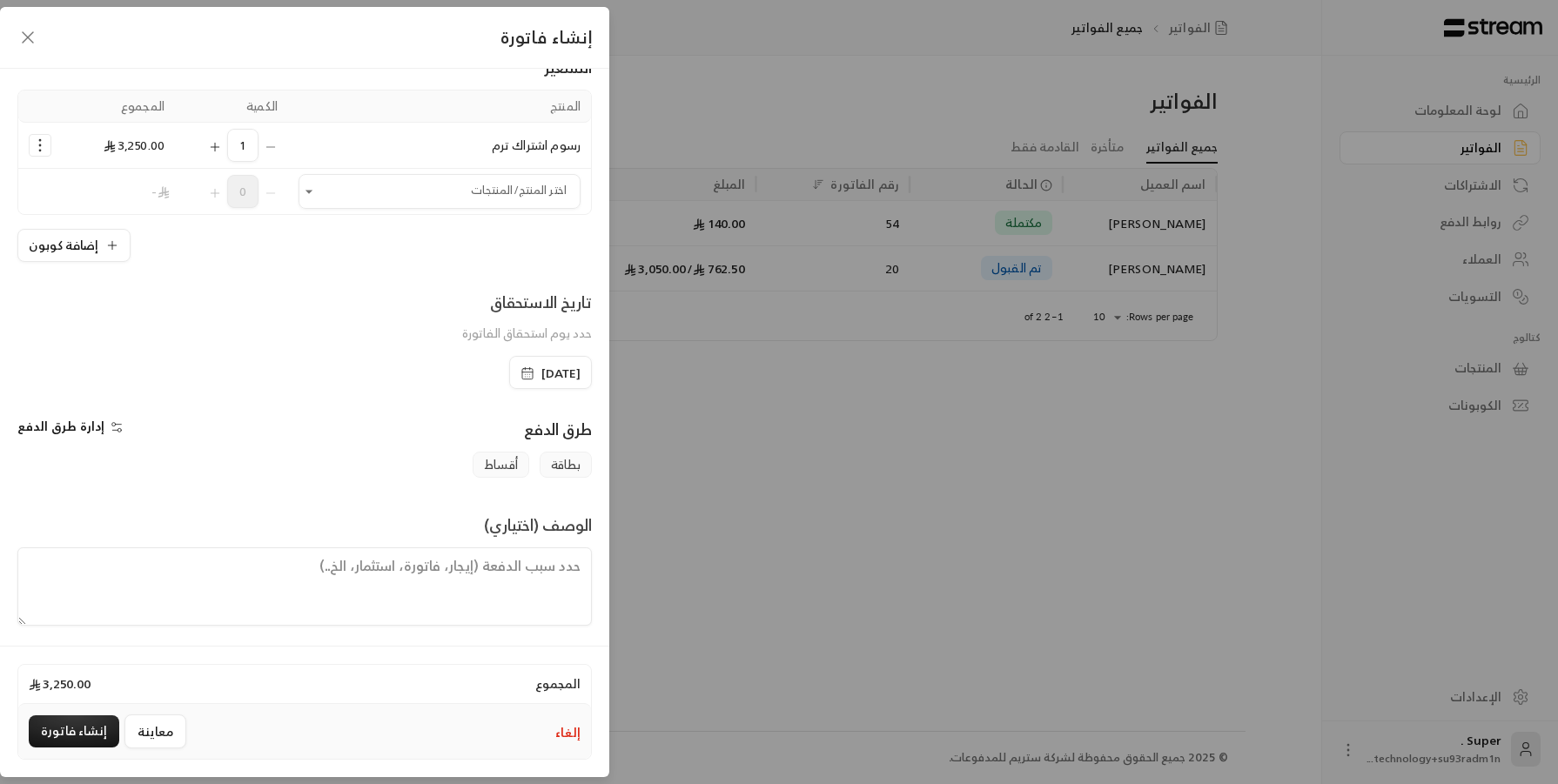
click at [296, 581] on textarea at bounding box center [304, 586] width 574 height 79
click at [27, 30] on icon "button" at bounding box center [27, 37] width 21 height 21
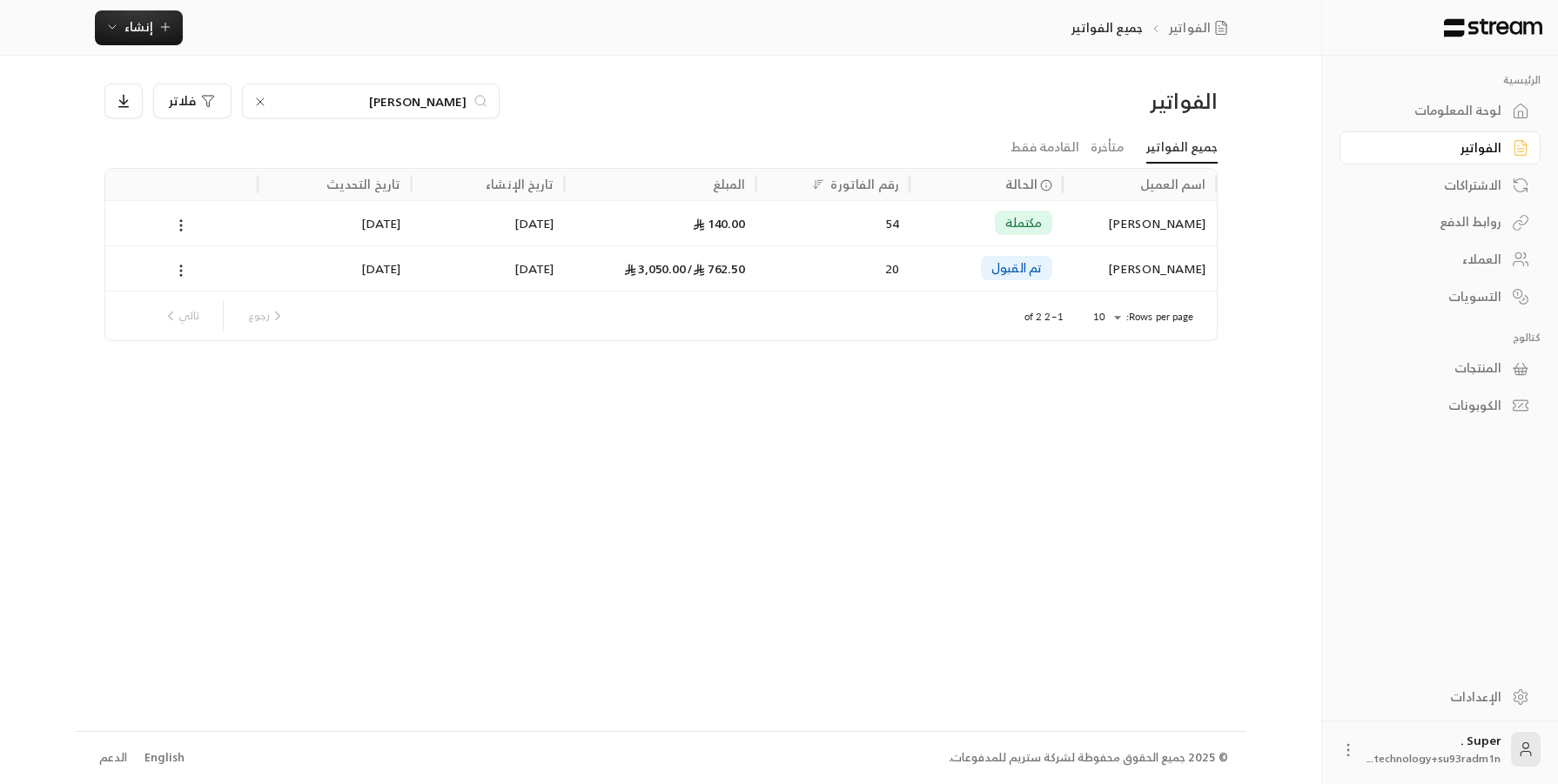
click at [261, 105] on icon at bounding box center [260, 102] width 14 height 14
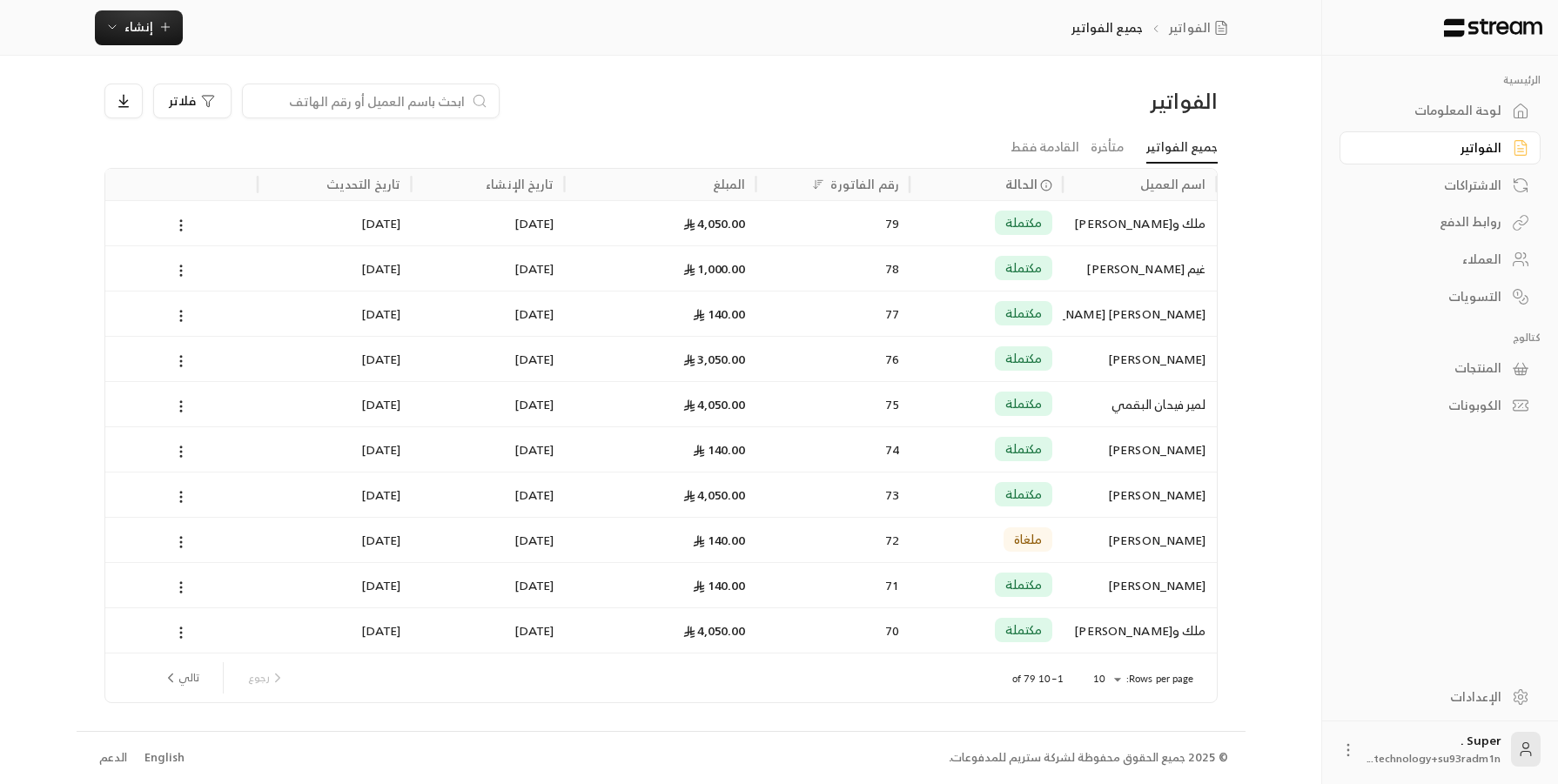
click at [279, 105] on input at bounding box center [359, 100] width 212 height 19
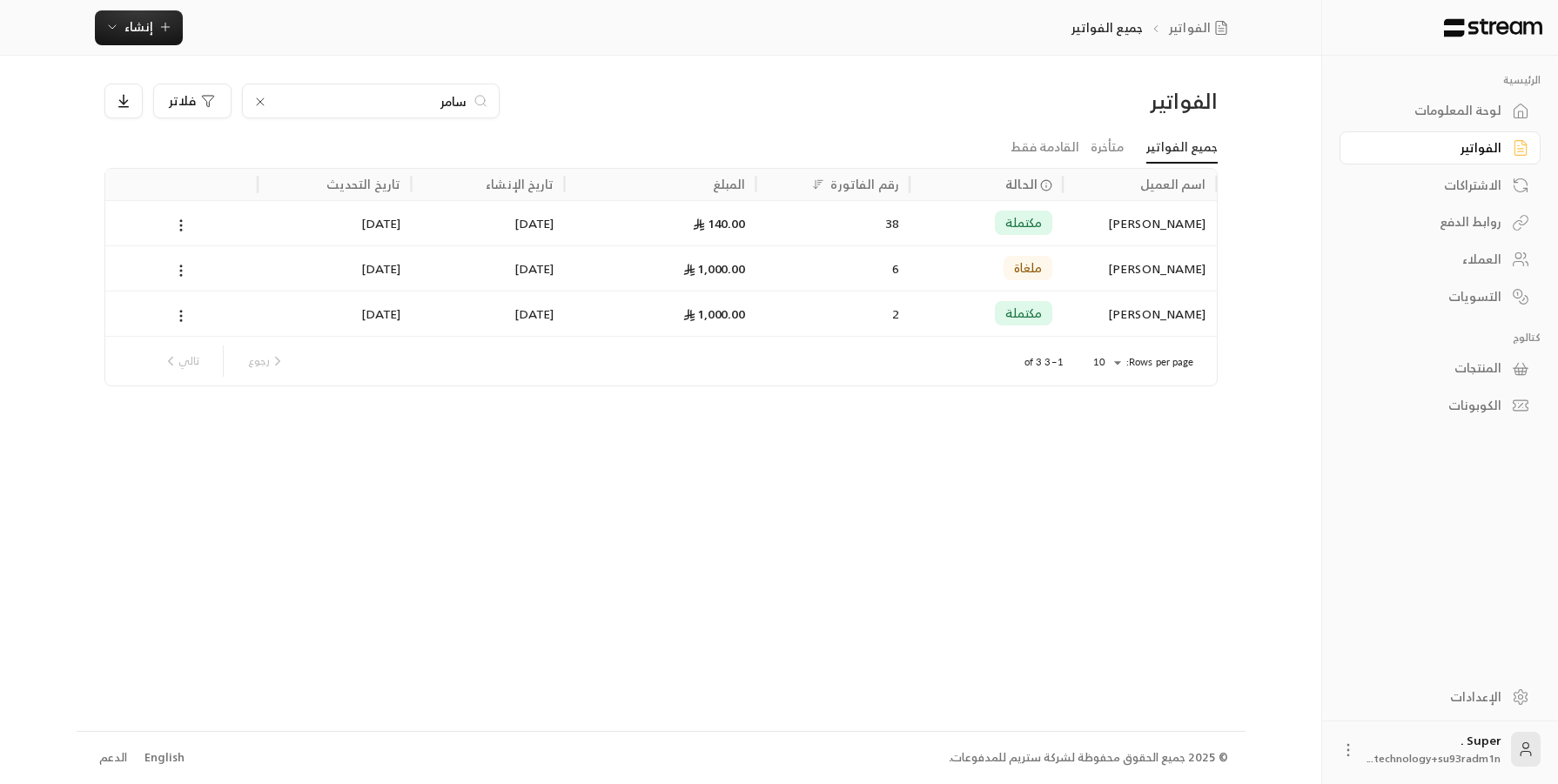
type input "سامر"
click at [1128, 220] on div "[PERSON_NAME]" at bounding box center [1139, 223] width 132 height 45
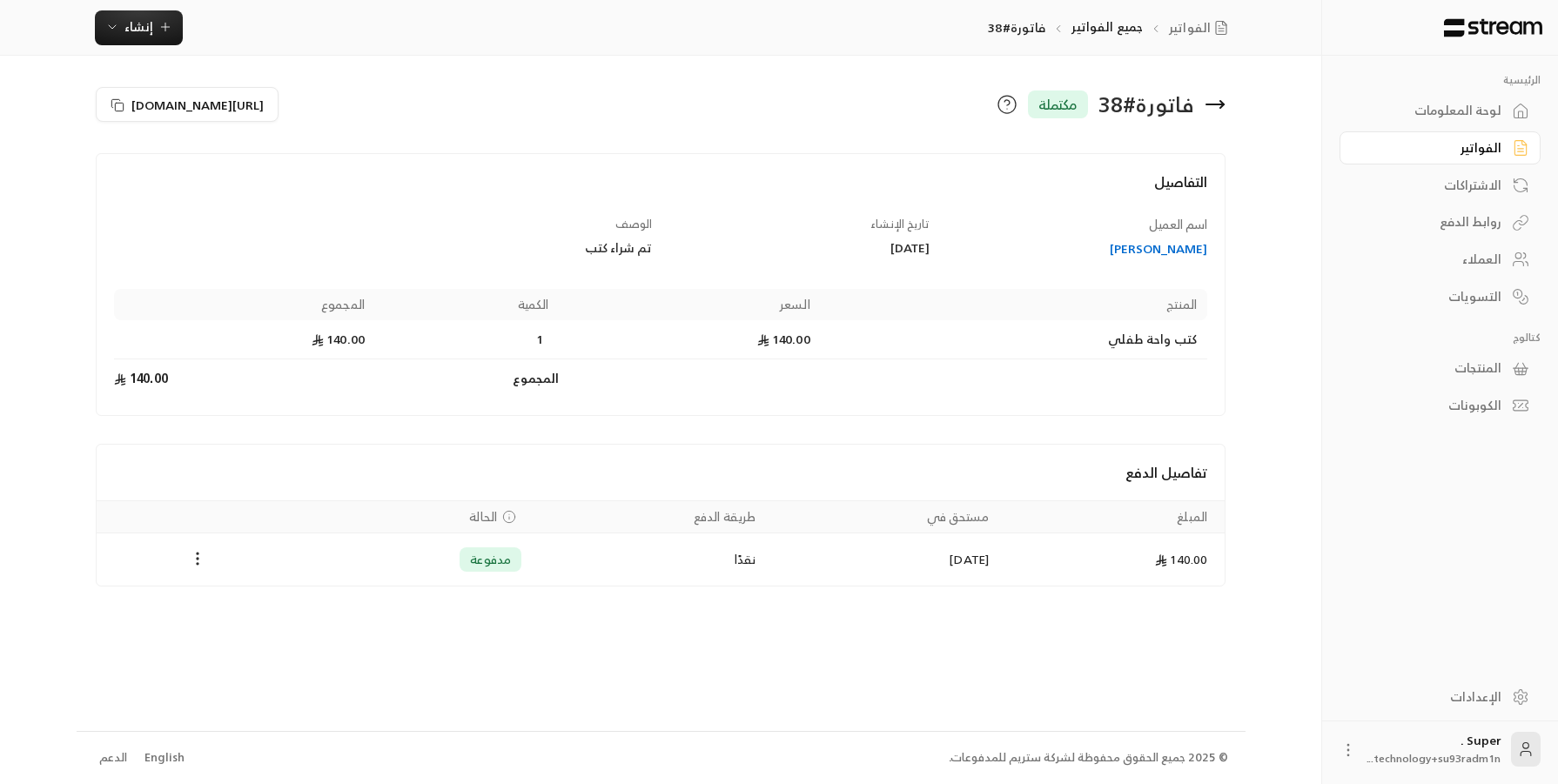
click at [1158, 246] on div "[PERSON_NAME]" at bounding box center [1078, 249] width 261 height 17
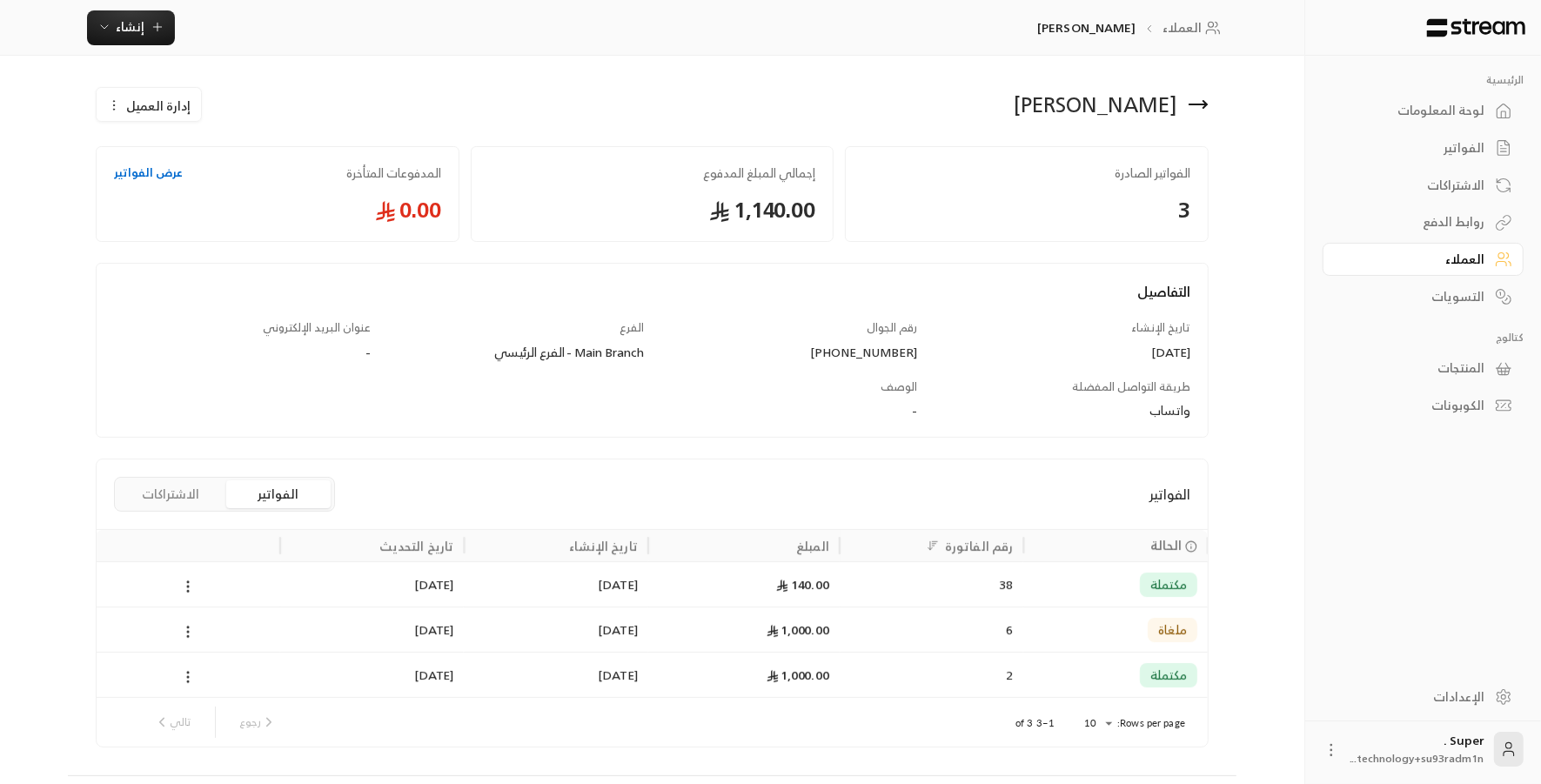
click at [190, 487] on button "الاشتراكات" at bounding box center [170, 493] width 105 height 28
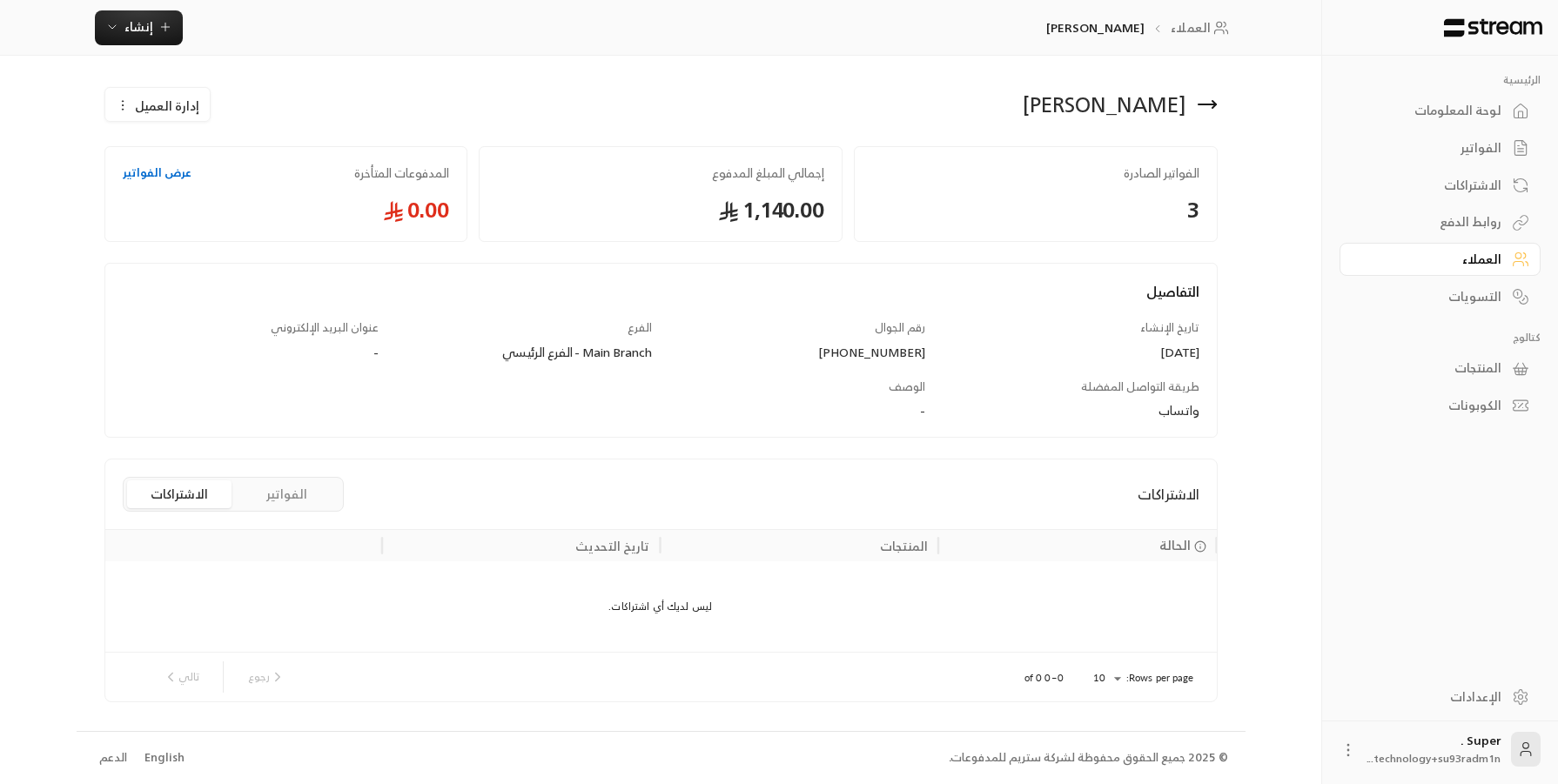
click at [280, 492] on button "الفواتير" at bounding box center [287, 493] width 105 height 28
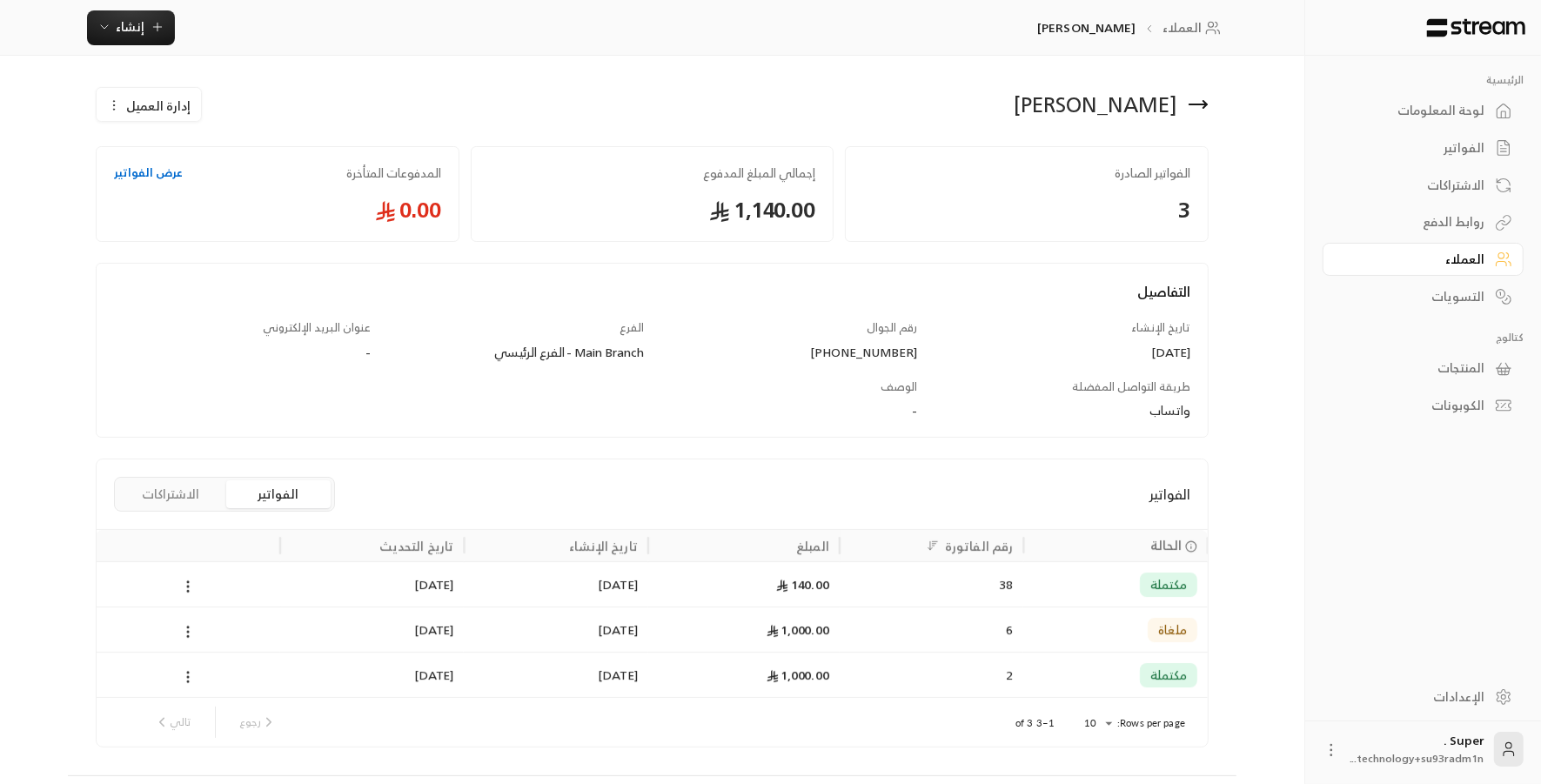
click at [682, 674] on div "1,000.00" at bounding box center [744, 675] width 171 height 45
click at [908, 583] on div "38" at bounding box center [932, 585] width 164 height 45
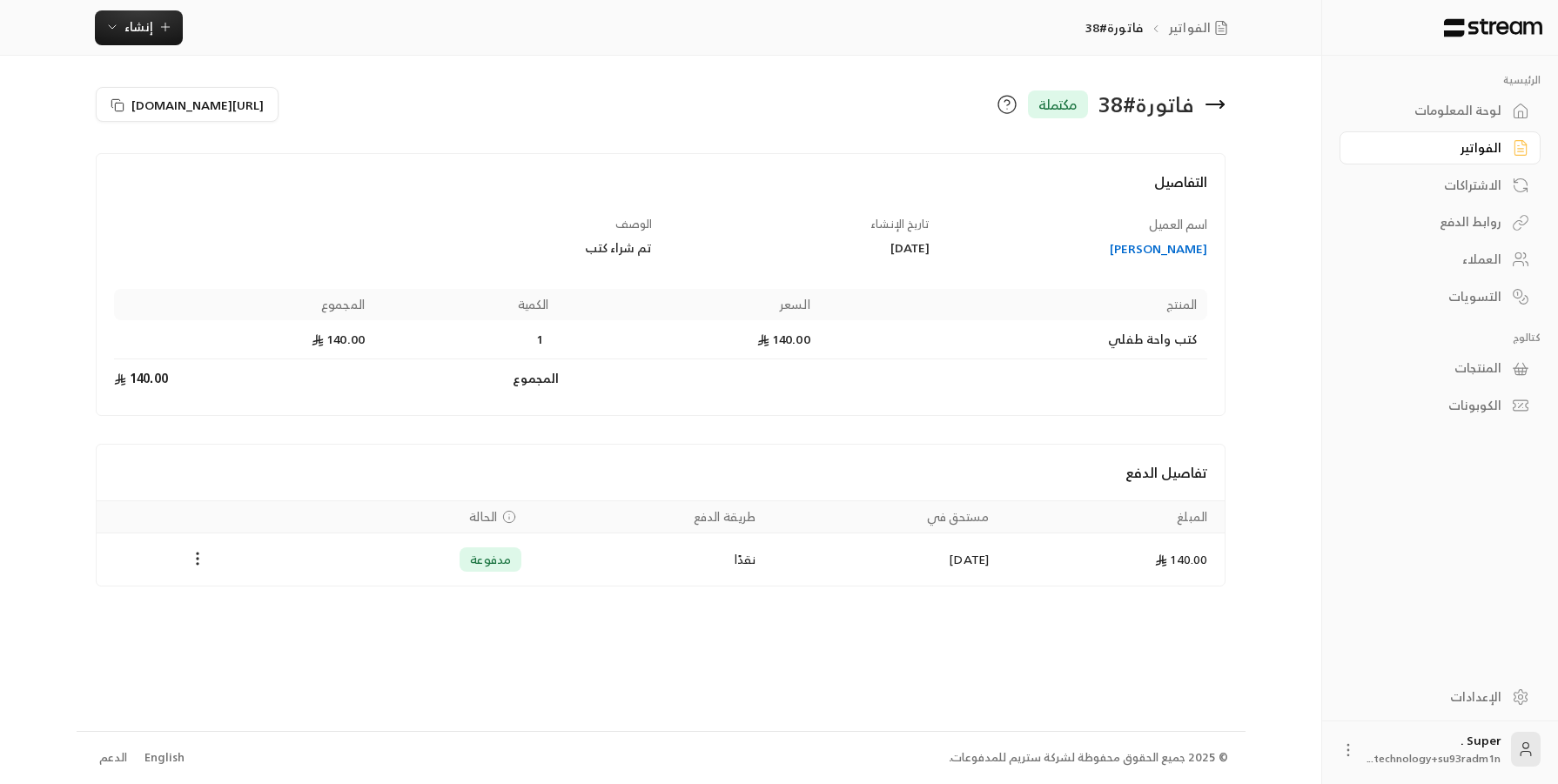
click at [1384, 370] on div "المنتجات" at bounding box center [1431, 367] width 140 height 17
